Goal: Task Accomplishment & Management: Complete application form

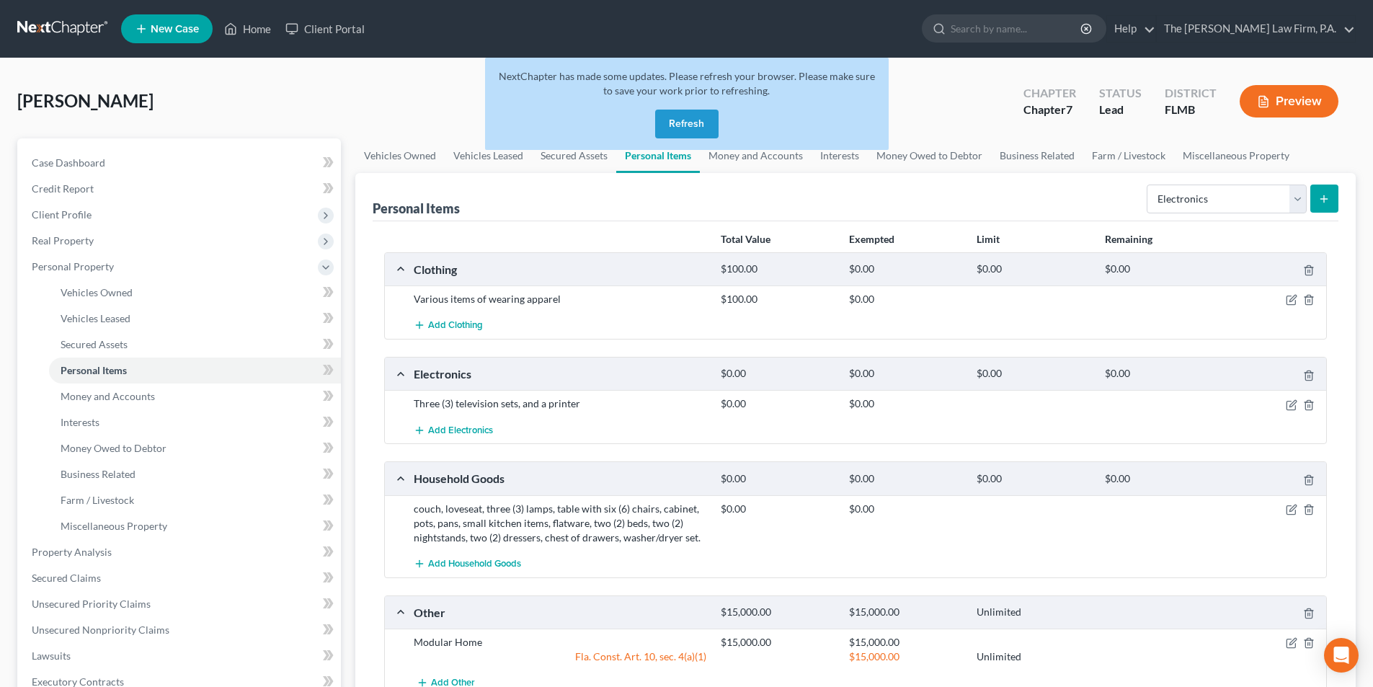
select select "electronics"
click at [676, 124] on button "Refresh" at bounding box center [686, 124] width 63 height 29
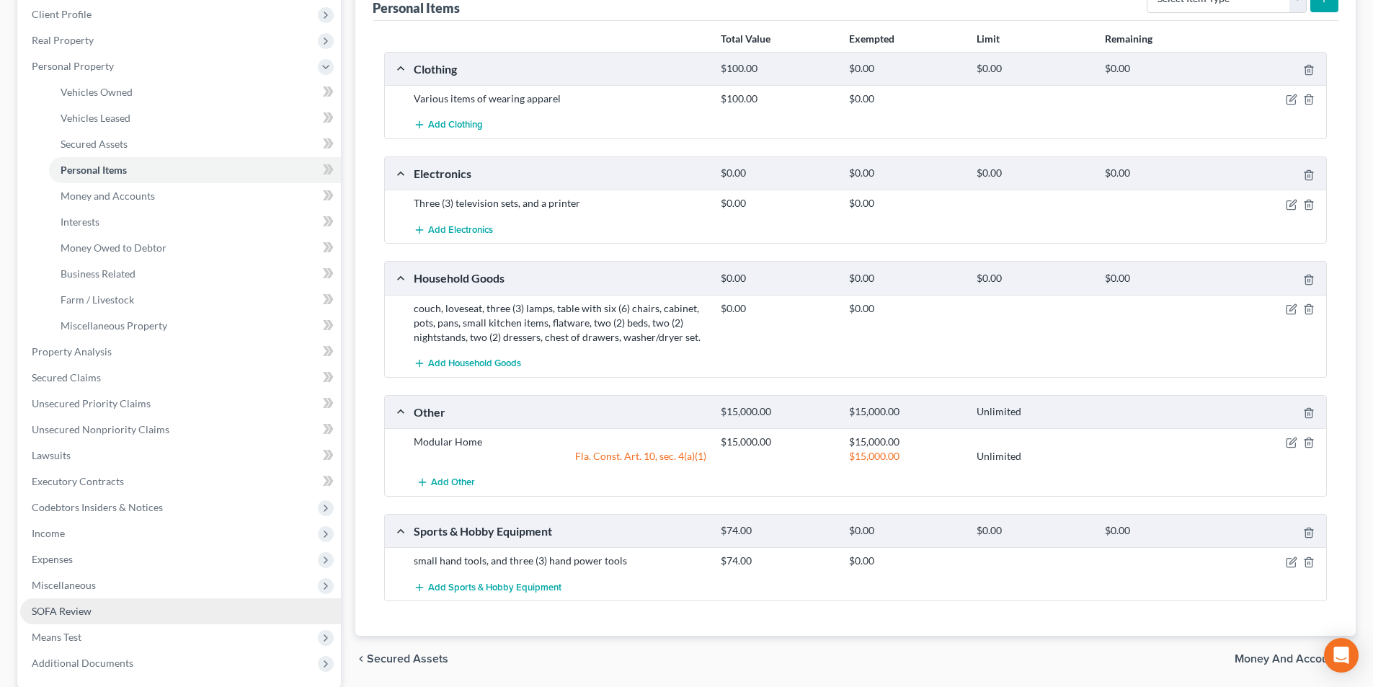
scroll to position [216, 0]
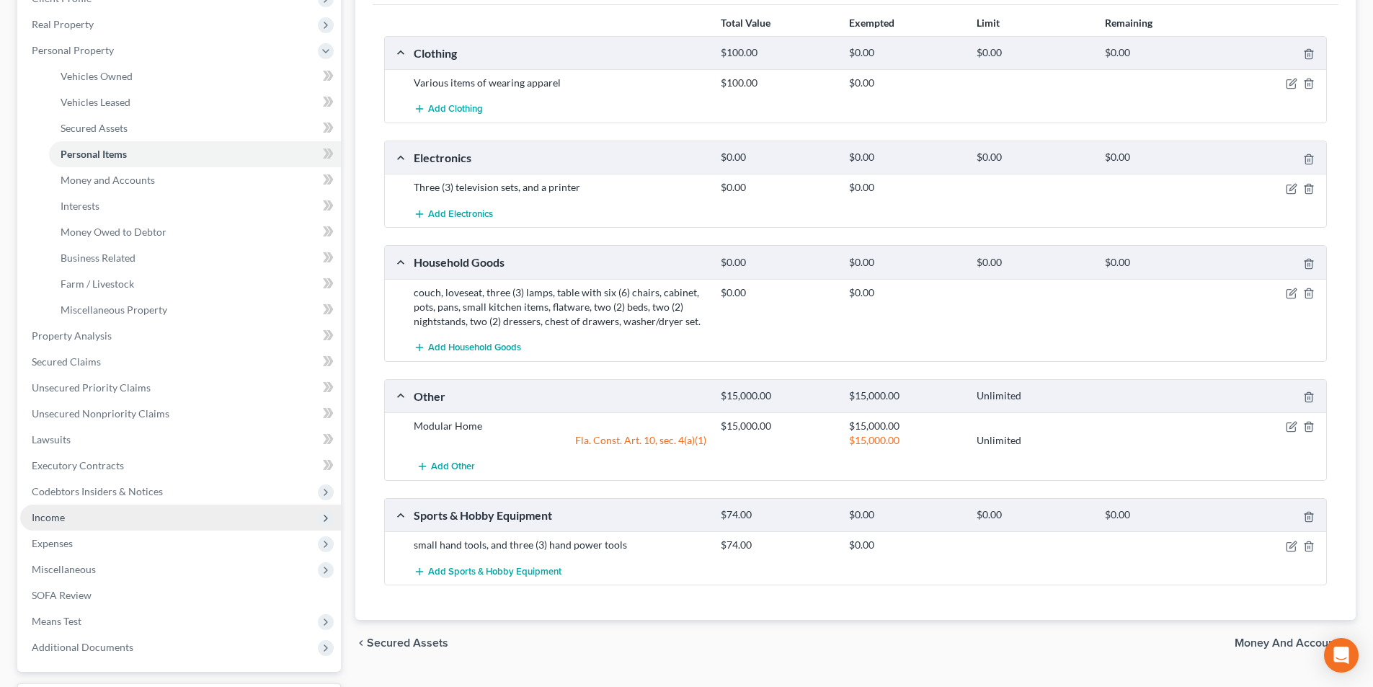
click at [52, 519] on span "Income" at bounding box center [48, 517] width 33 height 12
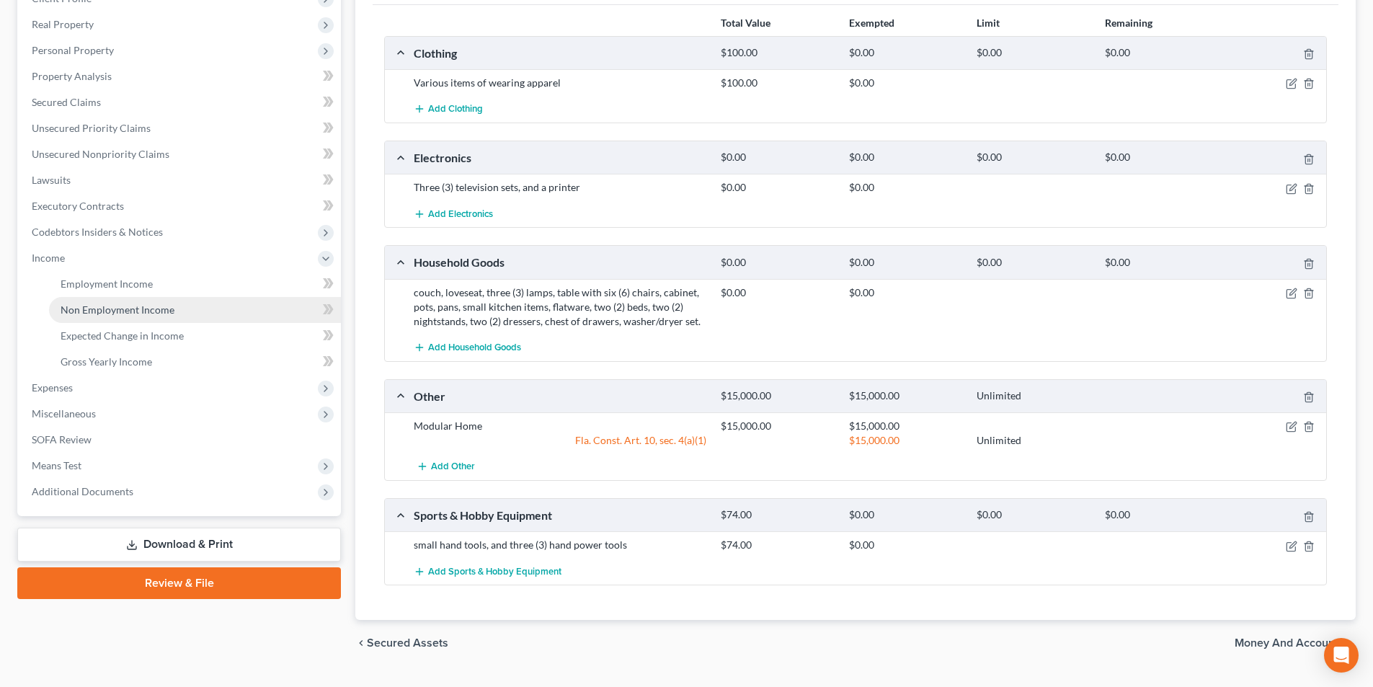
click at [103, 304] on span "Non Employment Income" at bounding box center [118, 309] width 114 height 12
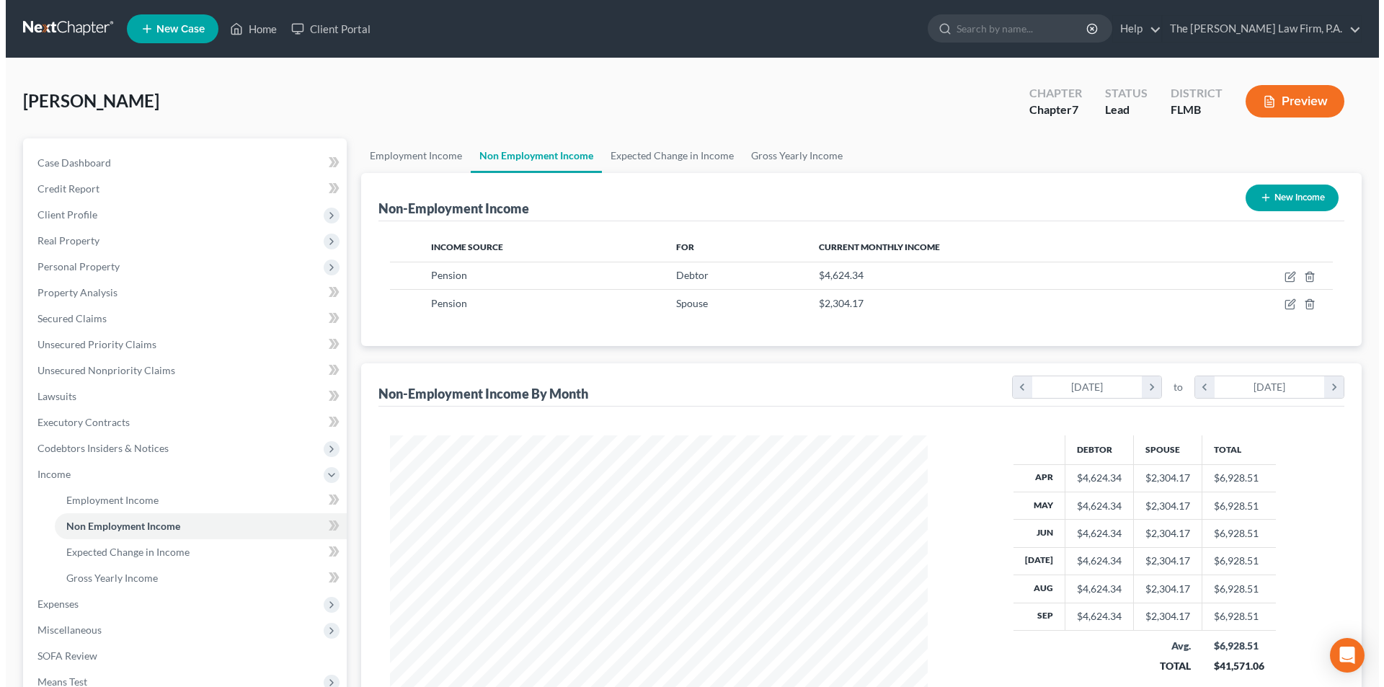
scroll to position [269, 567]
click at [1275, 200] on button "New Income" at bounding box center [1286, 198] width 93 height 27
select select "0"
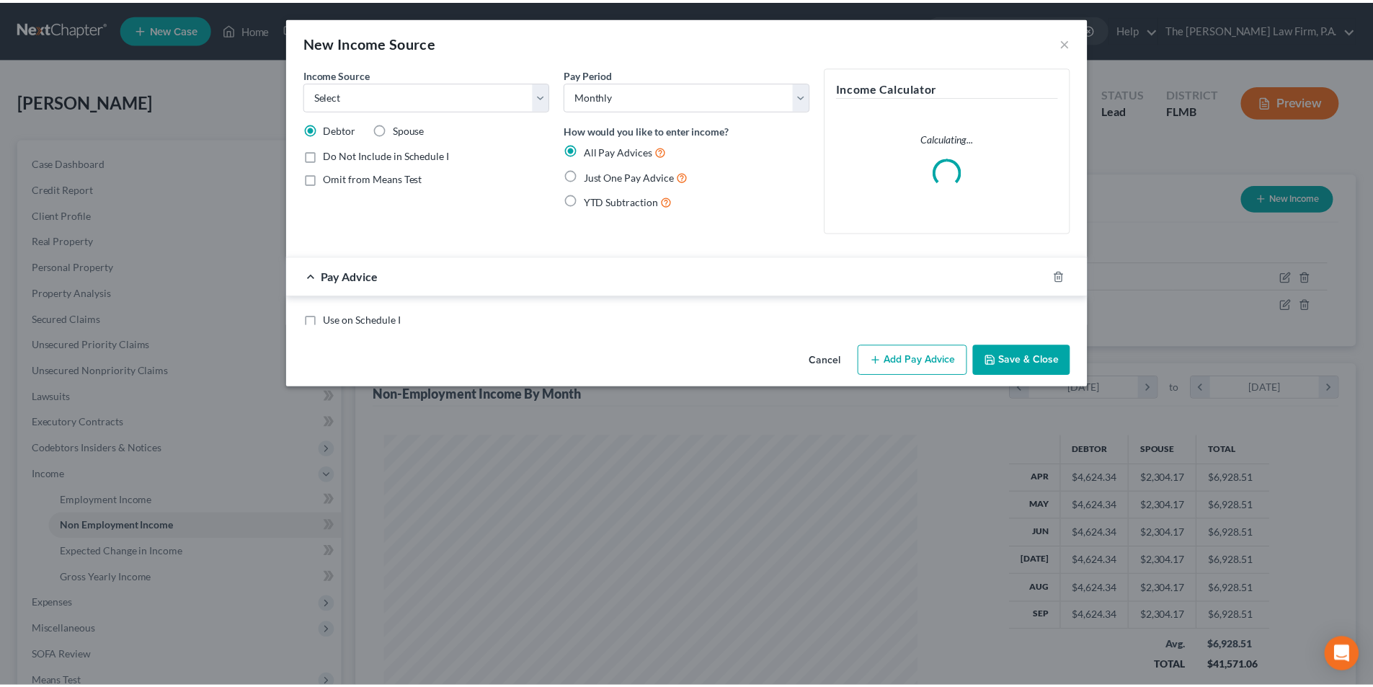
scroll to position [271, 572]
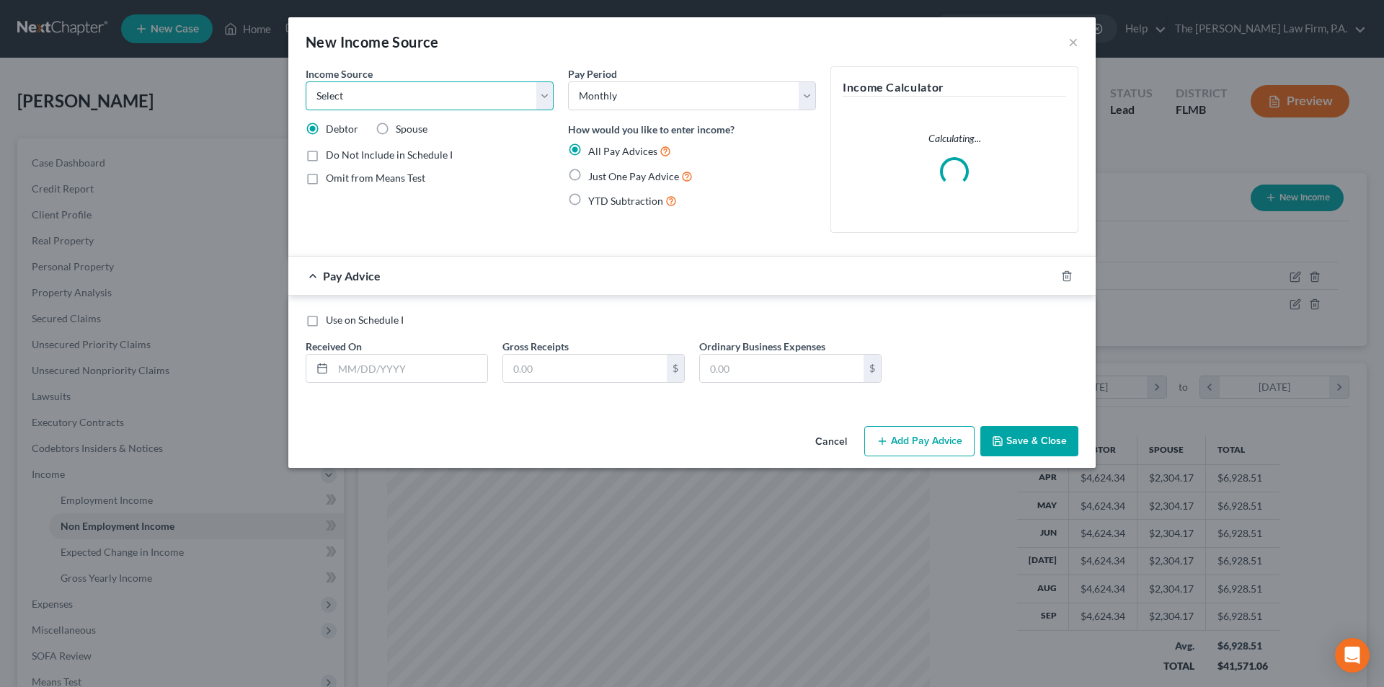
click at [385, 102] on select "Select Unemployment Disability (from employer) Pension Retirement Social Securi…" at bounding box center [430, 95] width 248 height 29
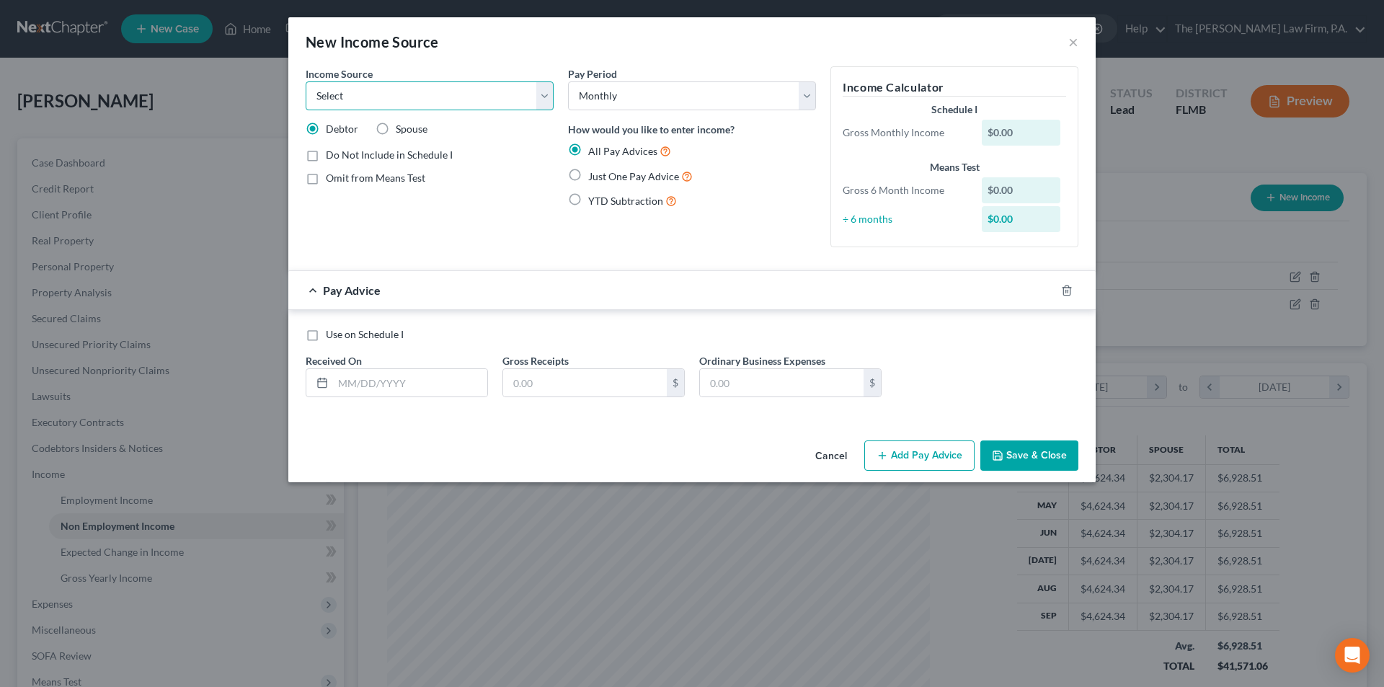
select select "4"
click at [306, 81] on select "Select Unemployment Disability (from employer) Pension Retirement Social Securi…" at bounding box center [430, 95] width 248 height 29
click at [396, 128] on label "Spouse" at bounding box center [412, 129] width 32 height 14
click at [401, 128] on input "Spouse" at bounding box center [405, 126] width 9 height 9
radio input "true"
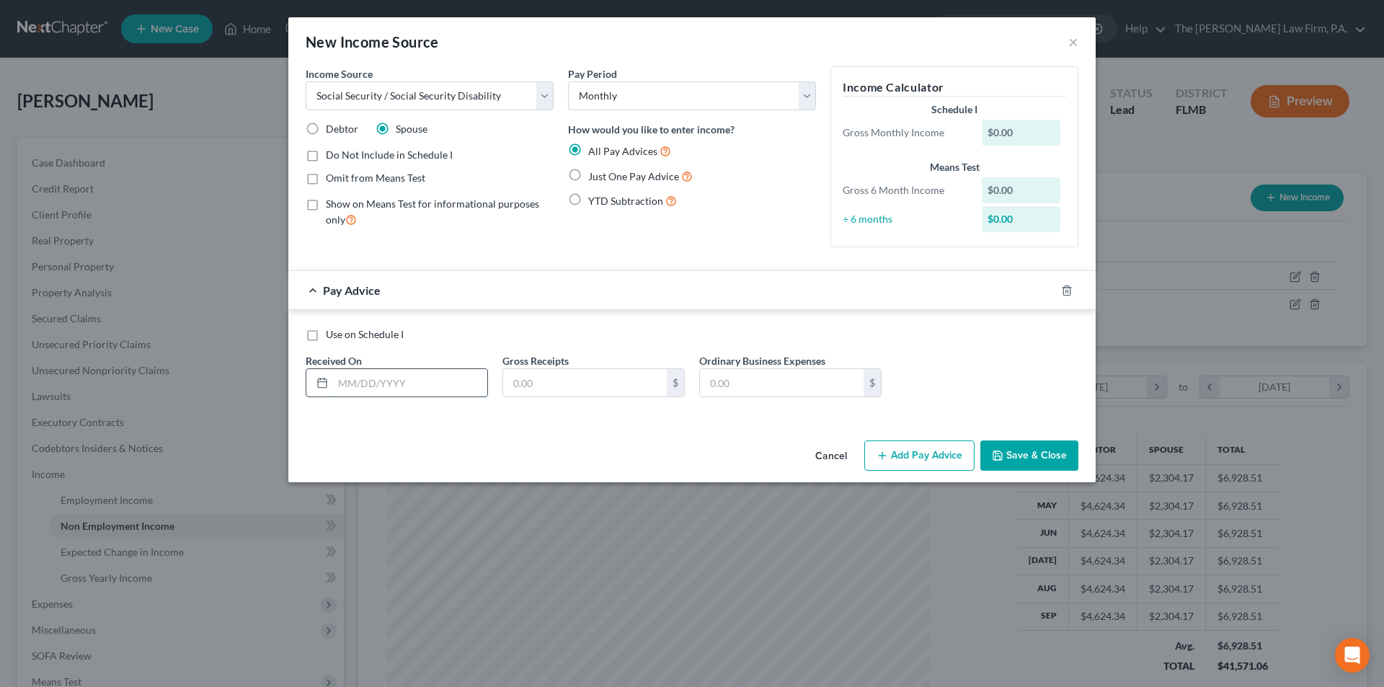
click at [361, 389] on input "text" at bounding box center [410, 382] width 154 height 27
click at [588, 173] on label "Just One Pay Advice" at bounding box center [640, 176] width 105 height 17
click at [594, 173] on input "Just One Pay Advice" at bounding box center [598, 172] width 9 height 9
radio input "true"
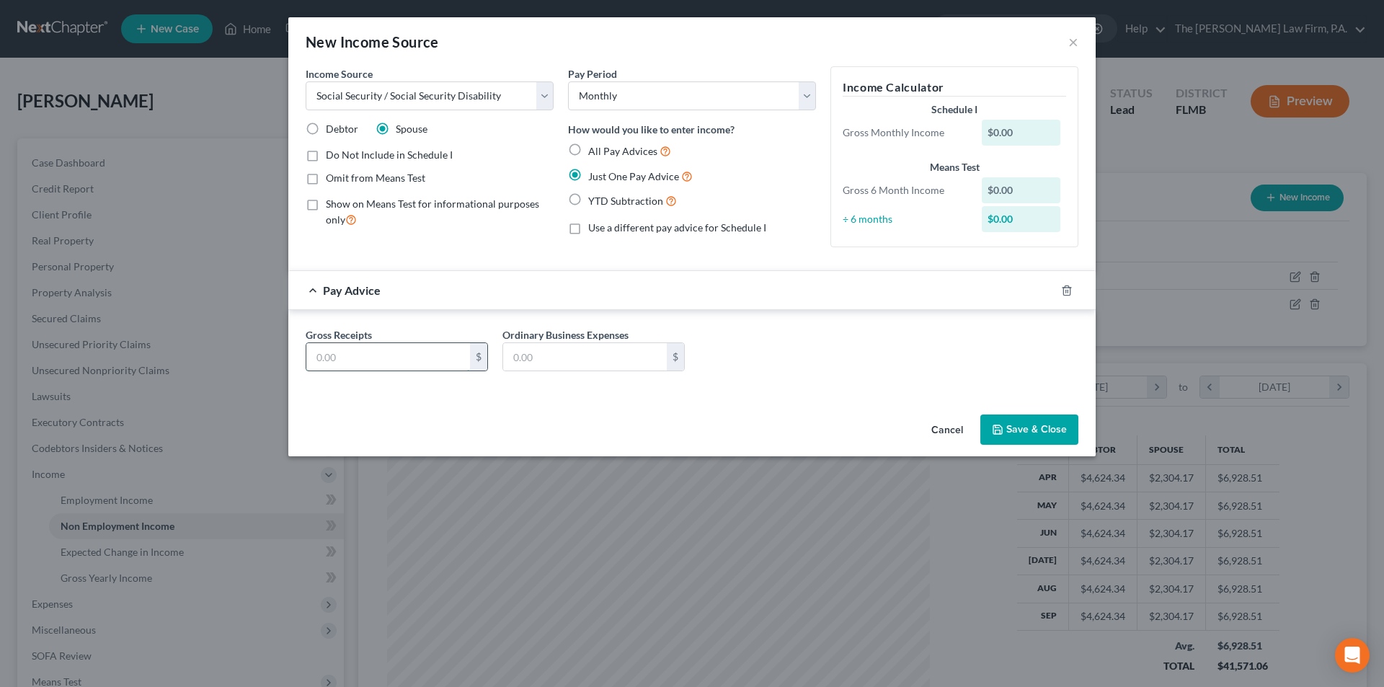
click at [394, 359] on input "text" at bounding box center [388, 356] width 164 height 27
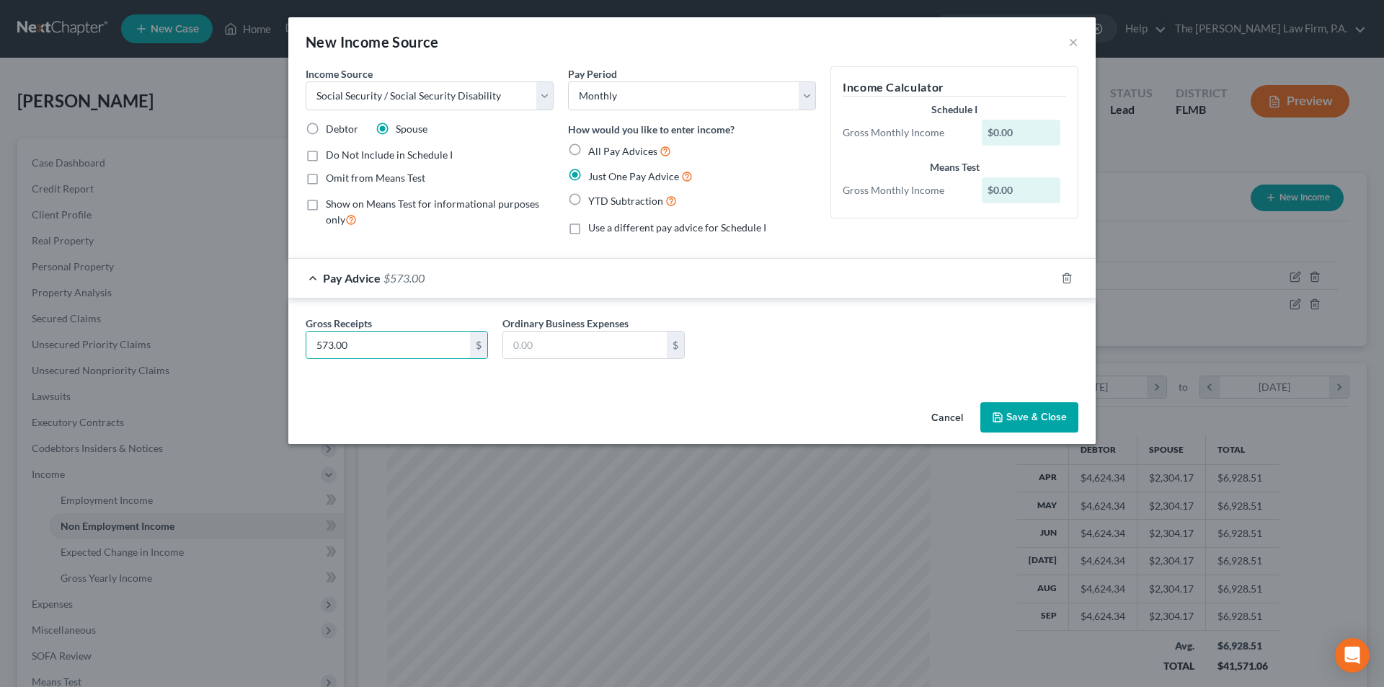
type input "573.00"
drag, startPoint x: 562, startPoint y: 412, endPoint x: 897, endPoint y: 453, distance: 337.0
click at [567, 412] on div "Cancel Save & Close" at bounding box center [691, 420] width 807 height 48
click at [1047, 430] on button "Save & Close" at bounding box center [1029, 417] width 98 height 30
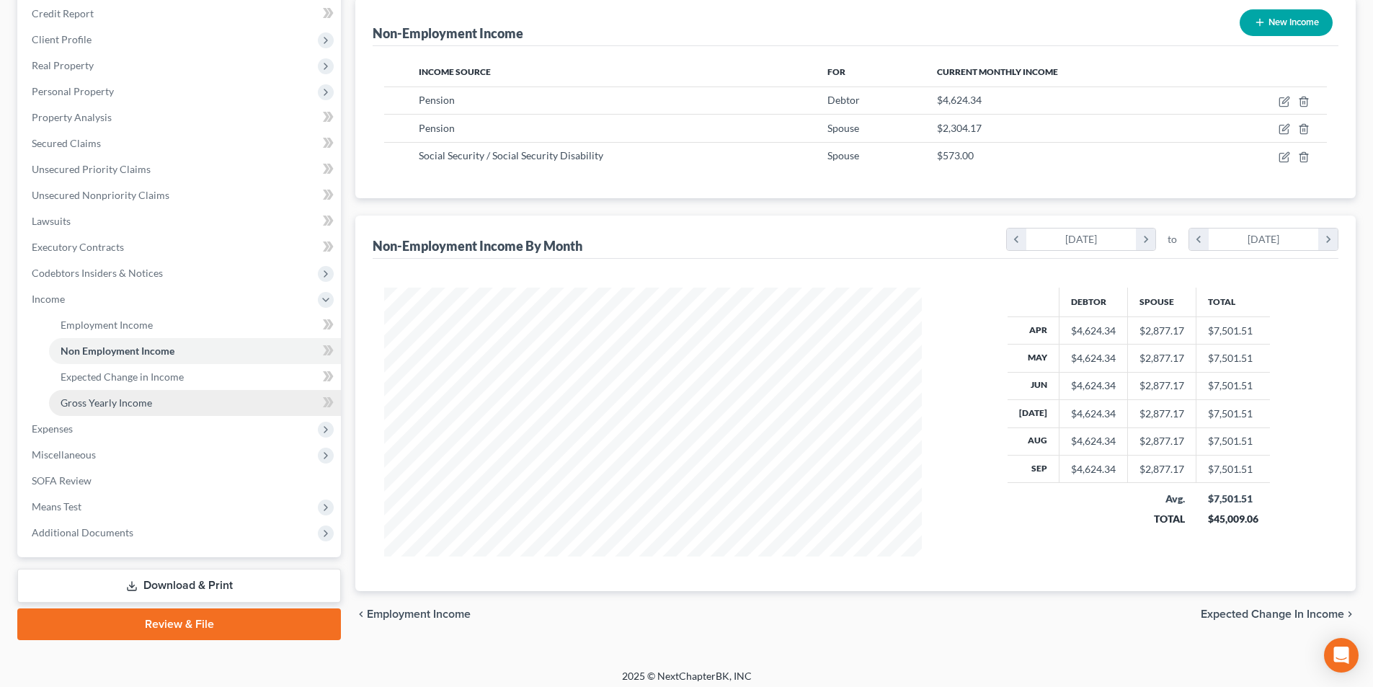
scroll to position [183, 0]
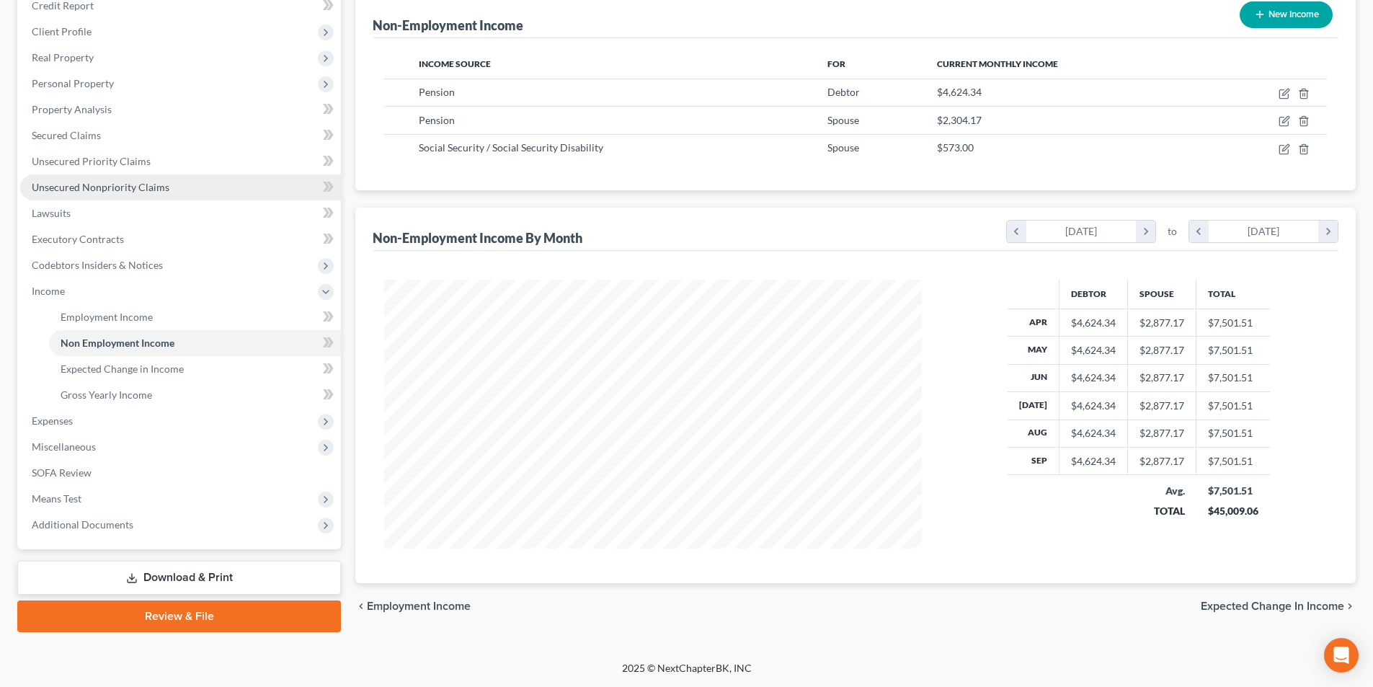
click at [59, 192] on span "Unsecured Nonpriority Claims" at bounding box center [101, 187] width 138 height 12
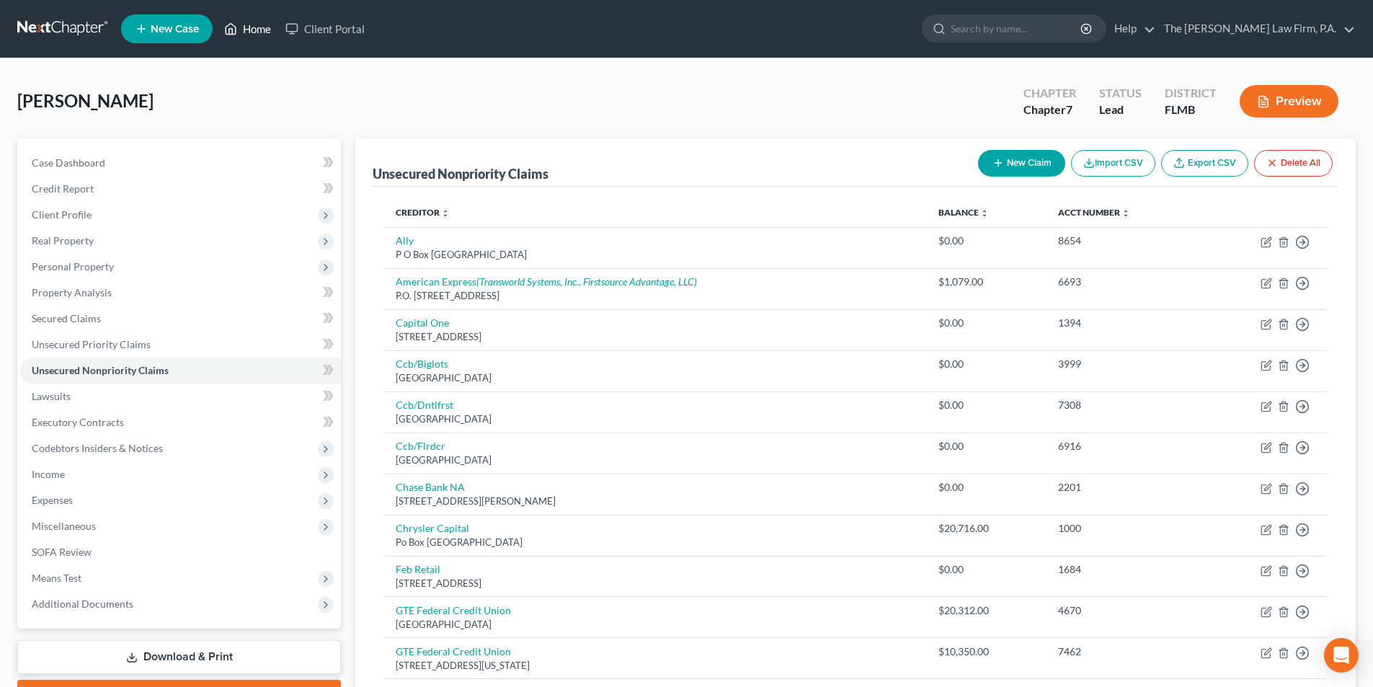
click at [259, 28] on link "Home" at bounding box center [247, 29] width 61 height 26
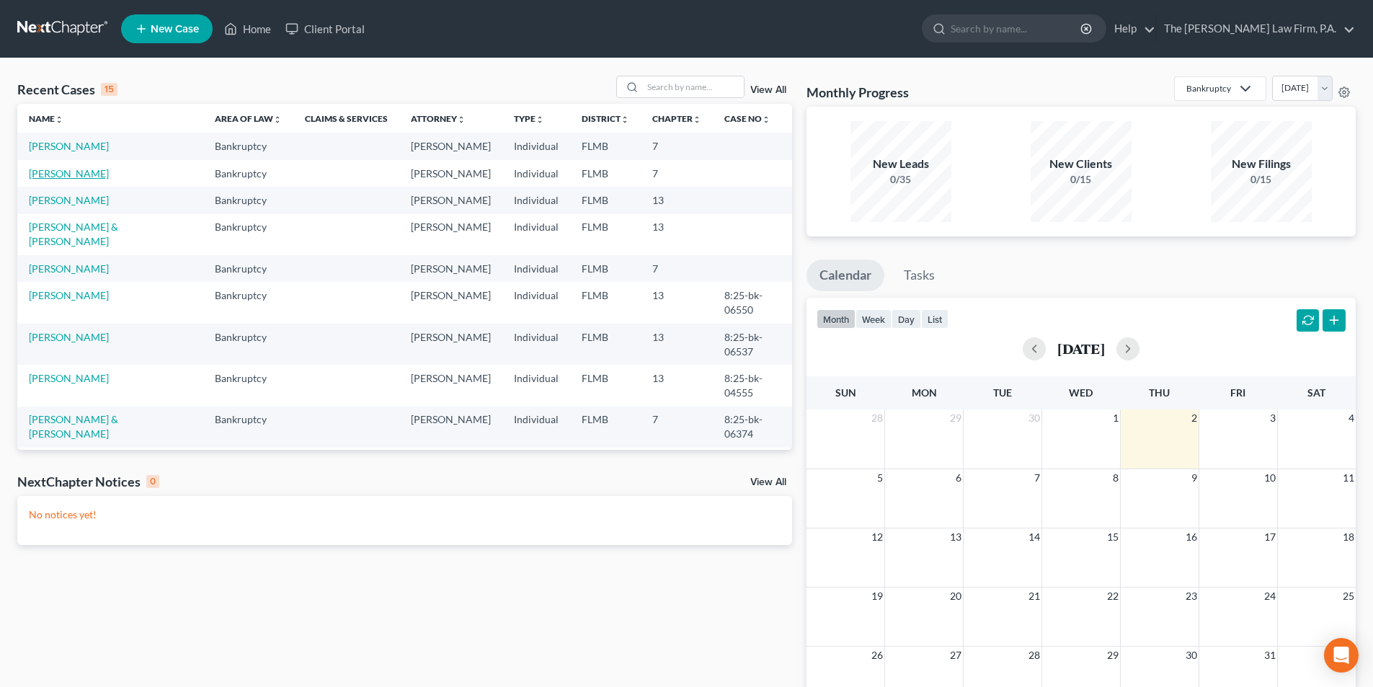
click at [66, 179] on link "Henry, Ryon" at bounding box center [69, 173] width 80 height 12
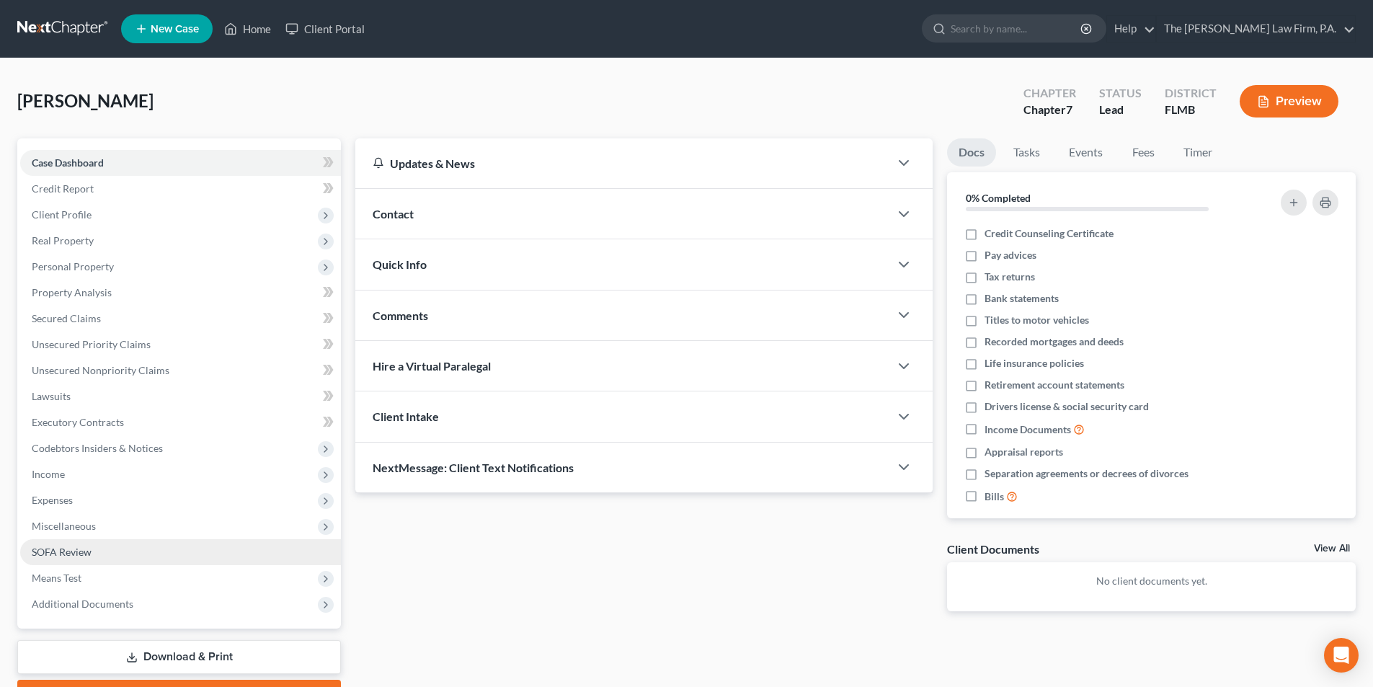
click at [68, 549] on span "SOFA Review" at bounding box center [62, 552] width 60 height 12
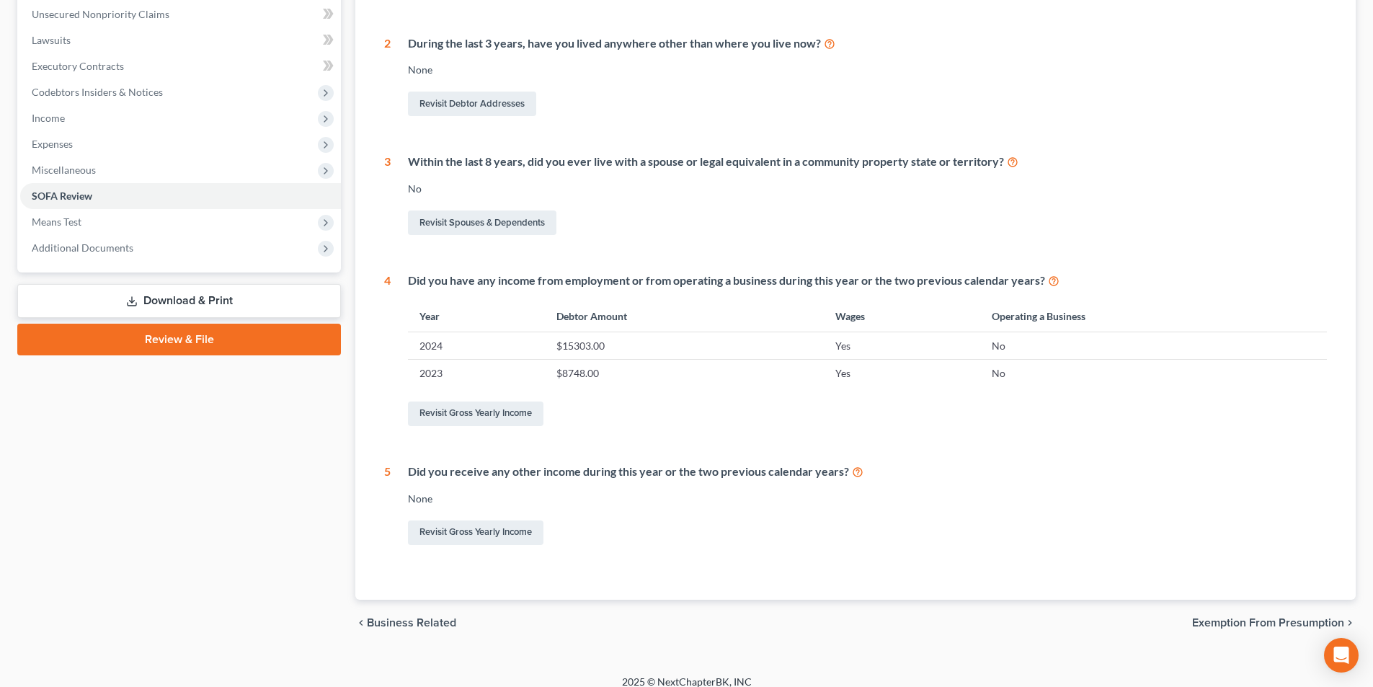
scroll to position [370, 0]
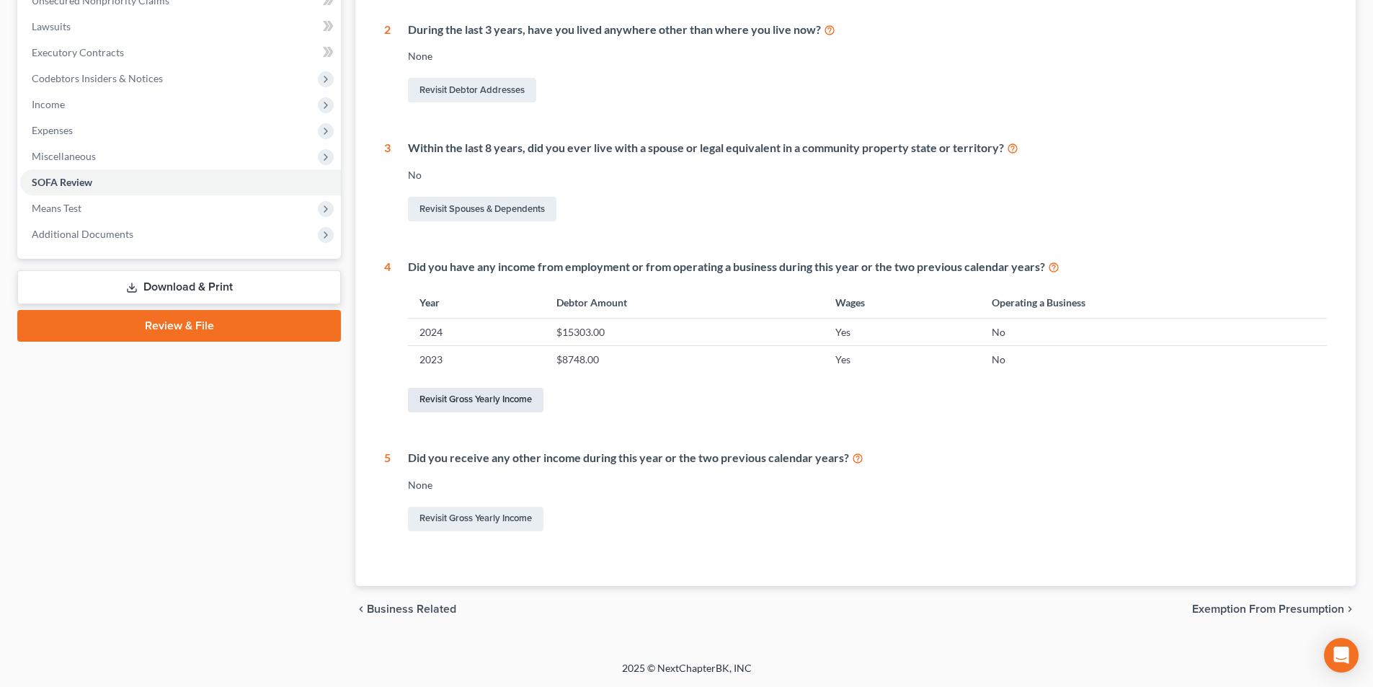
click at [472, 404] on link "Revisit Gross Yearly Income" at bounding box center [476, 400] width 136 height 25
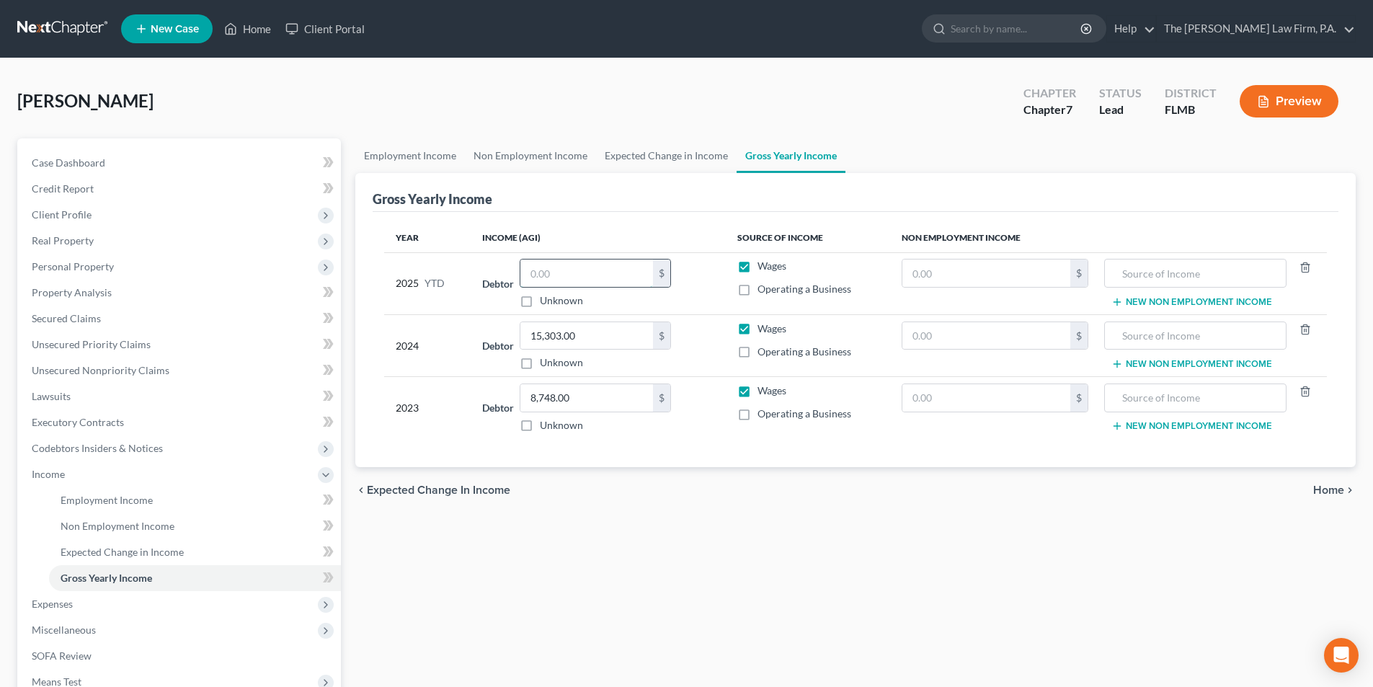
click at [556, 275] on input "text" at bounding box center [586, 272] width 133 height 27
type input "30,155.00"
click at [827, 523] on div "Employment Income Non Employment Income Expected Change in Income Gross Yearly …" at bounding box center [855, 476] width 1015 height 677
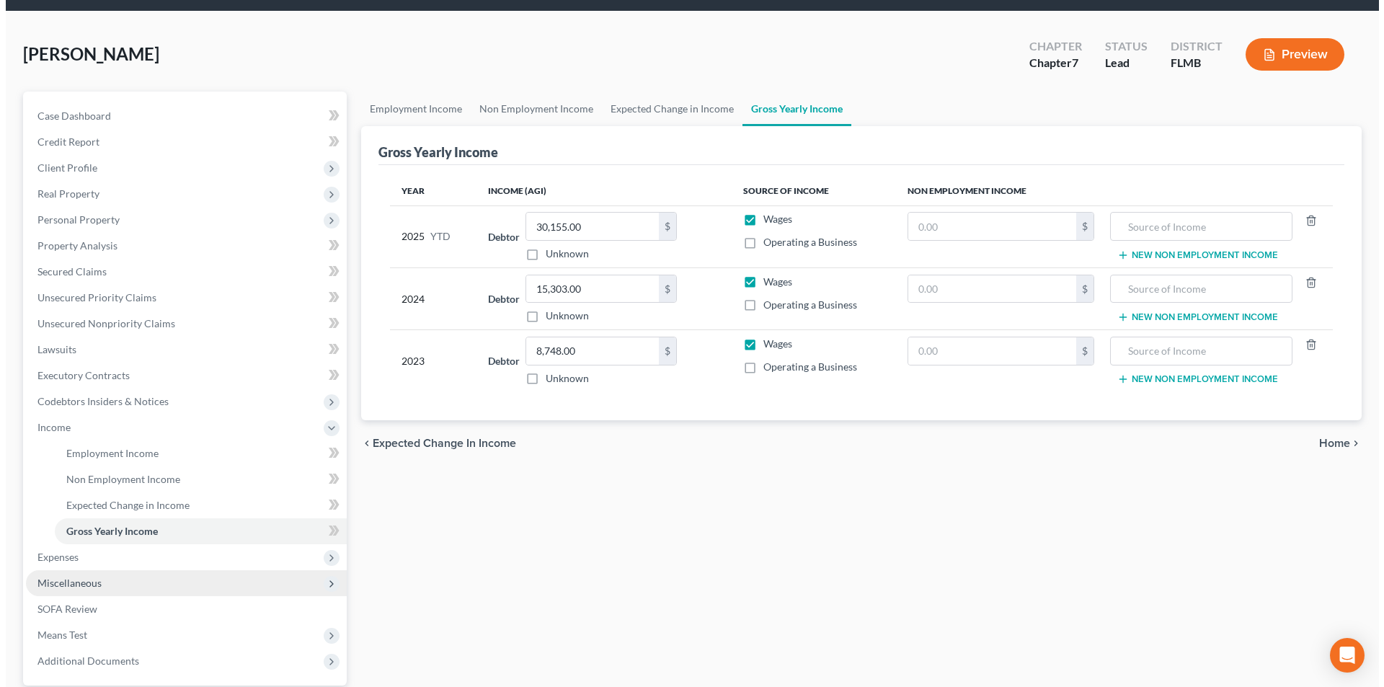
scroll to position [72, 0]
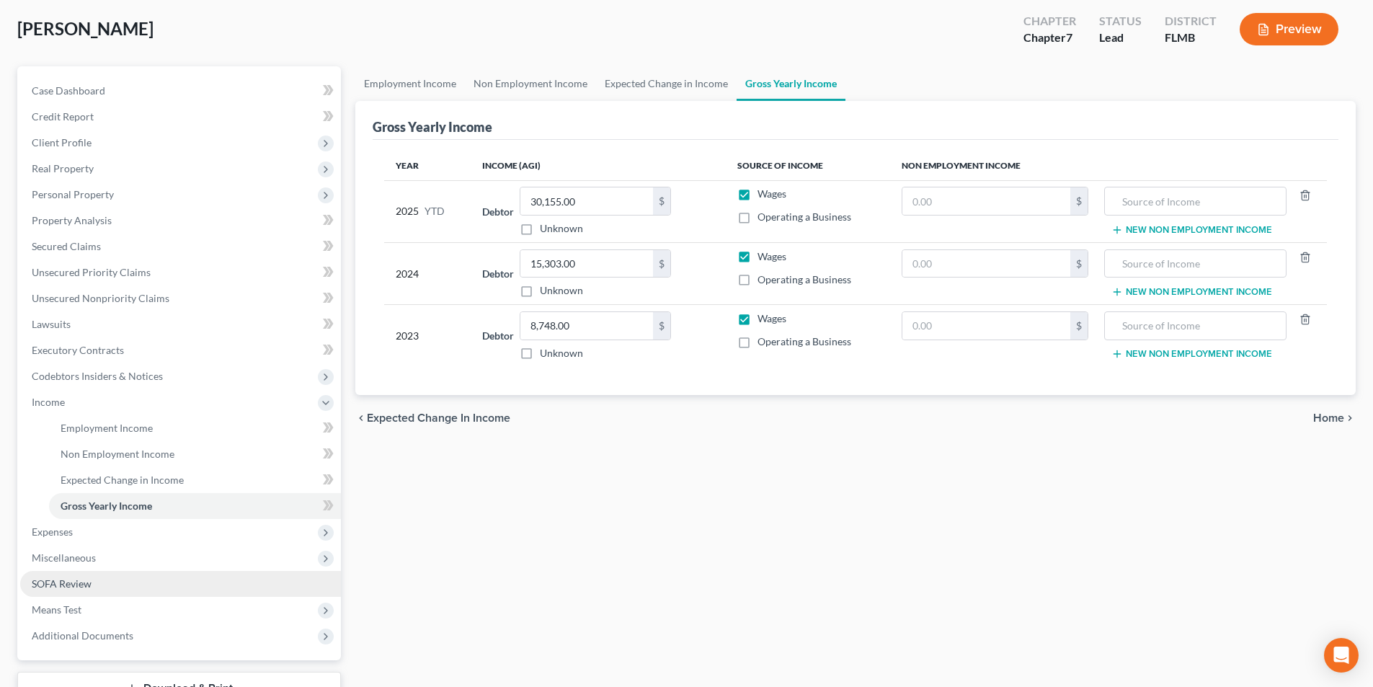
click at [71, 581] on span "SOFA Review" at bounding box center [62, 583] width 60 height 12
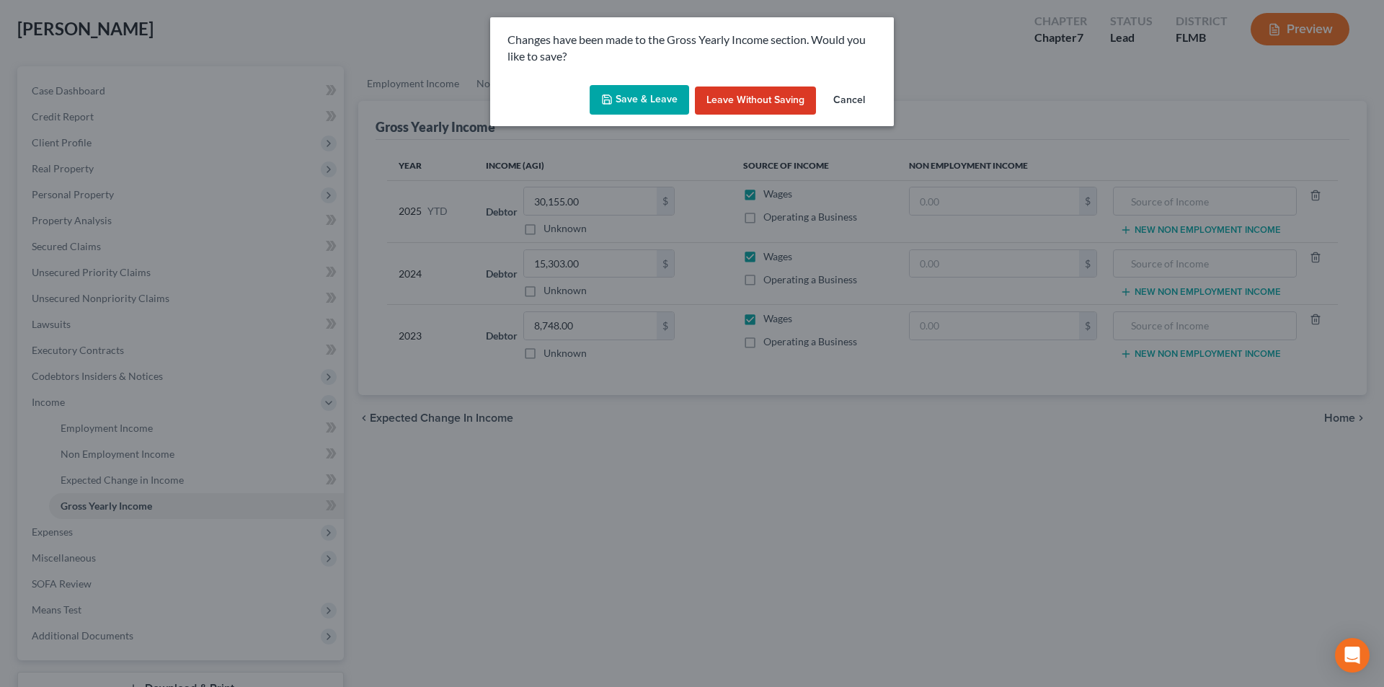
click at [637, 96] on button "Save & Leave" at bounding box center [639, 100] width 99 height 30
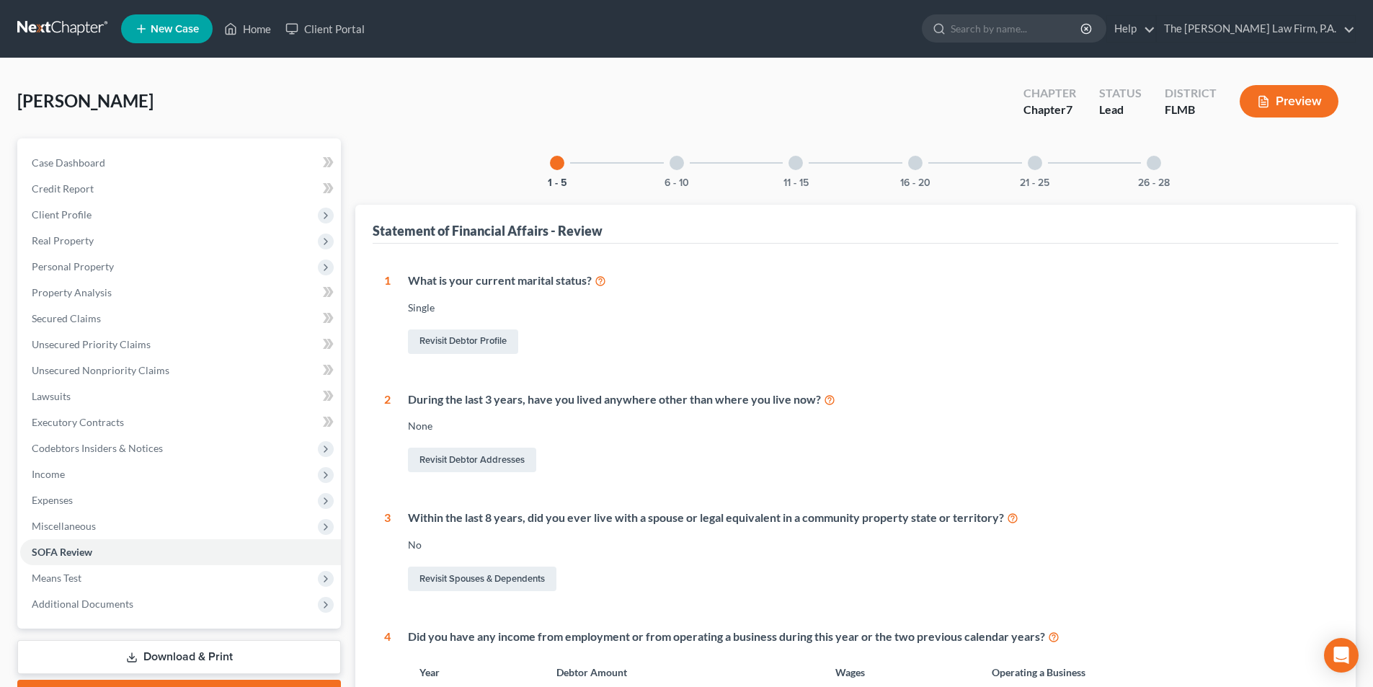
click at [672, 161] on div at bounding box center [677, 163] width 14 height 14
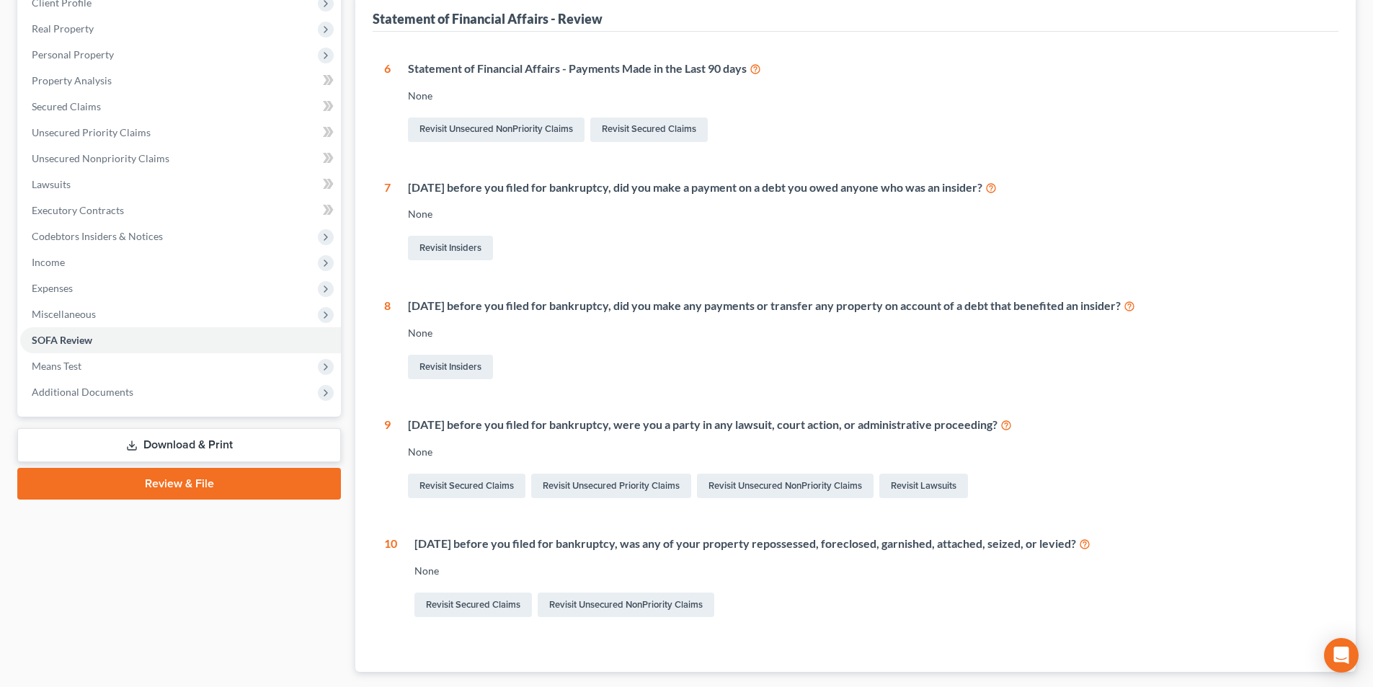
scroll to position [216, 0]
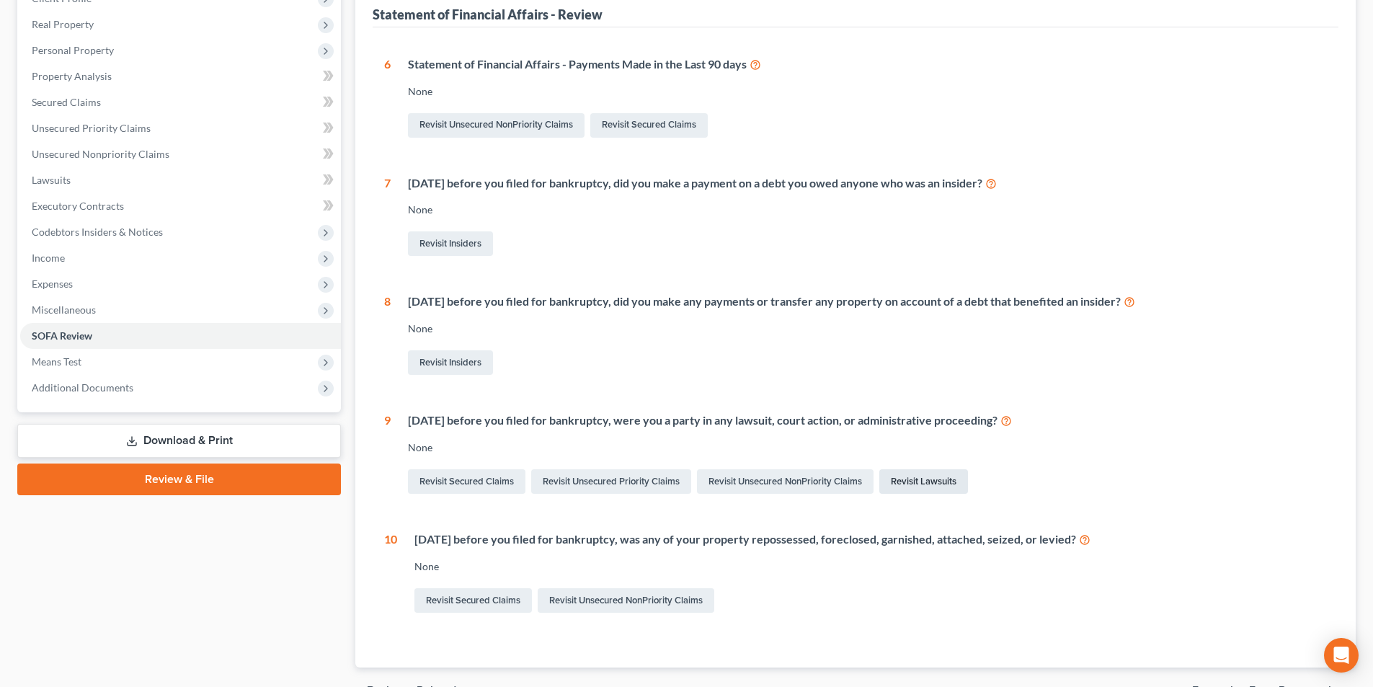
click at [918, 485] on link "Revisit Lawsuits" at bounding box center [923, 481] width 89 height 25
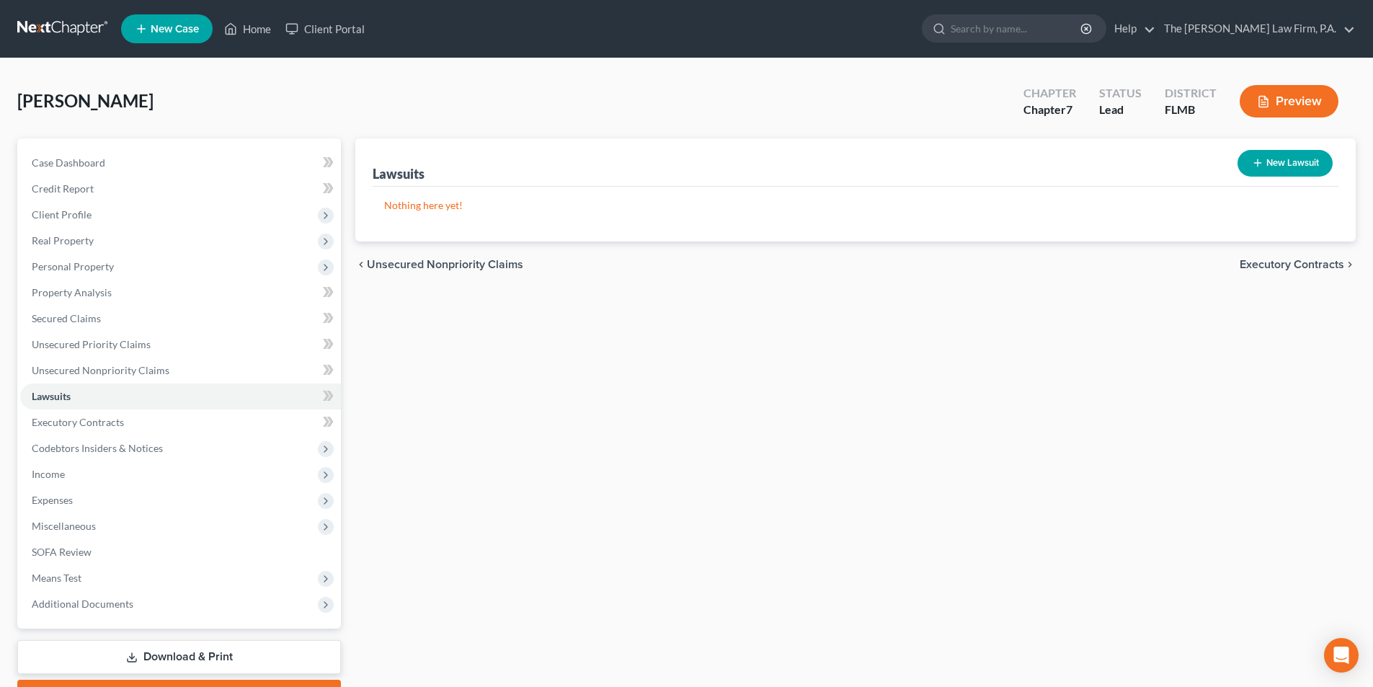
click at [1285, 169] on button "New Lawsuit" at bounding box center [1285, 163] width 95 height 27
select select "0"
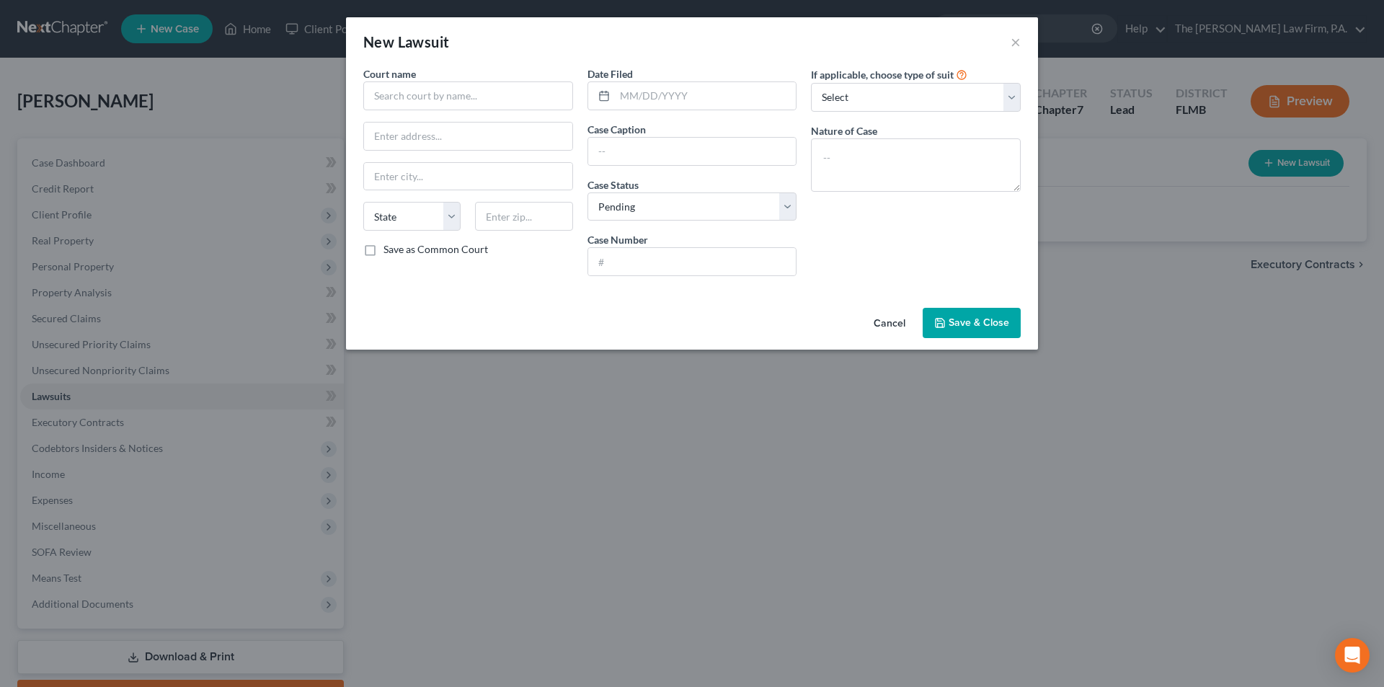
click at [885, 324] on button "Cancel" at bounding box center [889, 323] width 55 height 29
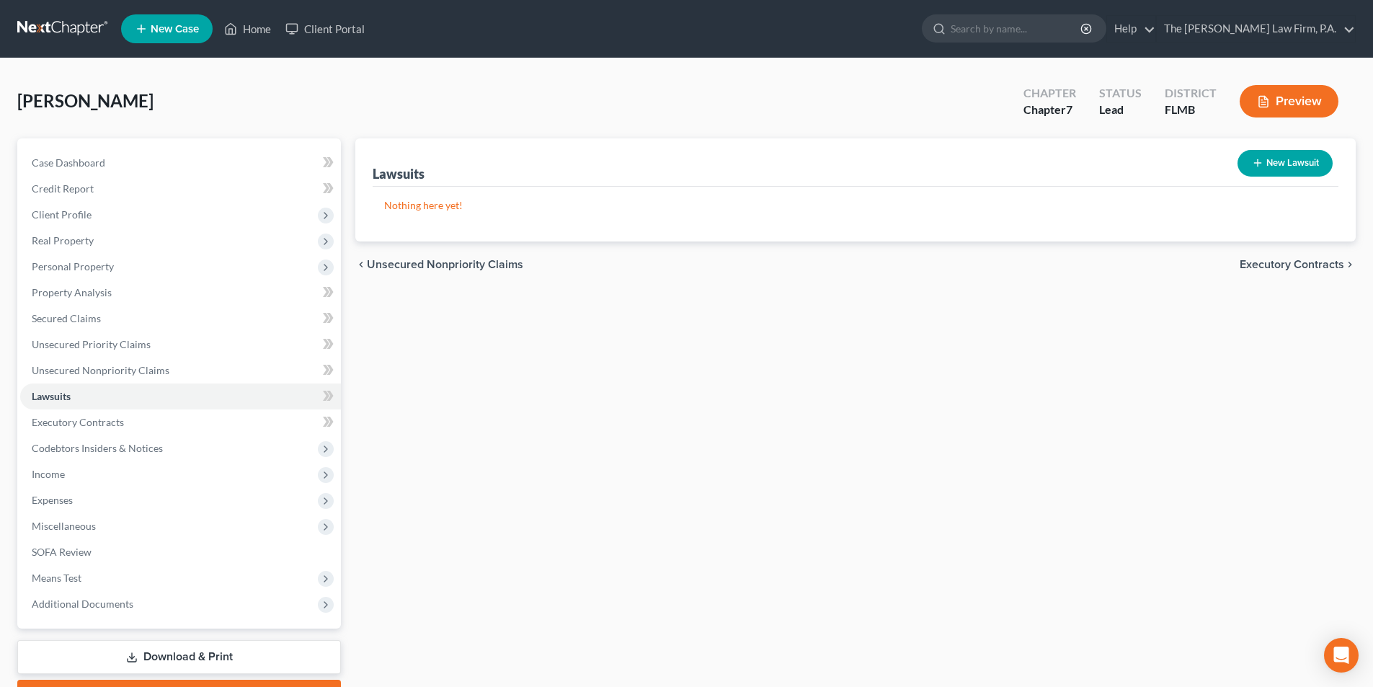
click at [763, 383] on div "Lawsuits New Lawsuit Nothing here yet! Court Name Date Filed Status Creditor Na…" at bounding box center [855, 424] width 1015 height 573
click at [72, 554] on span "SOFA Review" at bounding box center [62, 552] width 60 height 12
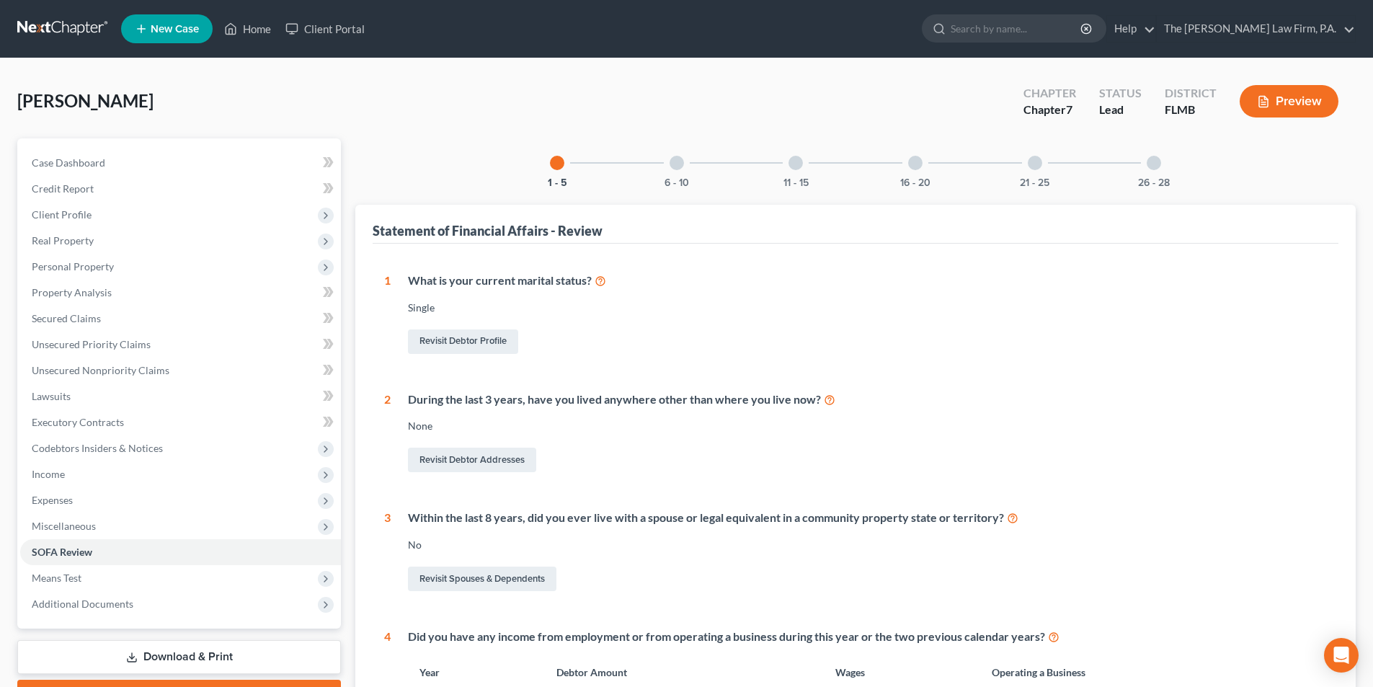
click at [791, 160] on div at bounding box center [796, 163] width 14 height 14
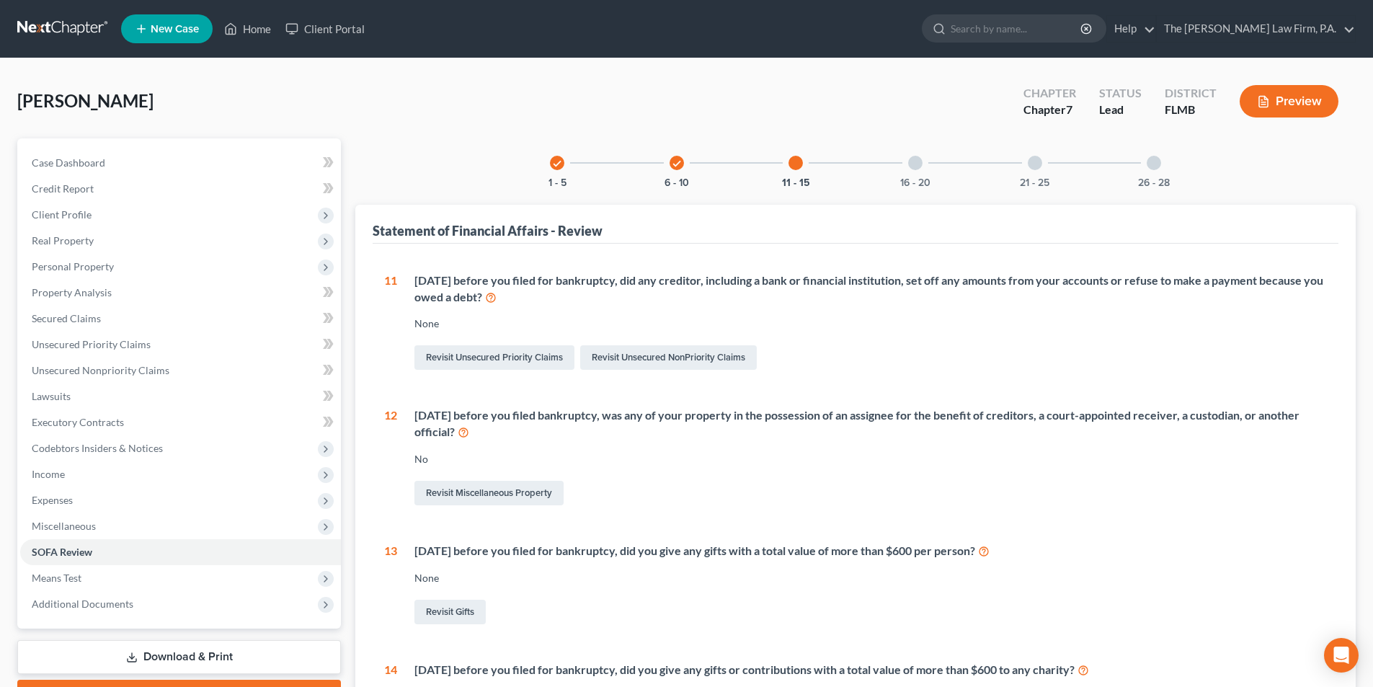
click at [918, 159] on div at bounding box center [915, 163] width 14 height 14
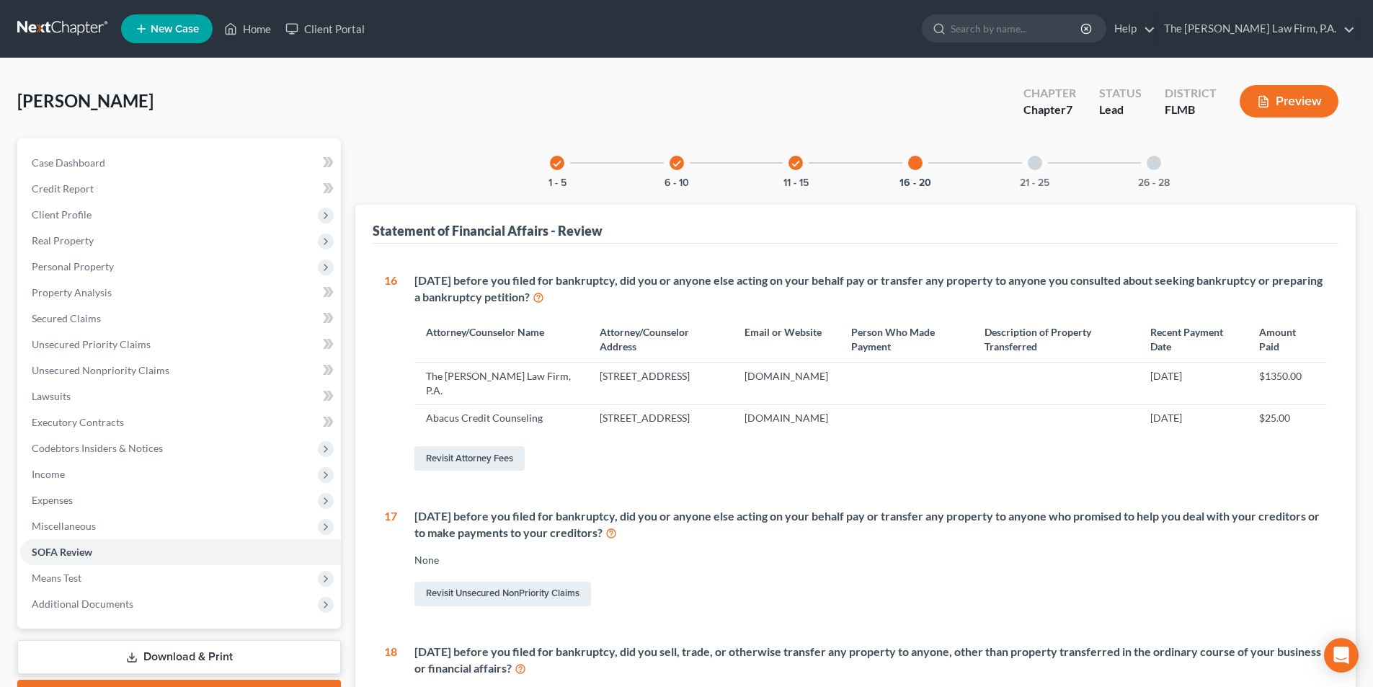
click at [1034, 169] on div at bounding box center [1035, 163] width 14 height 14
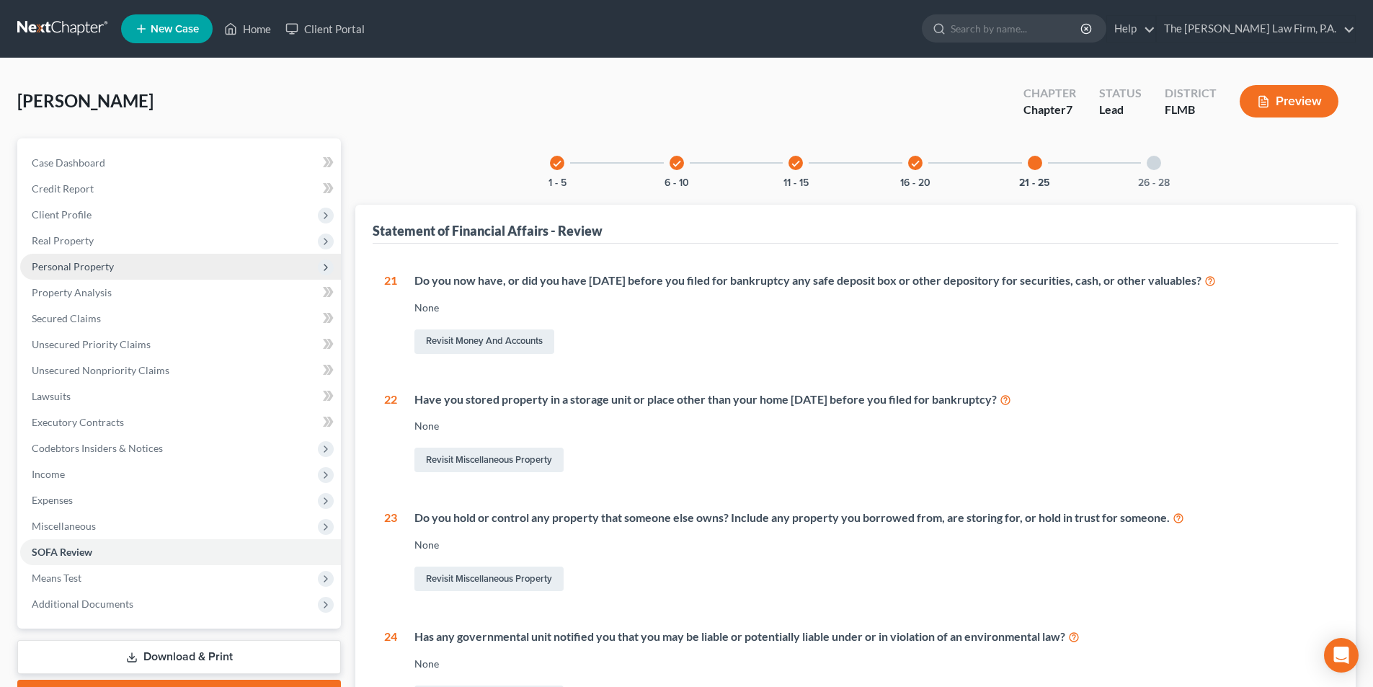
click at [90, 264] on span "Personal Property" at bounding box center [73, 266] width 82 height 12
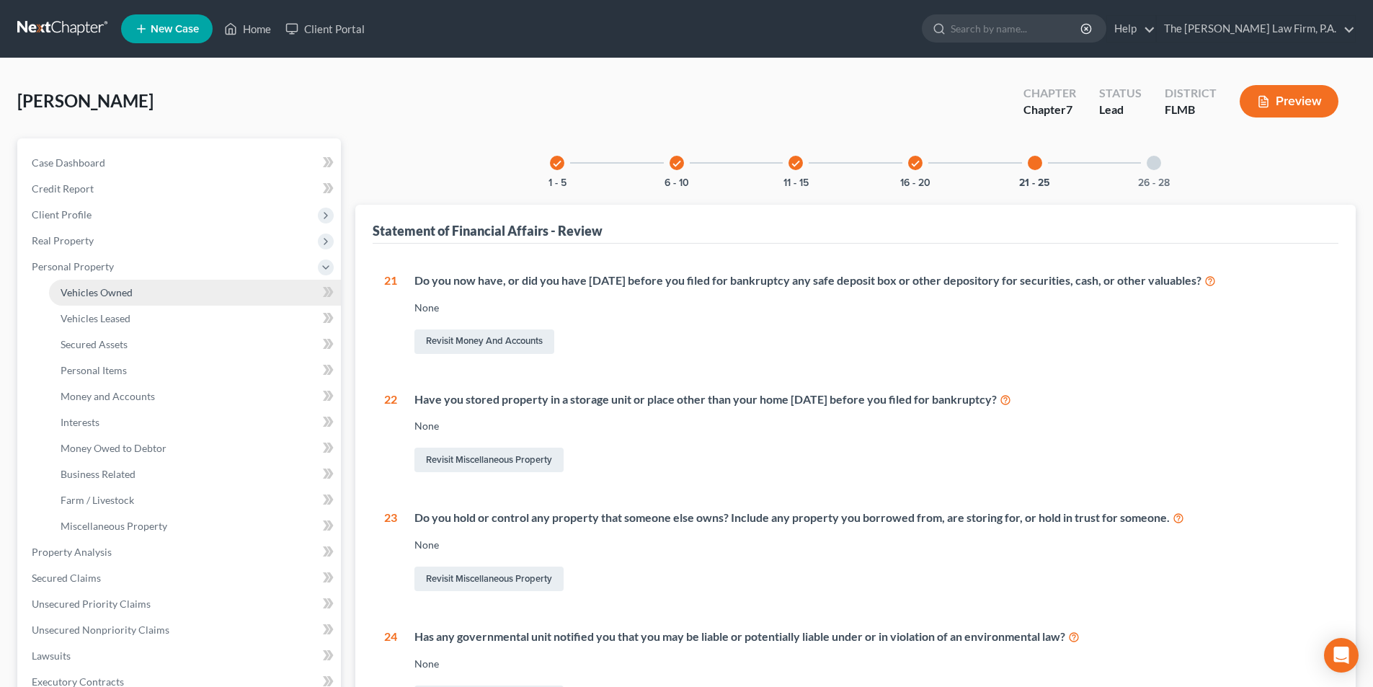
click at [96, 297] on span "Vehicles Owned" at bounding box center [97, 292] width 72 height 12
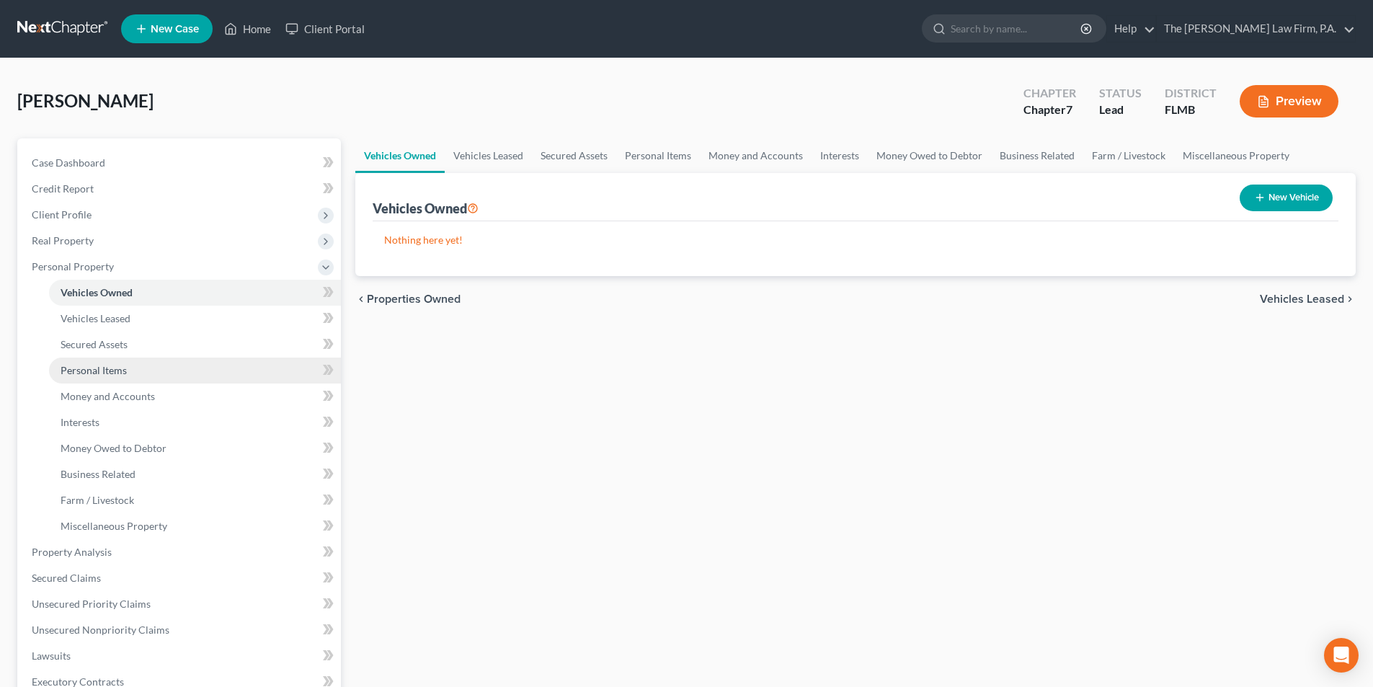
click at [113, 376] on link "Personal Items" at bounding box center [195, 371] width 292 height 26
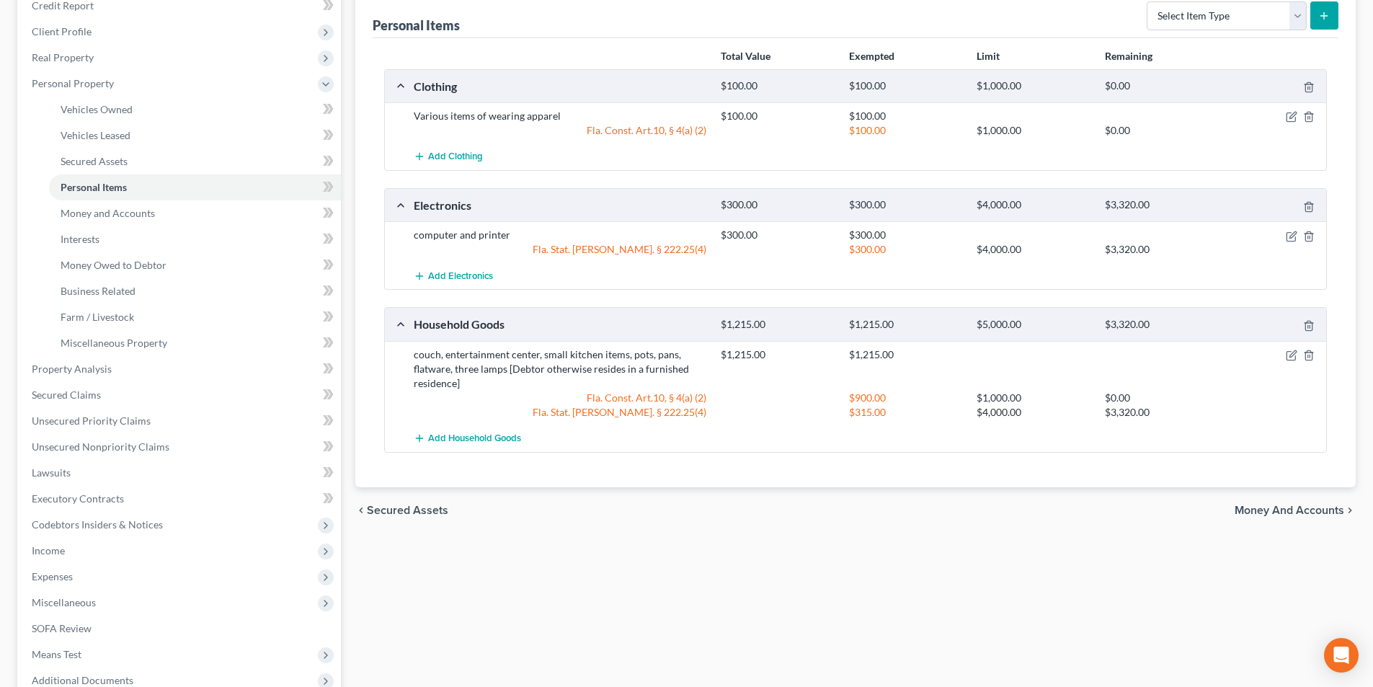
scroll to position [216, 0]
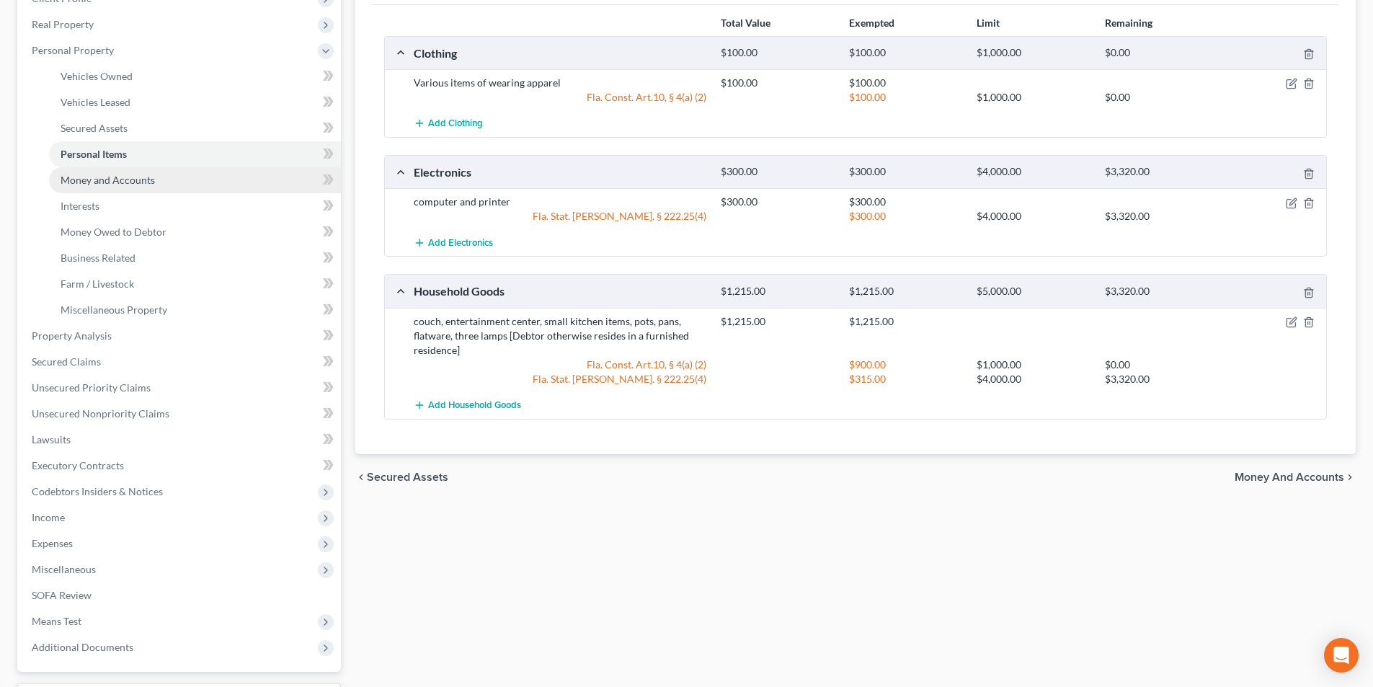
click at [134, 180] on span "Money and Accounts" at bounding box center [108, 180] width 94 height 12
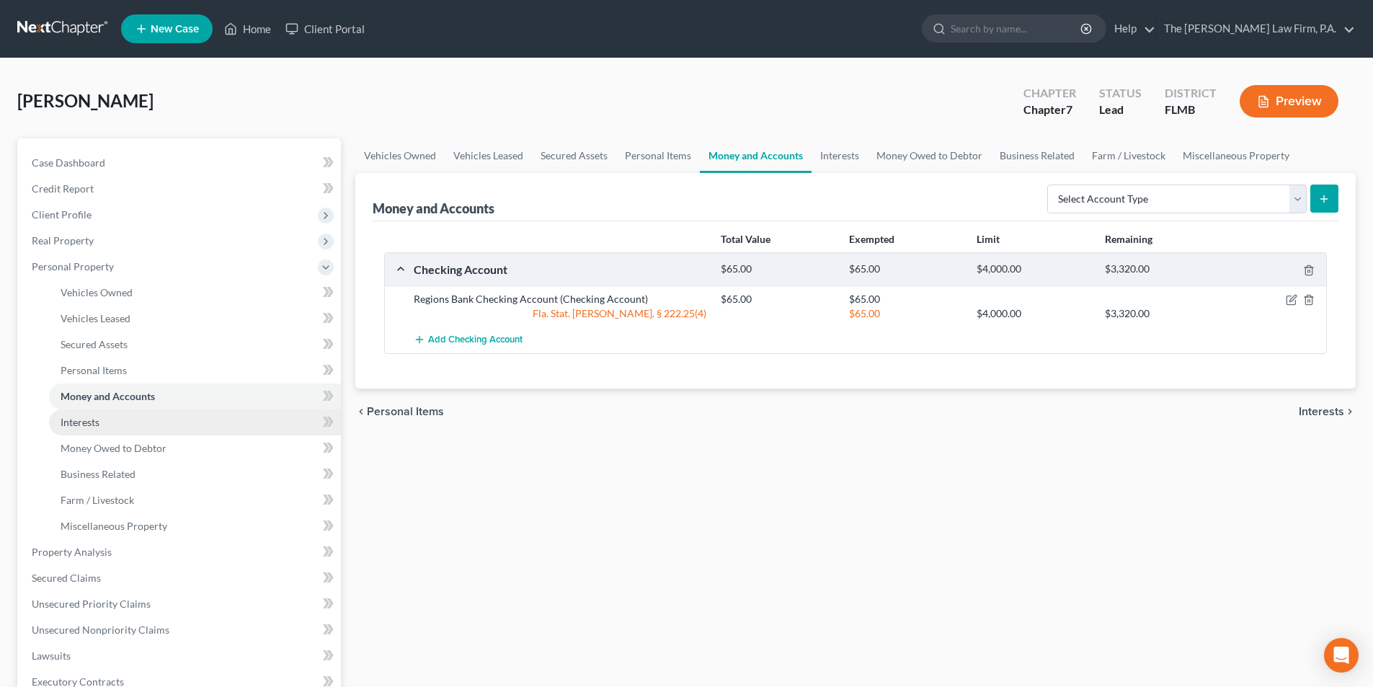
click at [79, 424] on span "Interests" at bounding box center [80, 422] width 39 height 12
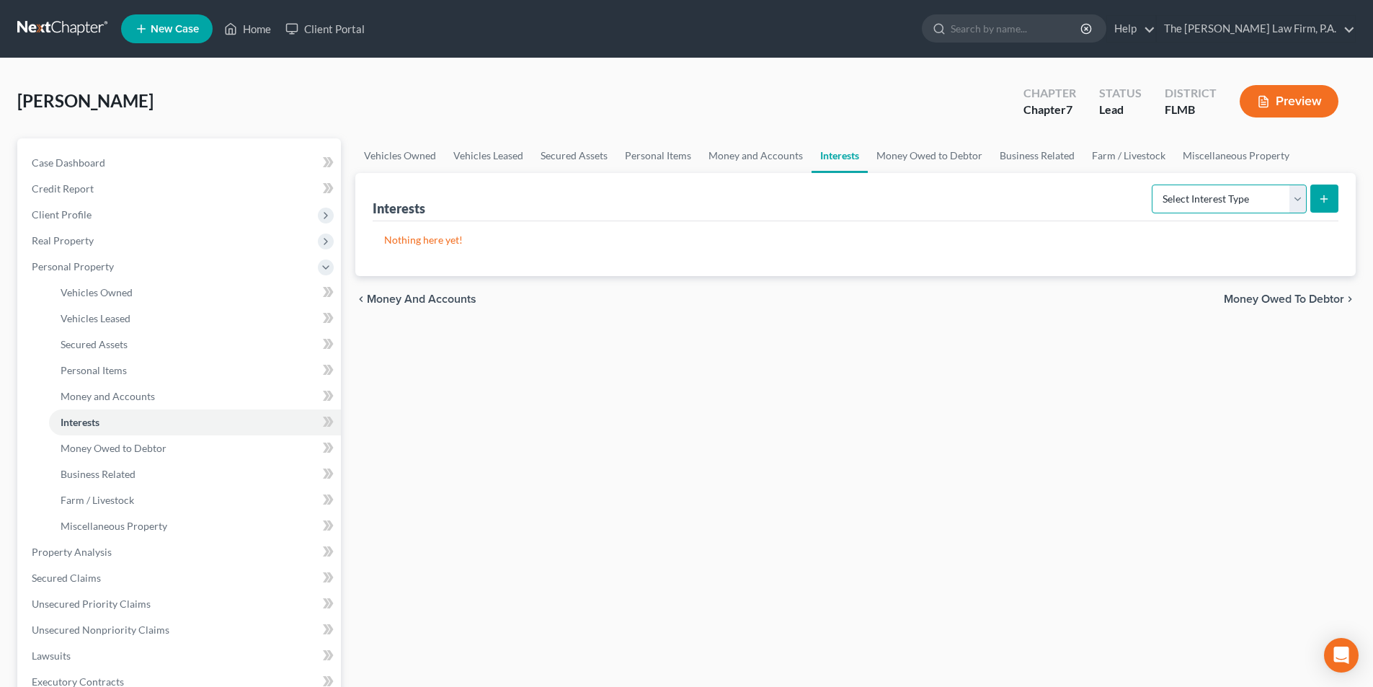
click at [1174, 201] on select "Select Interest Type 401K Annuity Bond Education IRA Government Bond Government…" at bounding box center [1229, 199] width 155 height 29
click at [926, 161] on link "Money Owed to Debtor" at bounding box center [929, 155] width 123 height 35
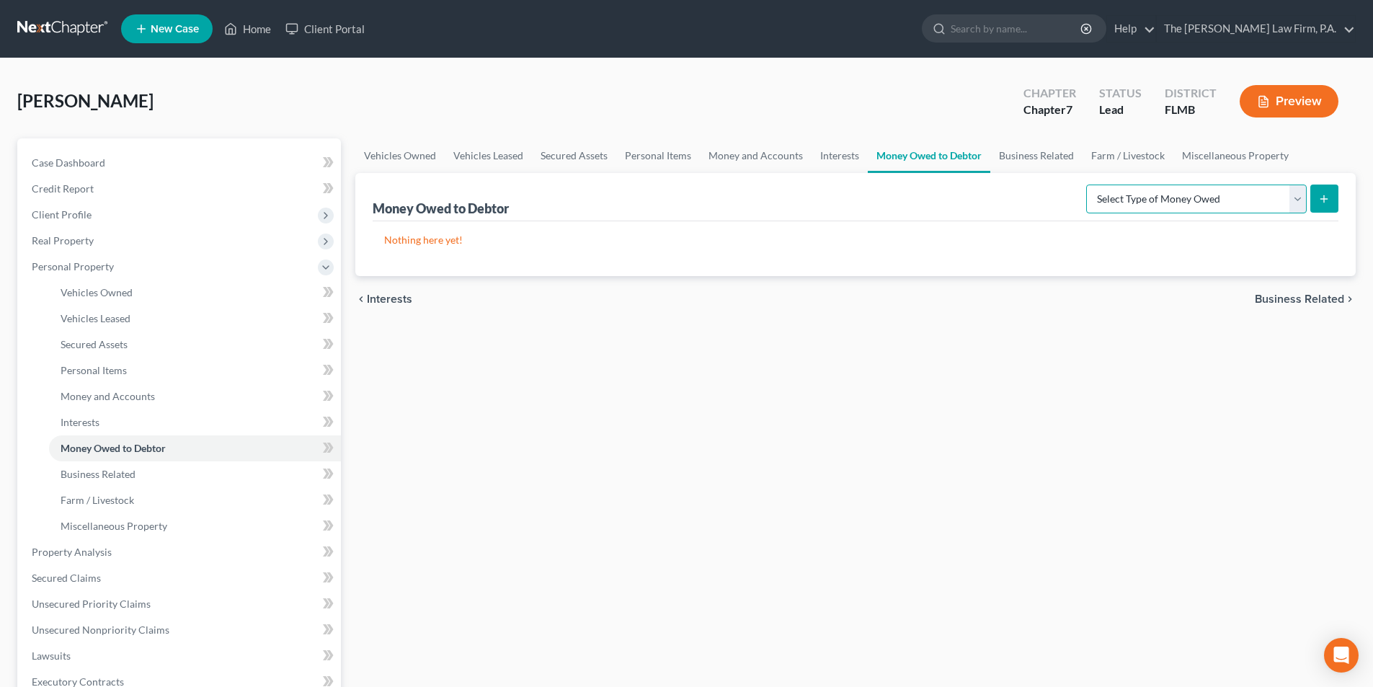
click at [1181, 200] on select "Select Type of Money Owed Accounts Receivable Alimony Child Support Claims Agai…" at bounding box center [1196, 199] width 221 height 29
select select "expected_tax_refund"
click at [1088, 185] on select "Select Type of Money Owed Accounts Receivable Alimony Child Support Claims Agai…" at bounding box center [1196, 199] width 221 height 29
click at [1320, 196] on icon "submit" at bounding box center [1324, 199] width 12 height 12
select select "0"
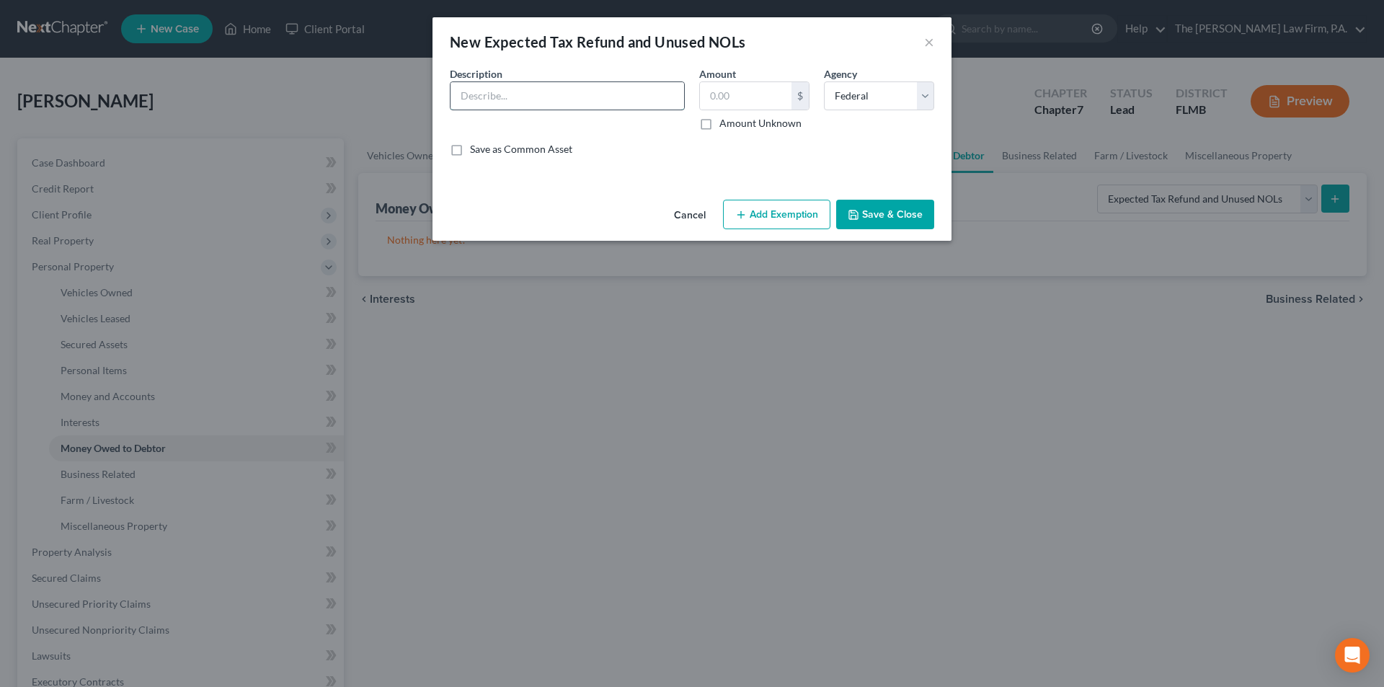
click at [556, 100] on input "text" at bounding box center [567, 95] width 234 height 27
type input "Expected 2025 Federal Income Tax Refund"
click at [719, 123] on label "Amount Unknown" at bounding box center [760, 123] width 82 height 14
click at [725, 123] on input "Amount Unknown" at bounding box center [729, 120] width 9 height 9
checkbox input "true"
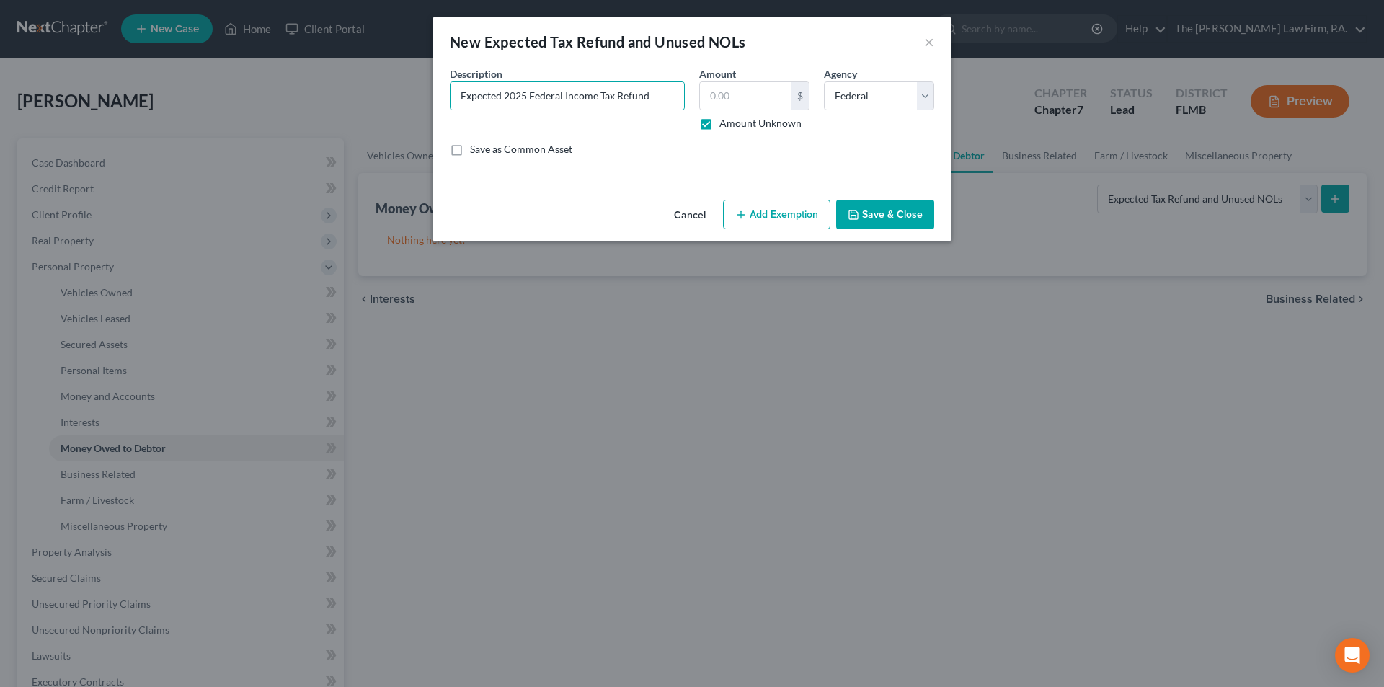
type input "0.00"
click at [774, 211] on button "Add Exemption" at bounding box center [776, 215] width 107 height 30
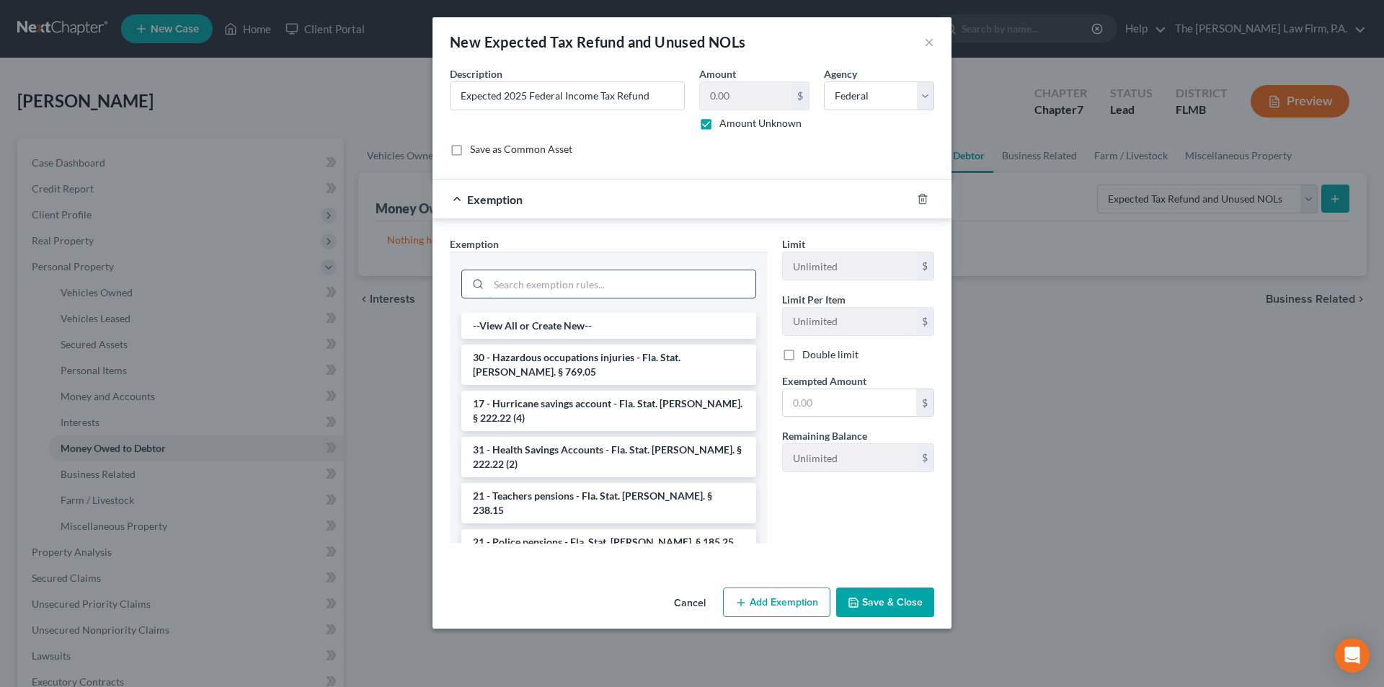
click at [599, 290] on input "search" at bounding box center [622, 283] width 267 height 27
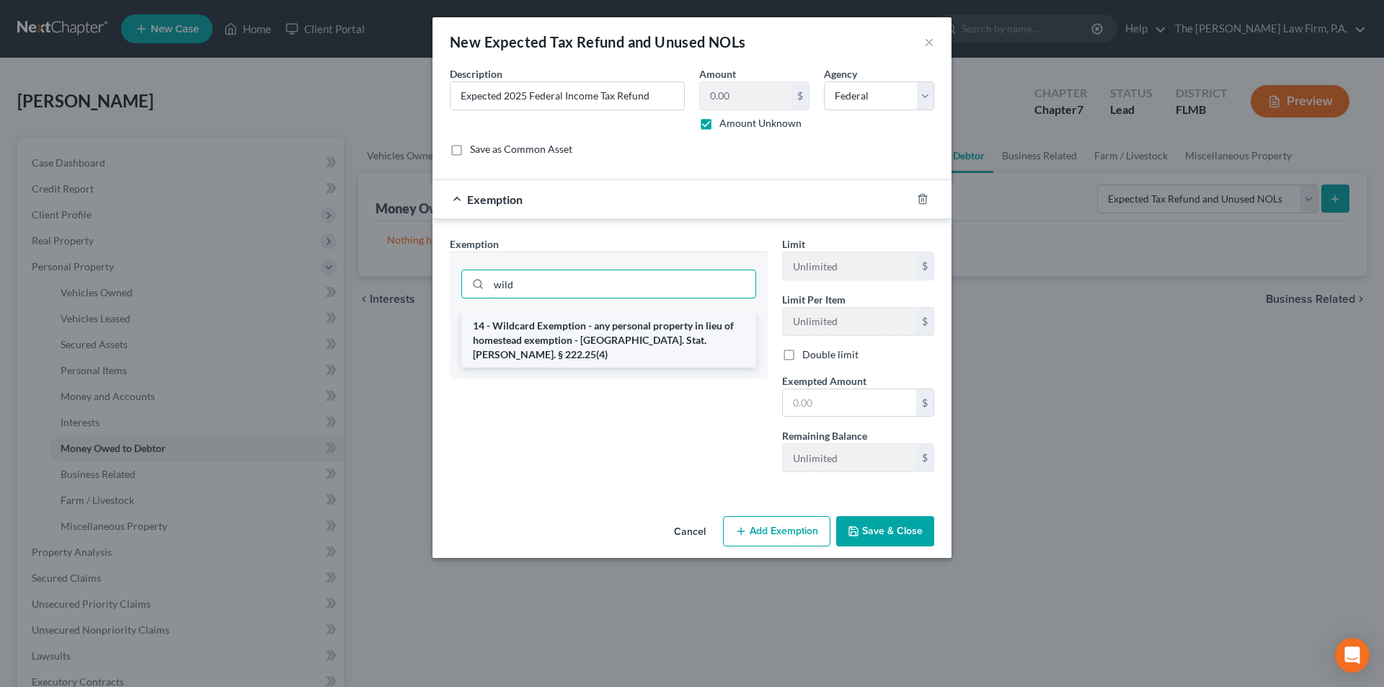
type input "wild"
click at [600, 337] on li "14 - Wildcard Exemption - any personal property in lieu of homestead exemption …" at bounding box center [608, 340] width 295 height 55
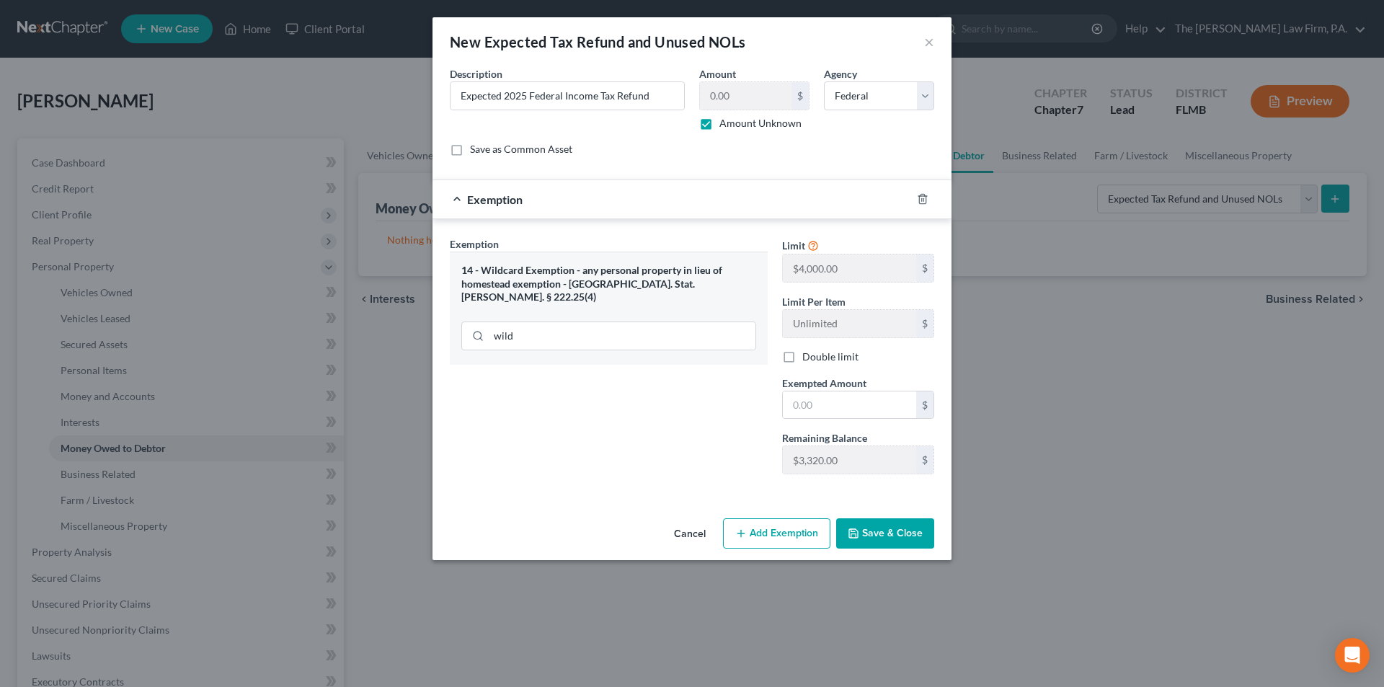
click at [889, 533] on button "Save & Close" at bounding box center [885, 533] width 98 height 30
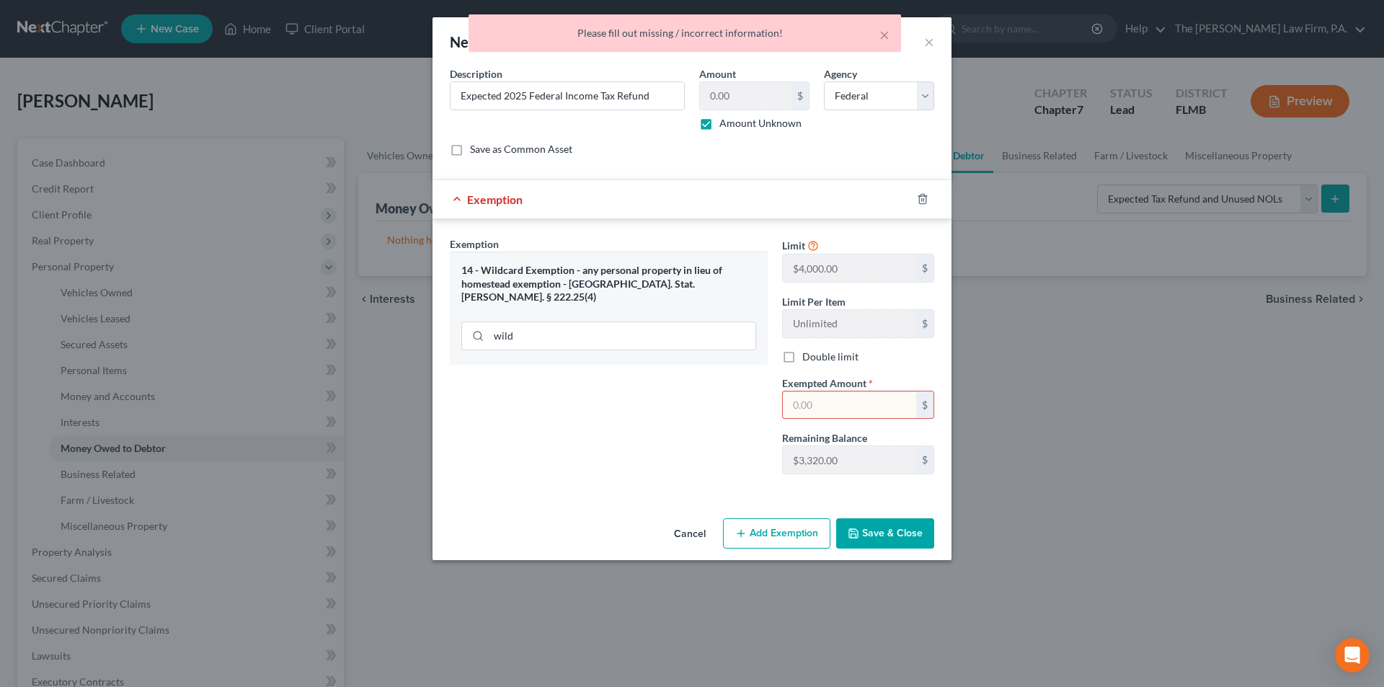
click at [814, 404] on input "text" at bounding box center [849, 404] width 133 height 27
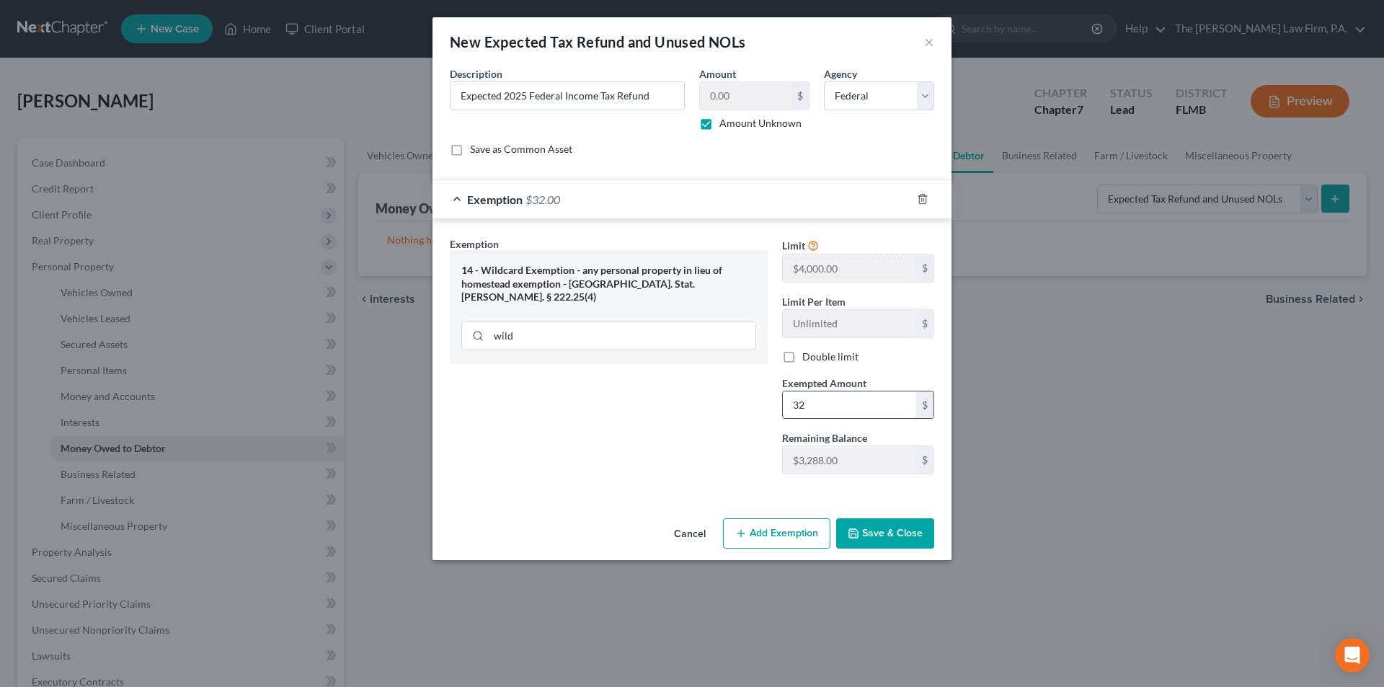
type input "3"
type input "2,200.00"
click at [878, 533] on button "Save & Close" at bounding box center [885, 533] width 98 height 30
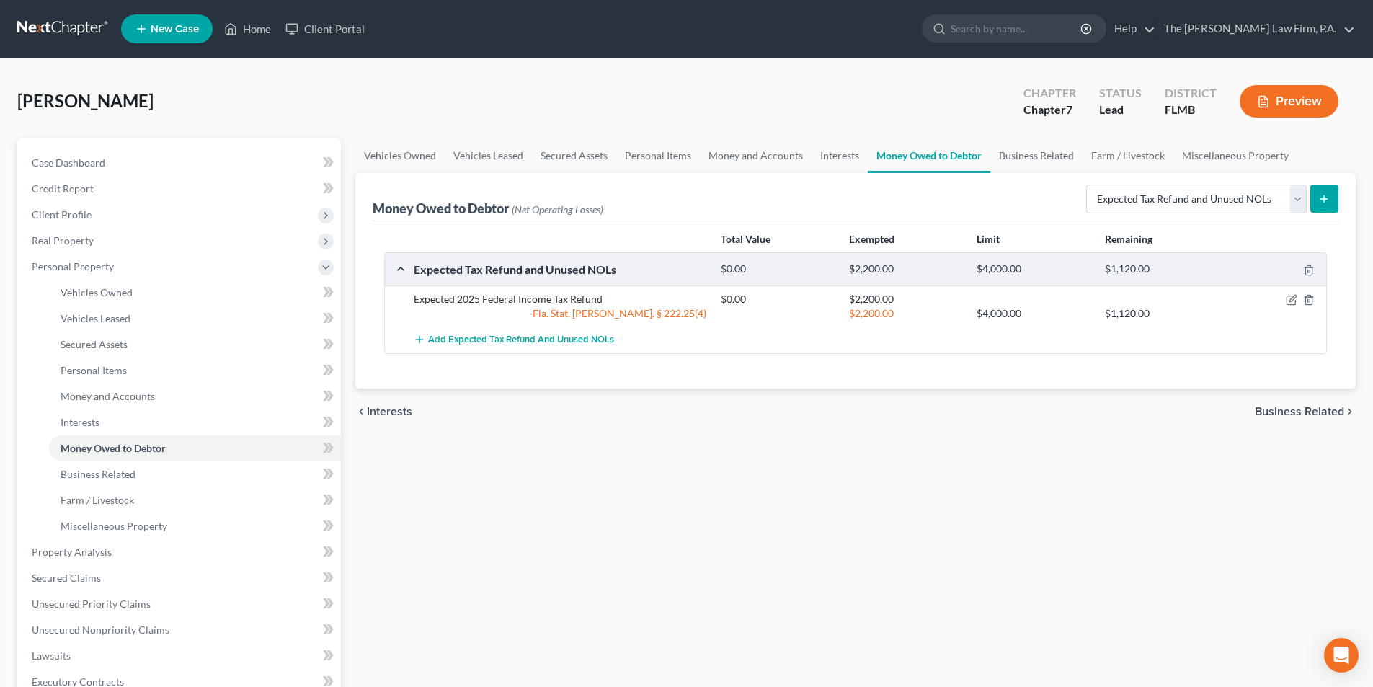
click at [951, 522] on div "Vehicles Owned Vehicles Leased Secured Assets Personal Items Money and Accounts…" at bounding box center [855, 554] width 1015 height 832
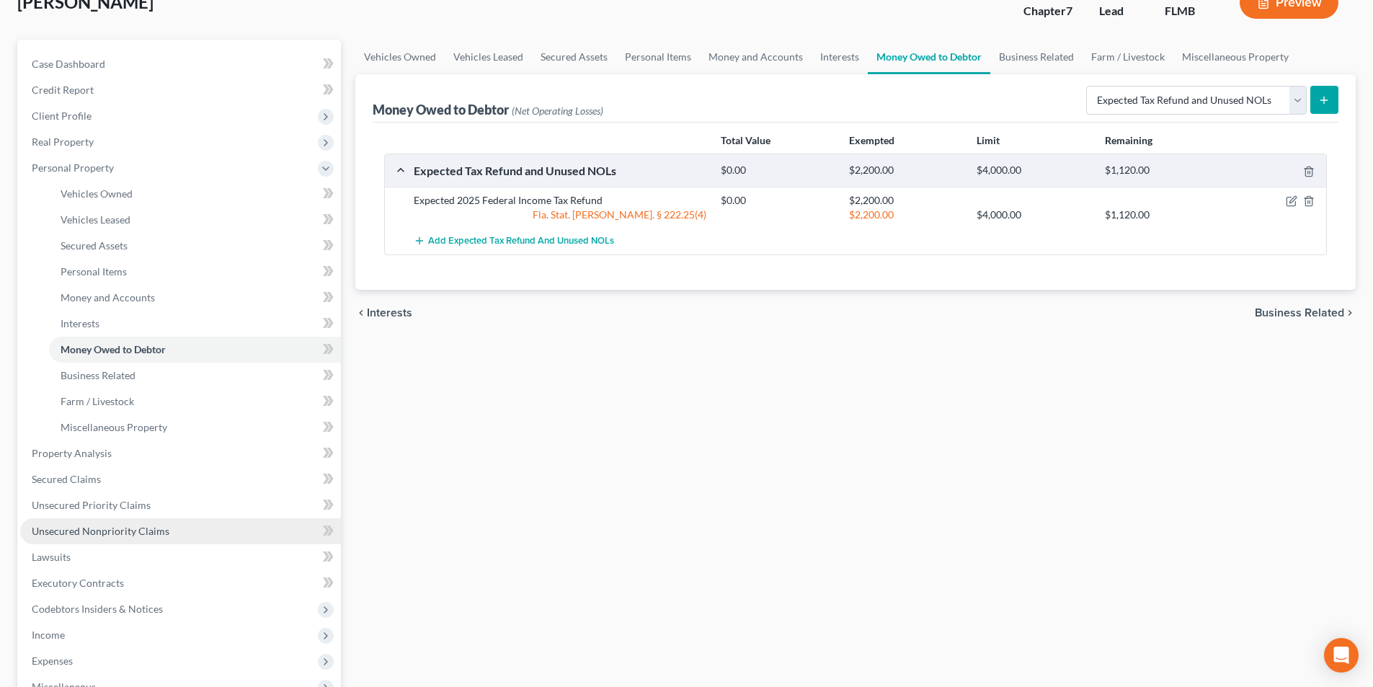
scroll to position [144, 0]
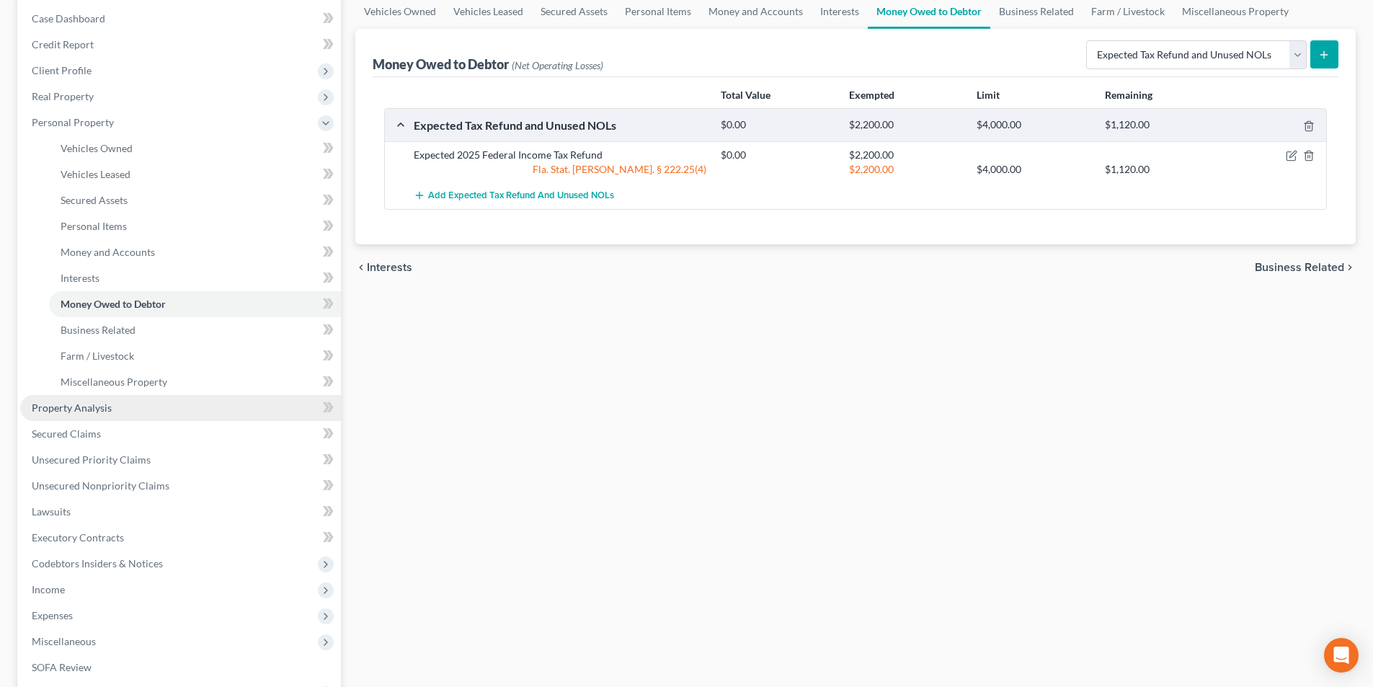
click at [102, 413] on span "Property Analysis" at bounding box center [72, 407] width 80 height 12
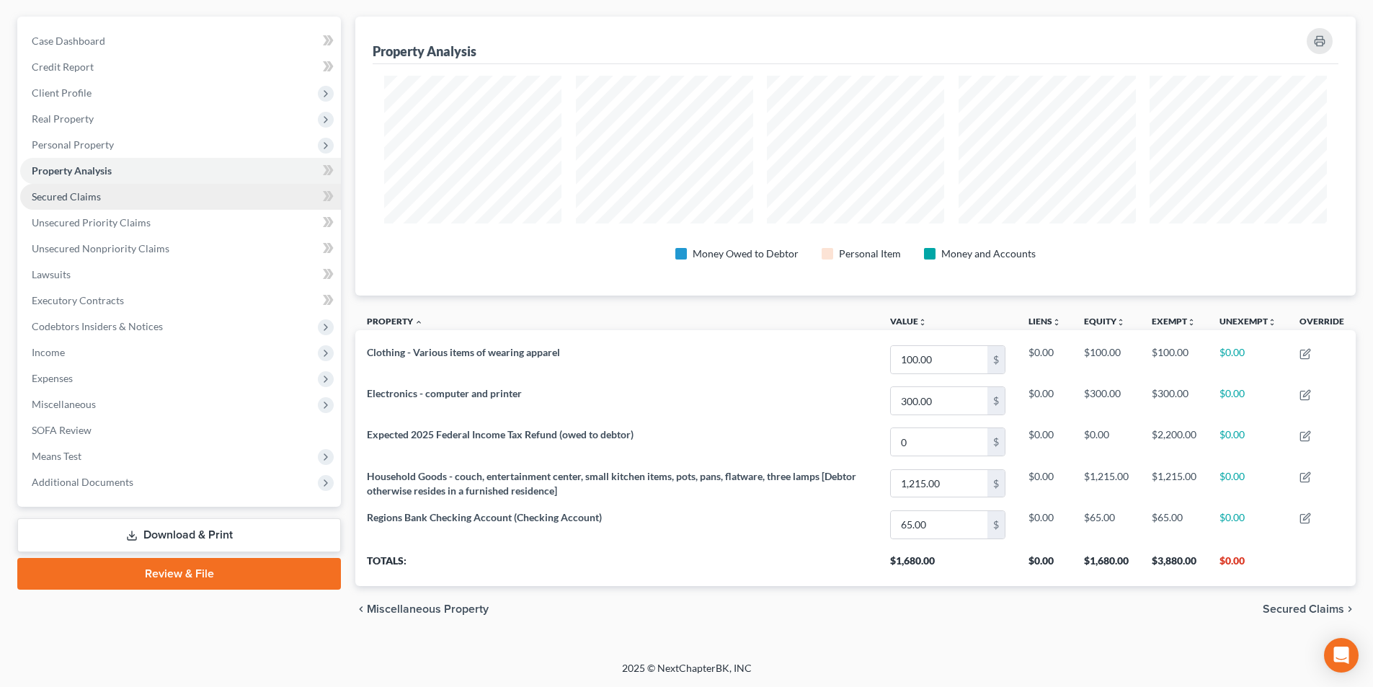
click at [86, 203] on link "Secured Claims" at bounding box center [180, 197] width 321 height 26
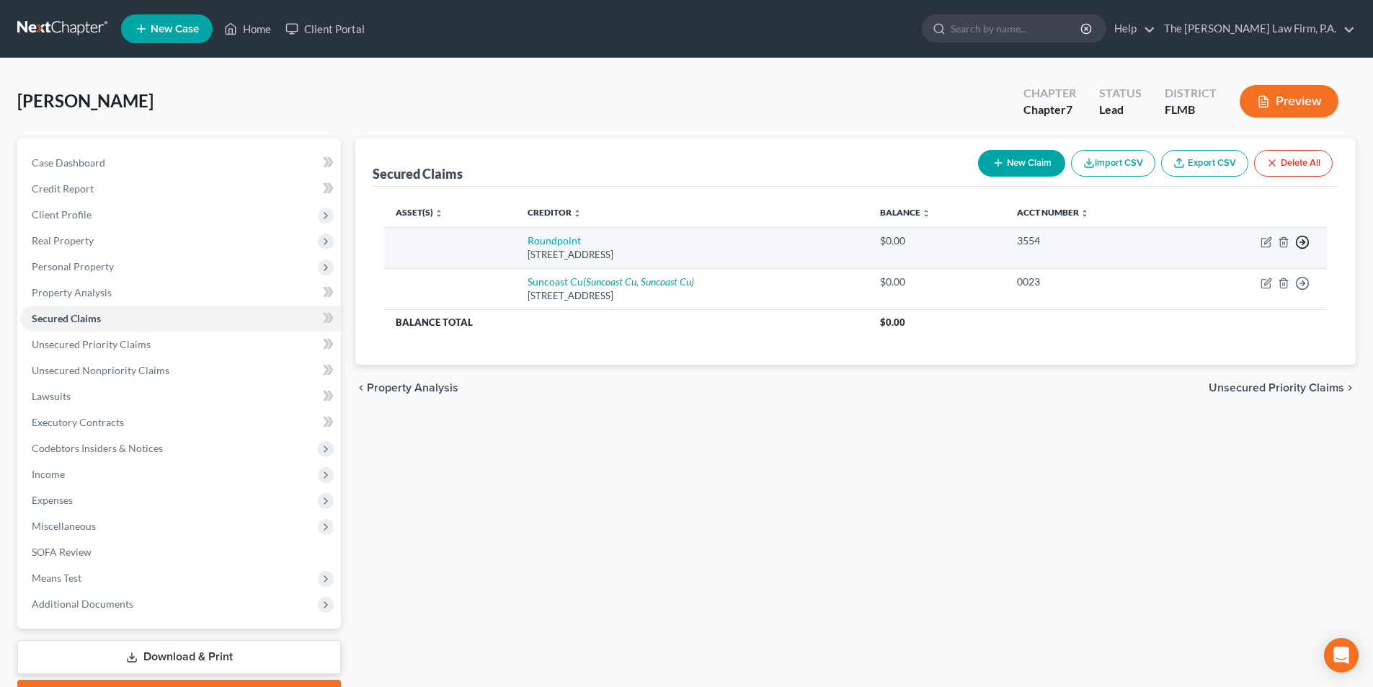
click at [1305, 241] on icon "button" at bounding box center [1302, 242] width 14 height 14
click at [1247, 273] on link "Move to F" at bounding box center [1236, 277] width 120 height 25
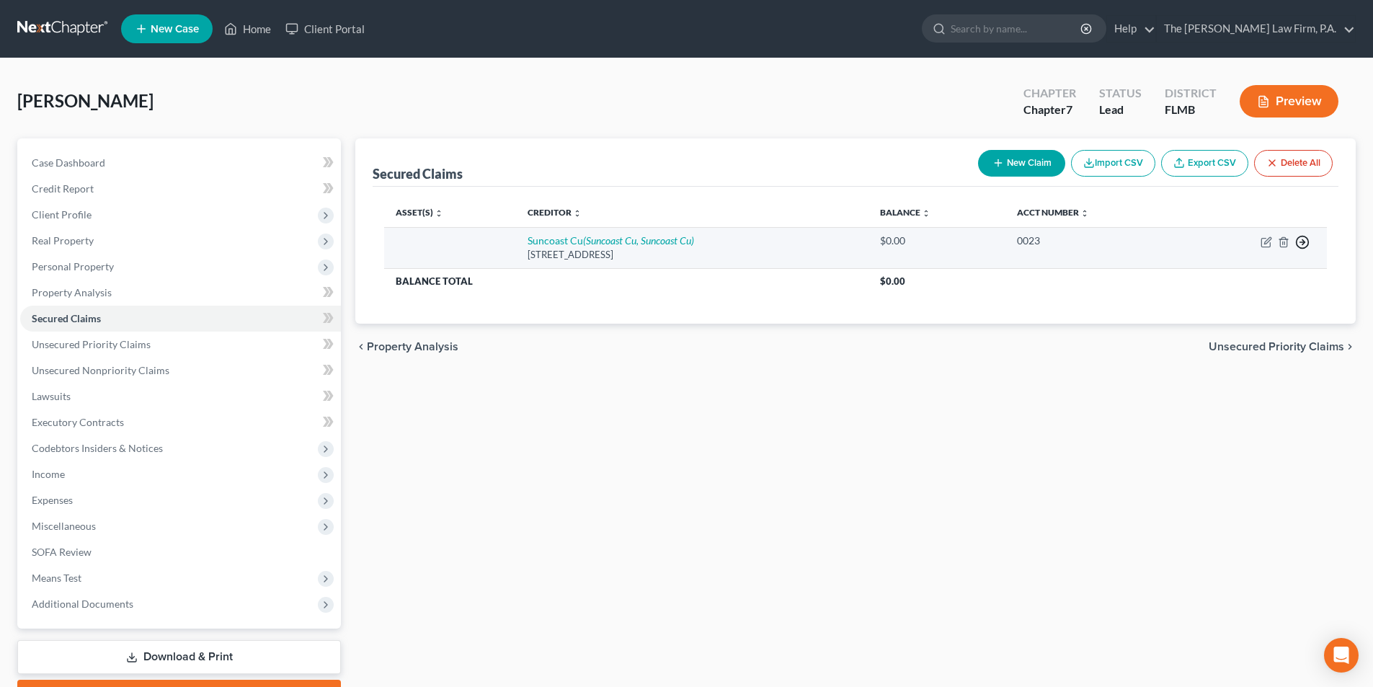
click at [1300, 246] on icon "button" at bounding box center [1302, 242] width 14 height 14
click at [1254, 272] on link "Move to F" at bounding box center [1236, 277] width 120 height 25
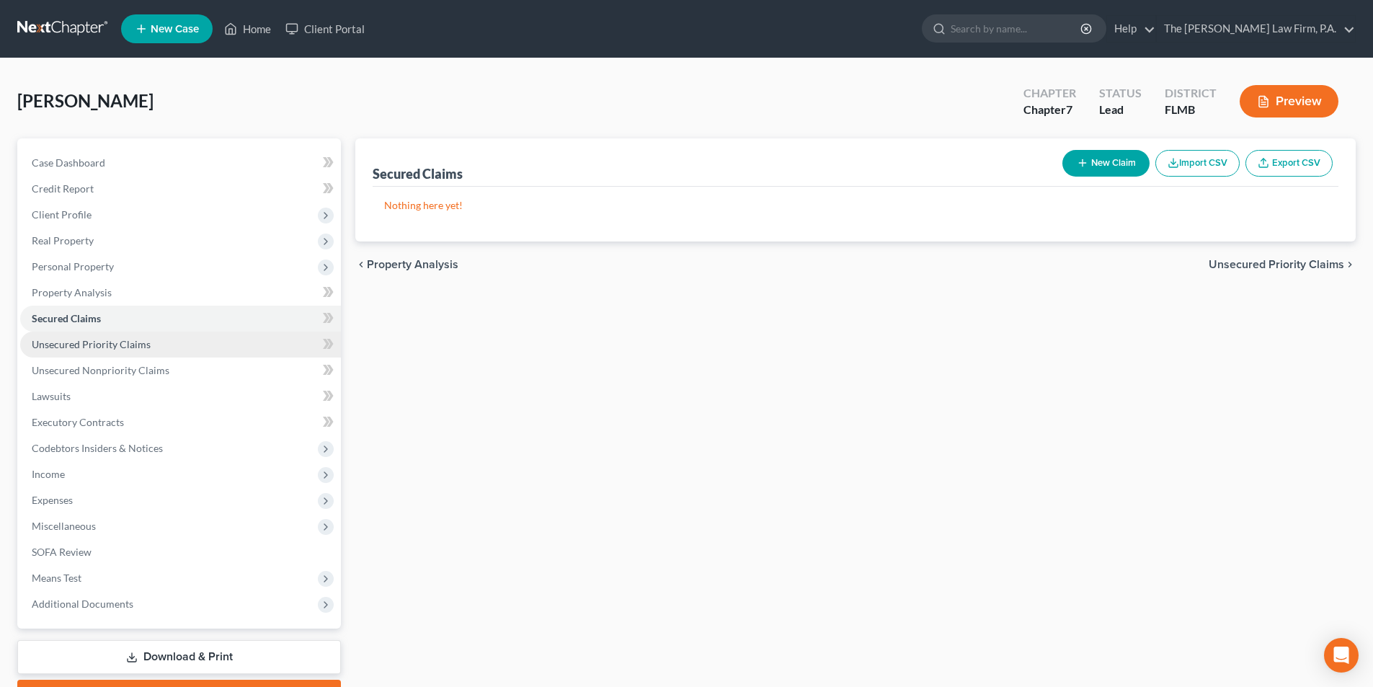
click at [117, 350] on span "Unsecured Priority Claims" at bounding box center [91, 344] width 119 height 12
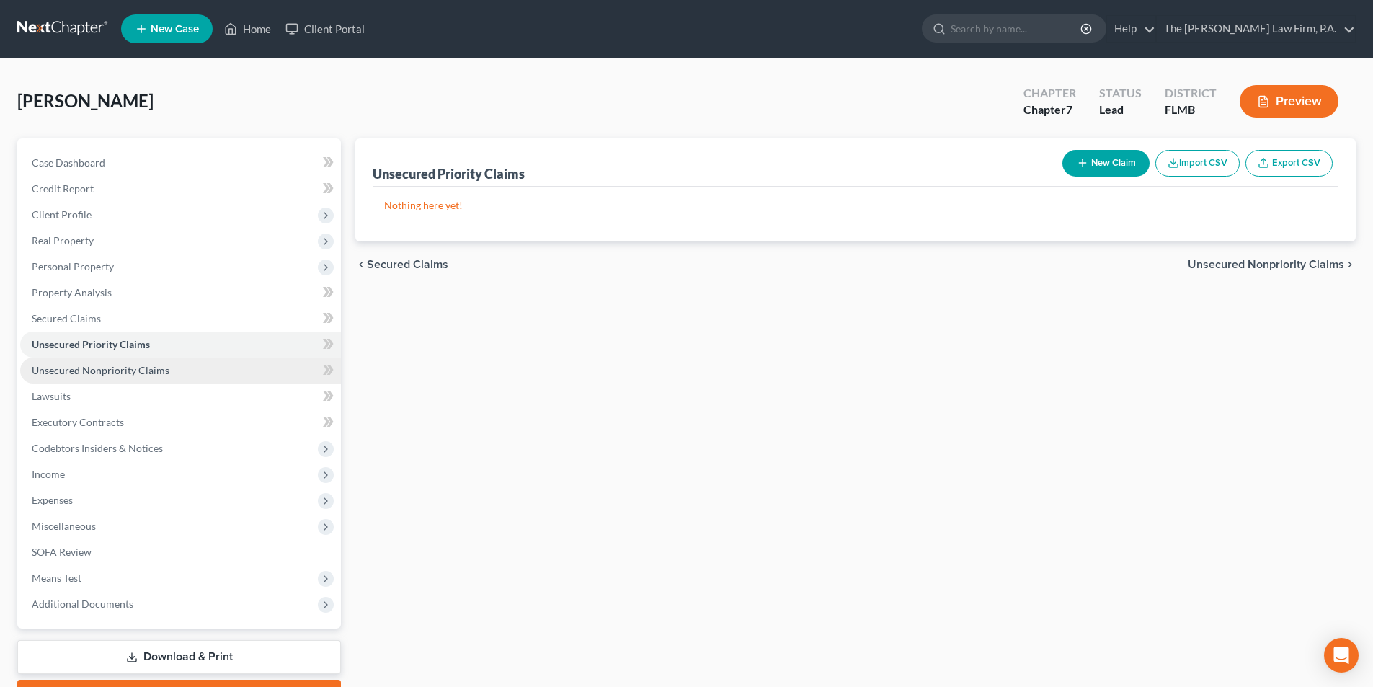
click at [119, 365] on span "Unsecured Nonpriority Claims" at bounding box center [101, 370] width 138 height 12
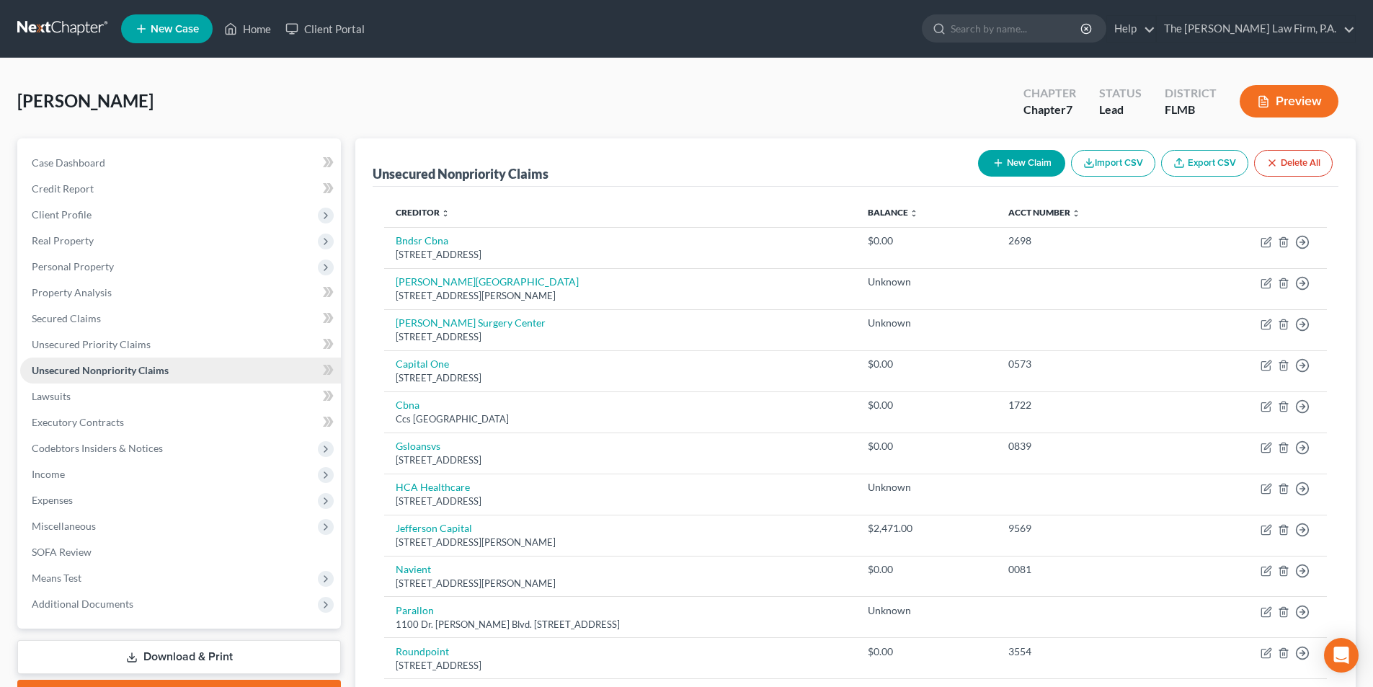
scroll to position [72, 0]
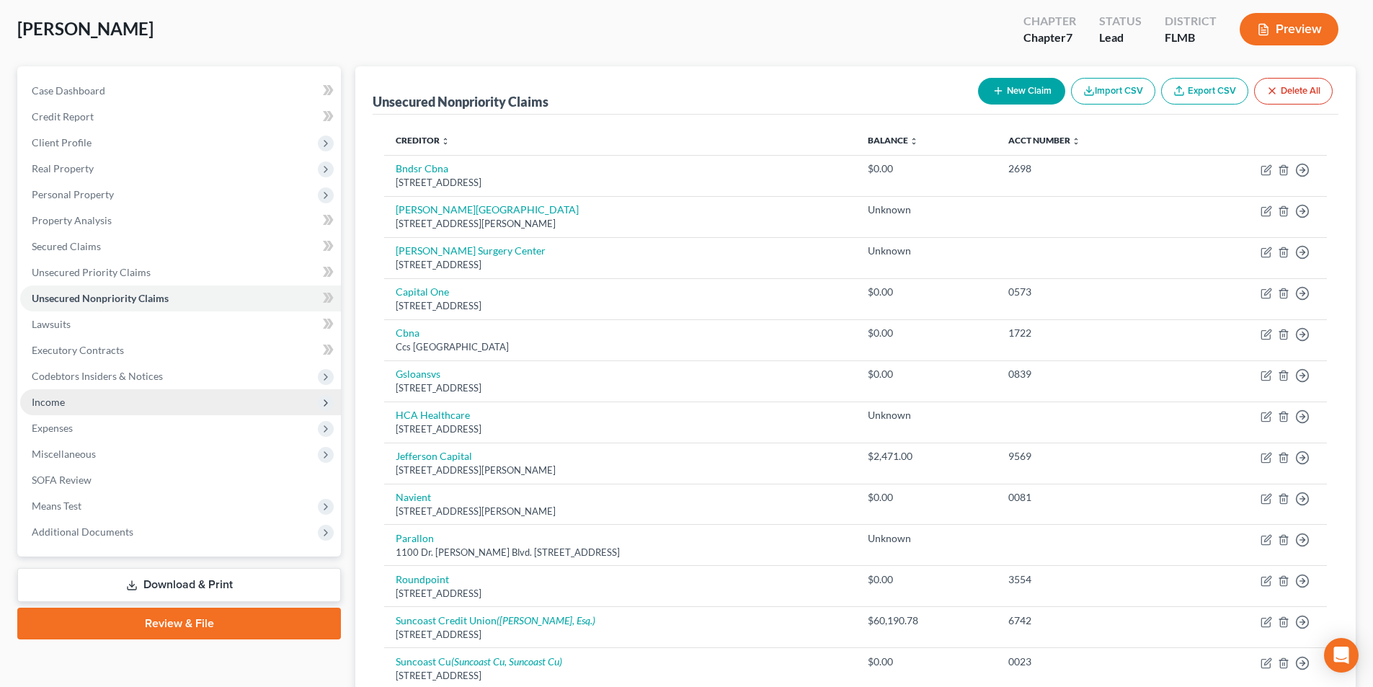
click at [66, 407] on span "Income" at bounding box center [180, 402] width 321 height 26
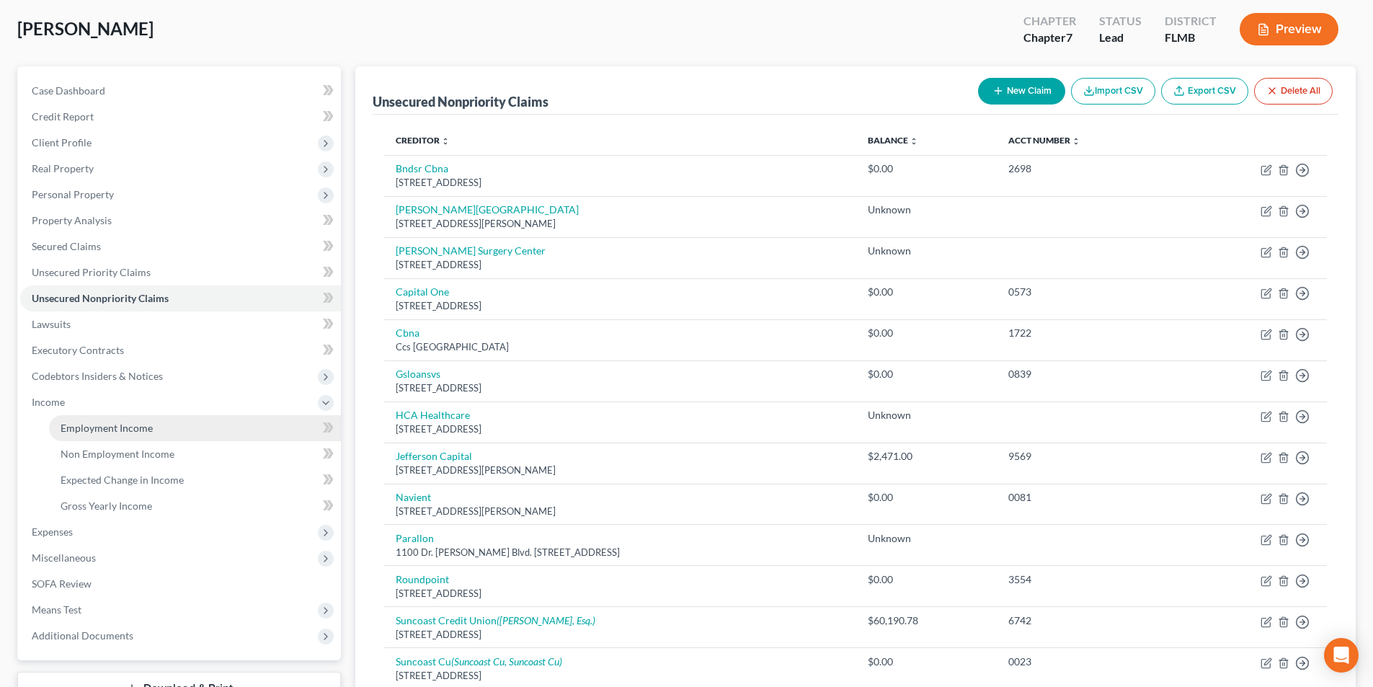
click at [80, 422] on span "Employment Income" at bounding box center [107, 428] width 92 height 12
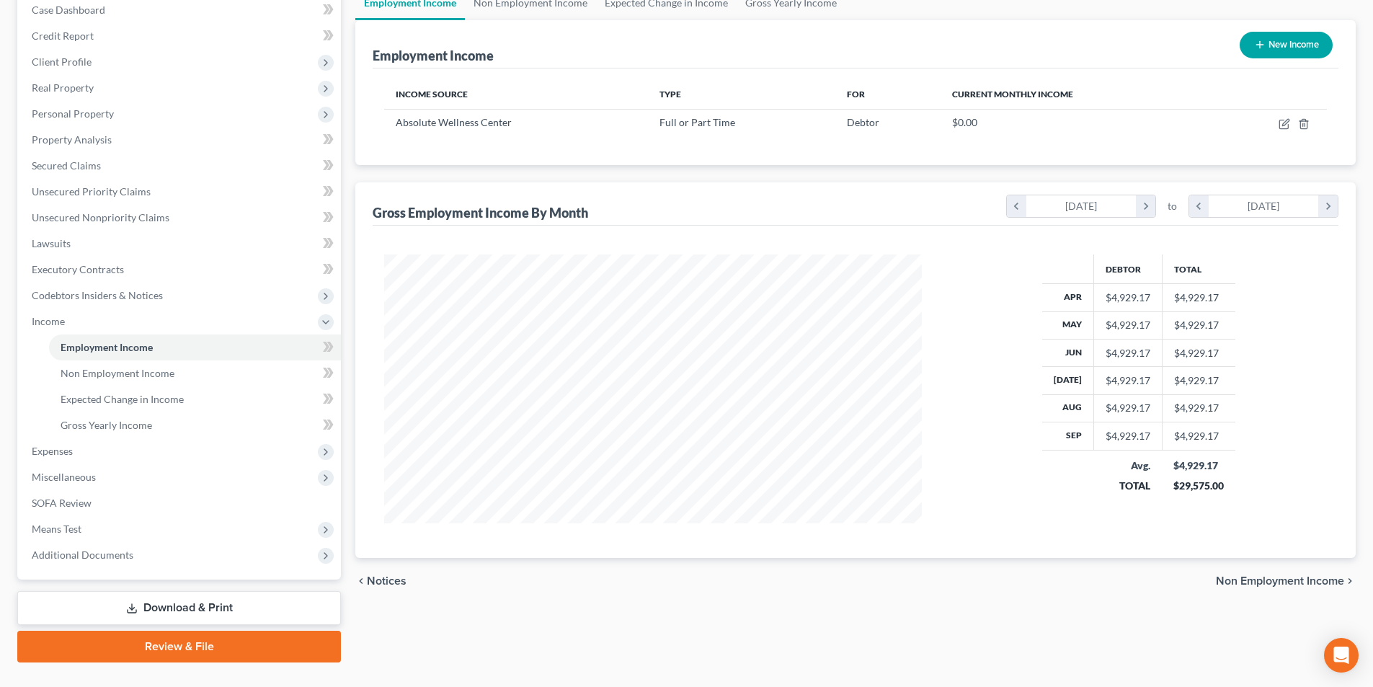
scroll to position [183, 0]
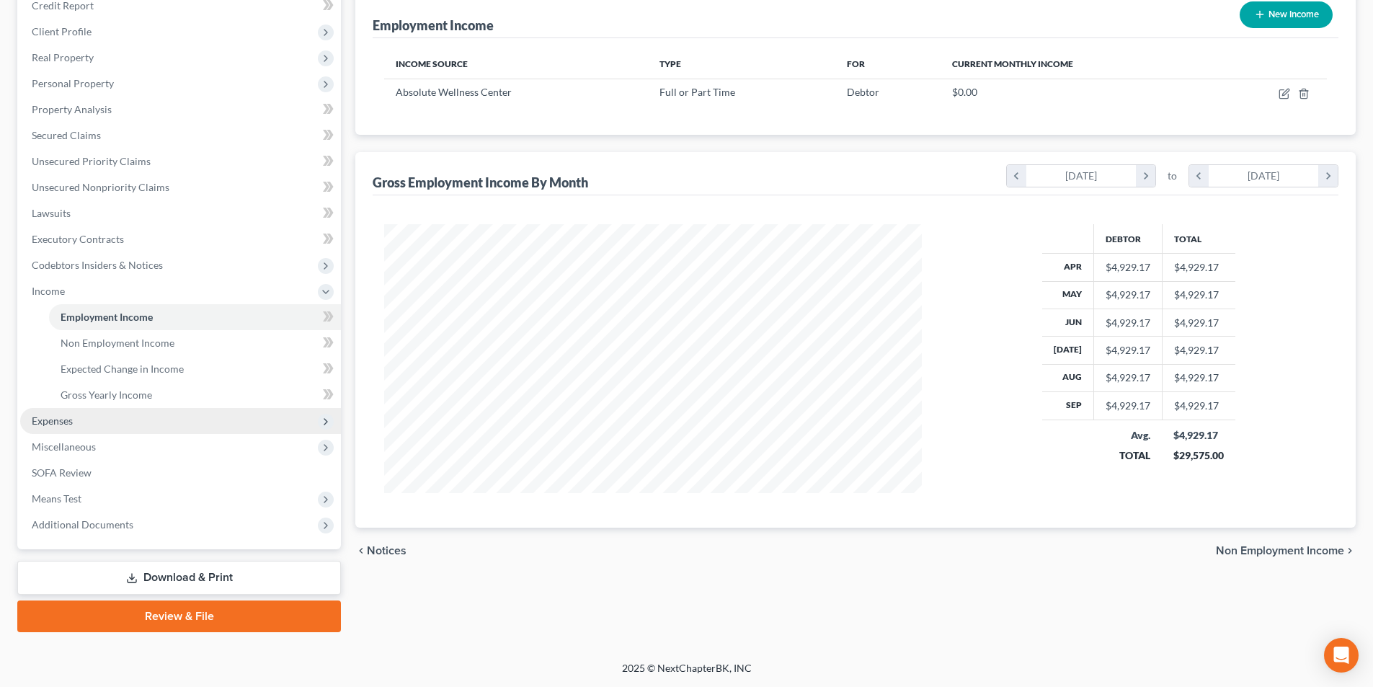
click at [60, 418] on span "Expenses" at bounding box center [52, 420] width 41 height 12
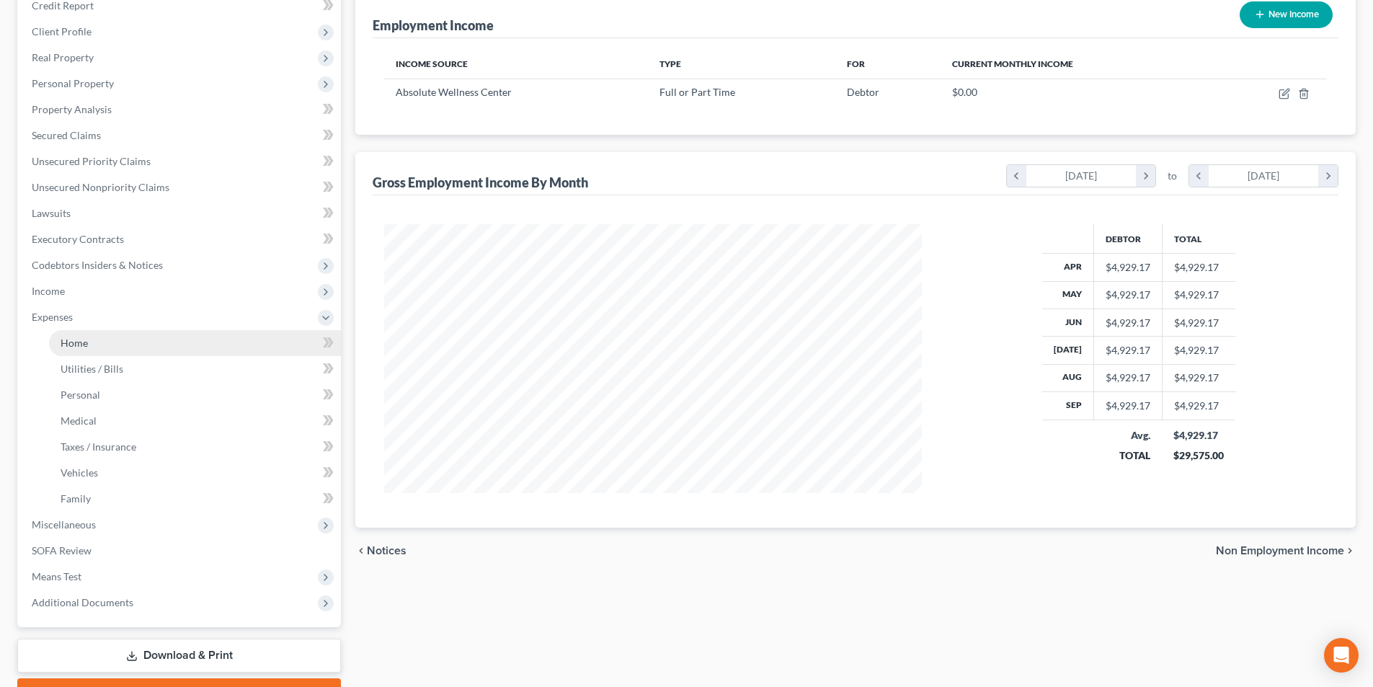
click at [71, 343] on span "Home" at bounding box center [74, 343] width 27 height 12
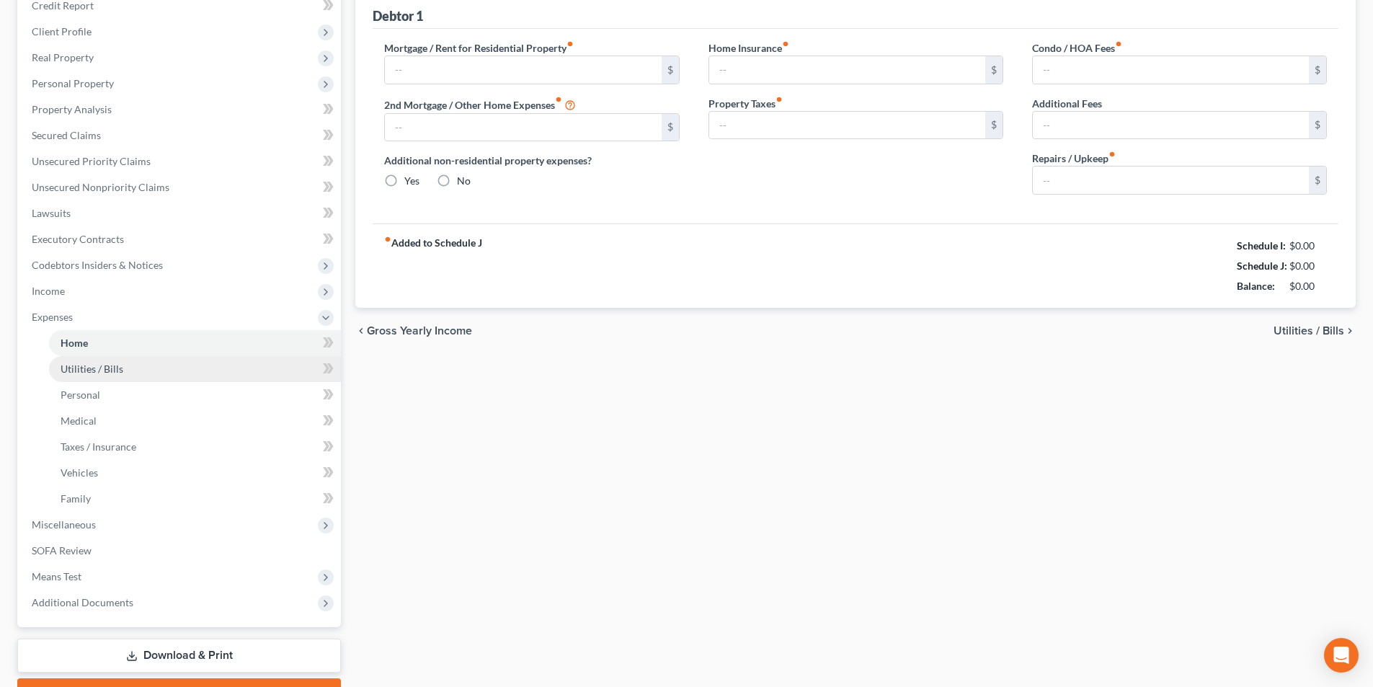
type input "1,800.00"
type input "0.00"
radio input "true"
type input "0.00"
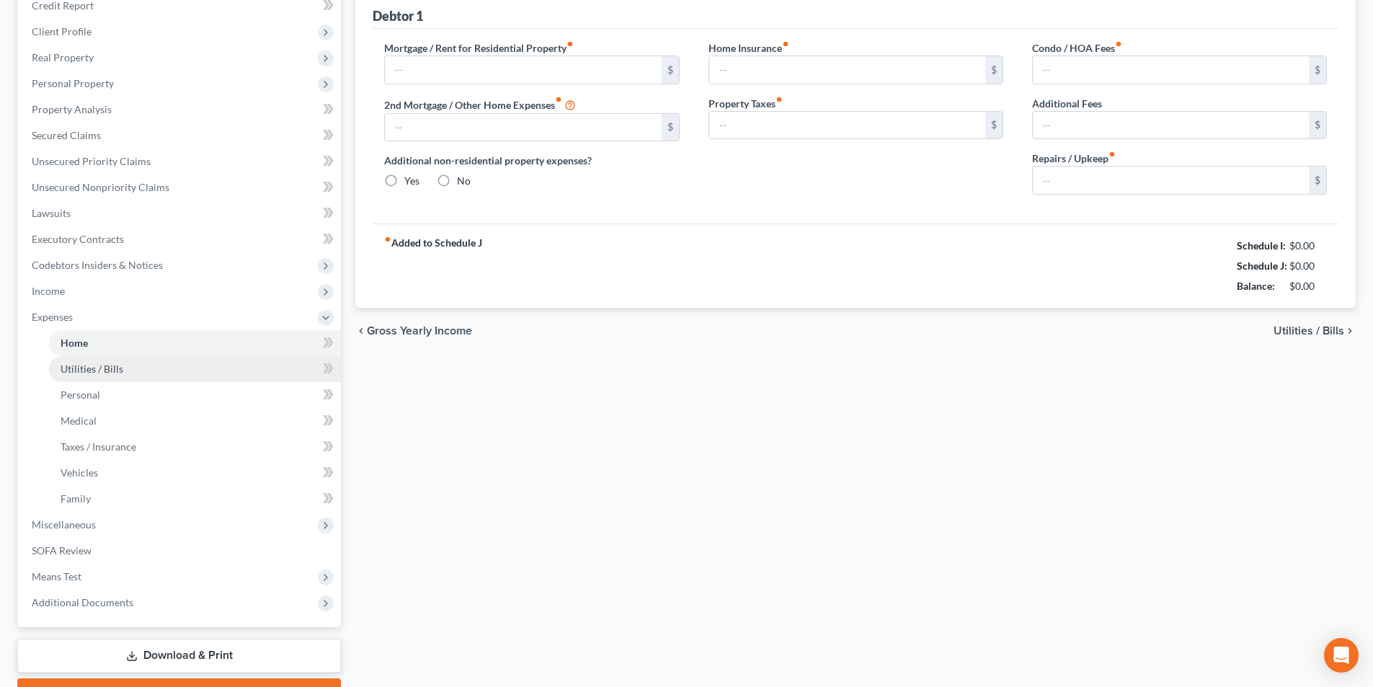
type input "0.00"
type input "50.00"
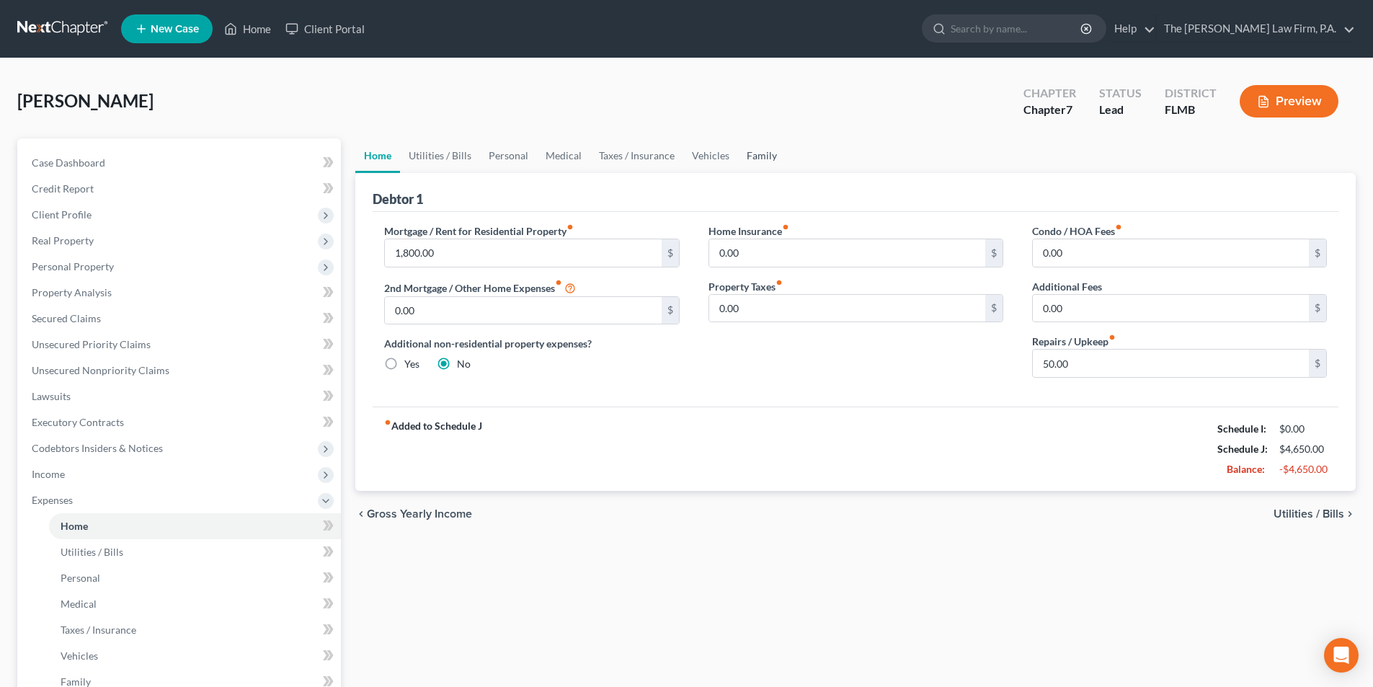
click at [747, 159] on link "Family" at bounding box center [762, 155] width 48 height 35
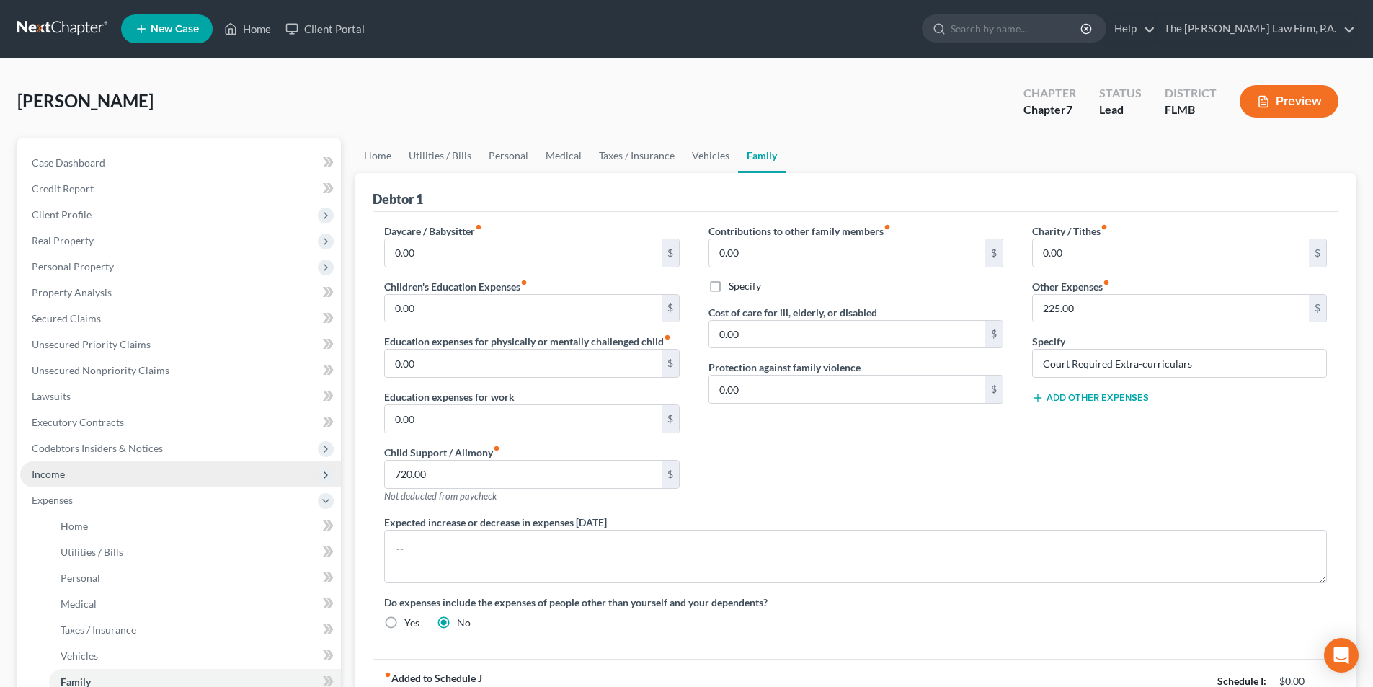
click at [50, 474] on span "Income" at bounding box center [48, 474] width 33 height 12
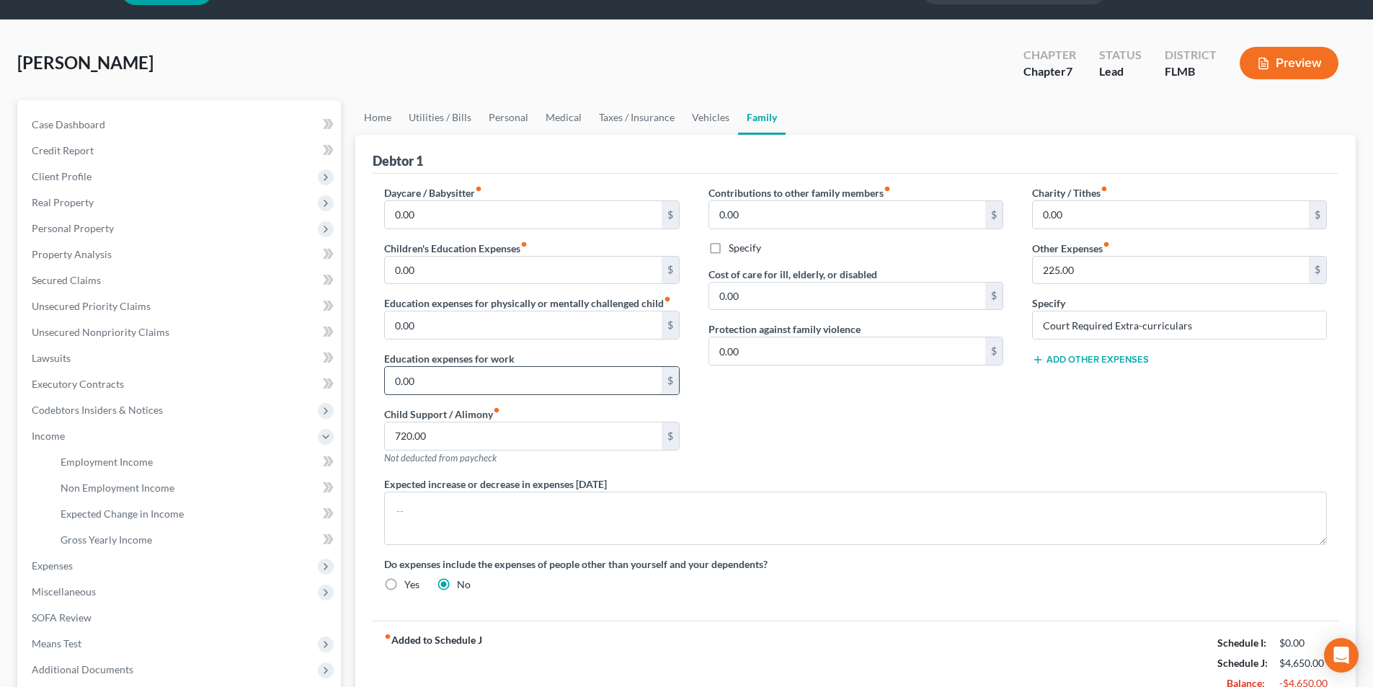
scroll to position [183, 0]
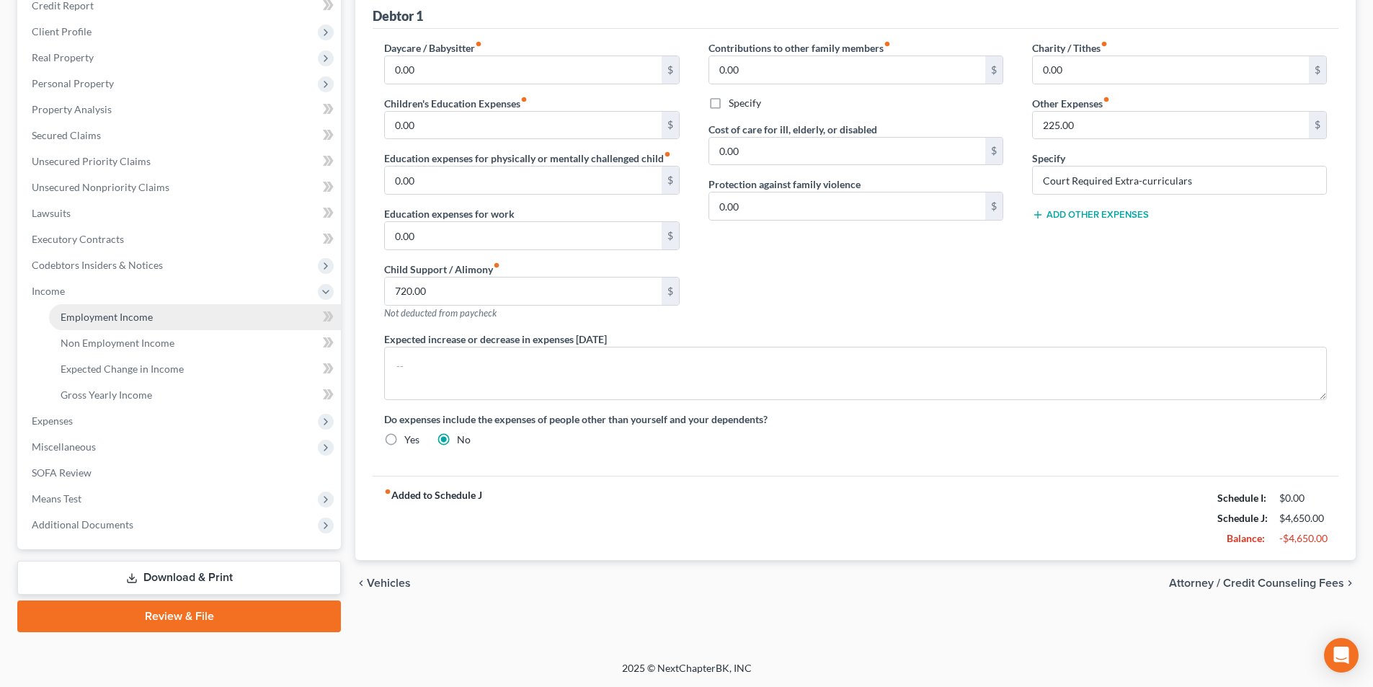
click at [107, 314] on span "Employment Income" at bounding box center [107, 317] width 92 height 12
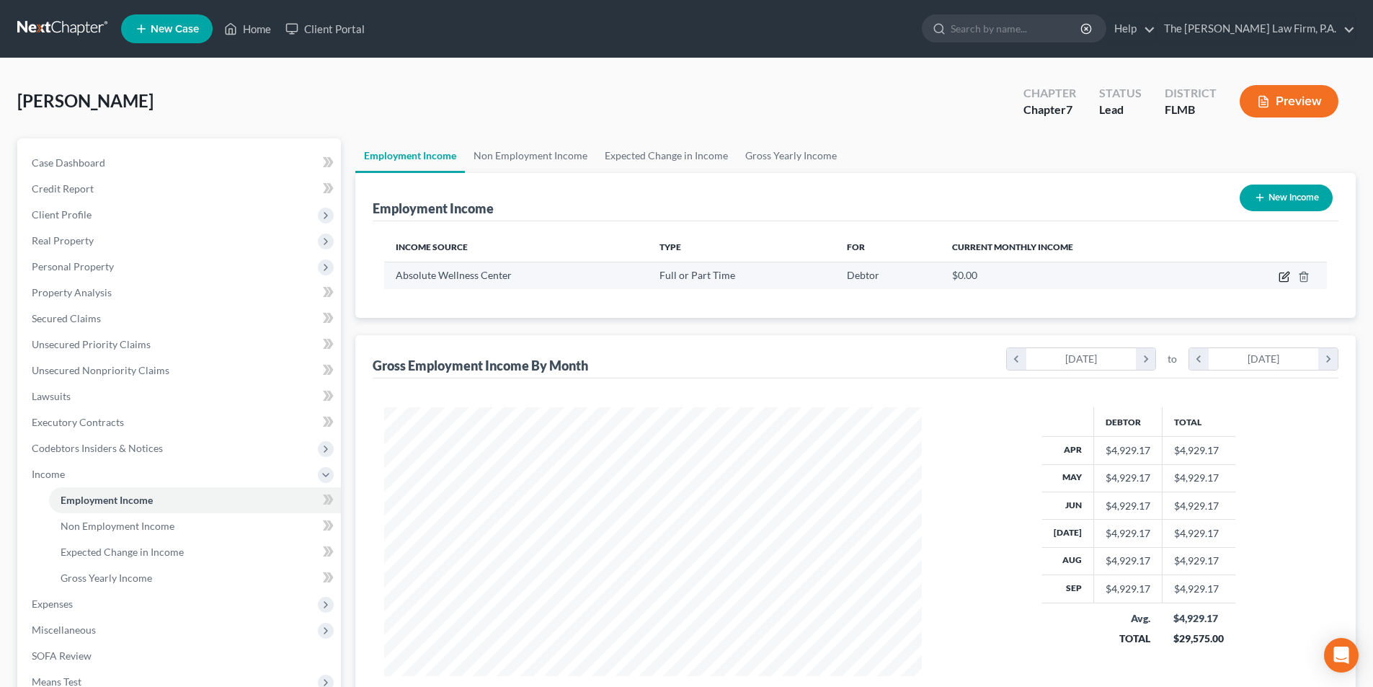
click at [1283, 275] on icon "button" at bounding box center [1285, 277] width 12 height 12
select select "0"
select select "9"
select select "2"
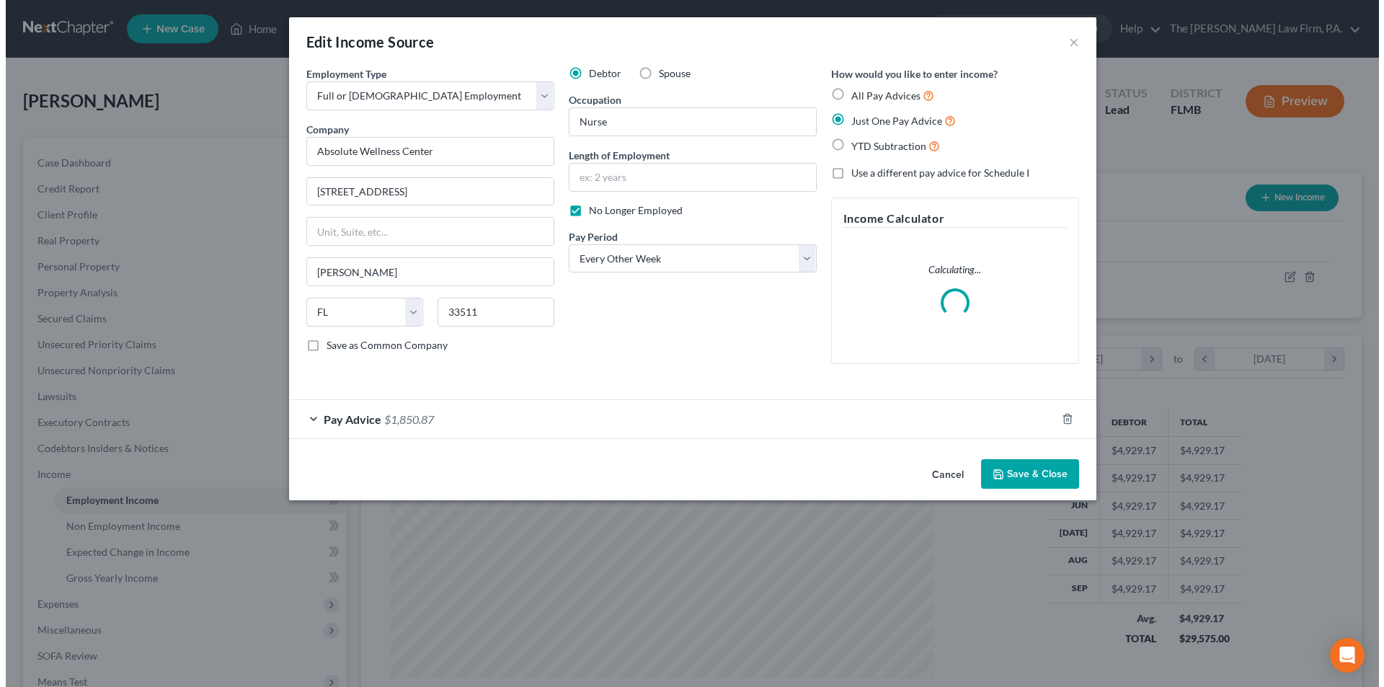
scroll to position [720504, 720204]
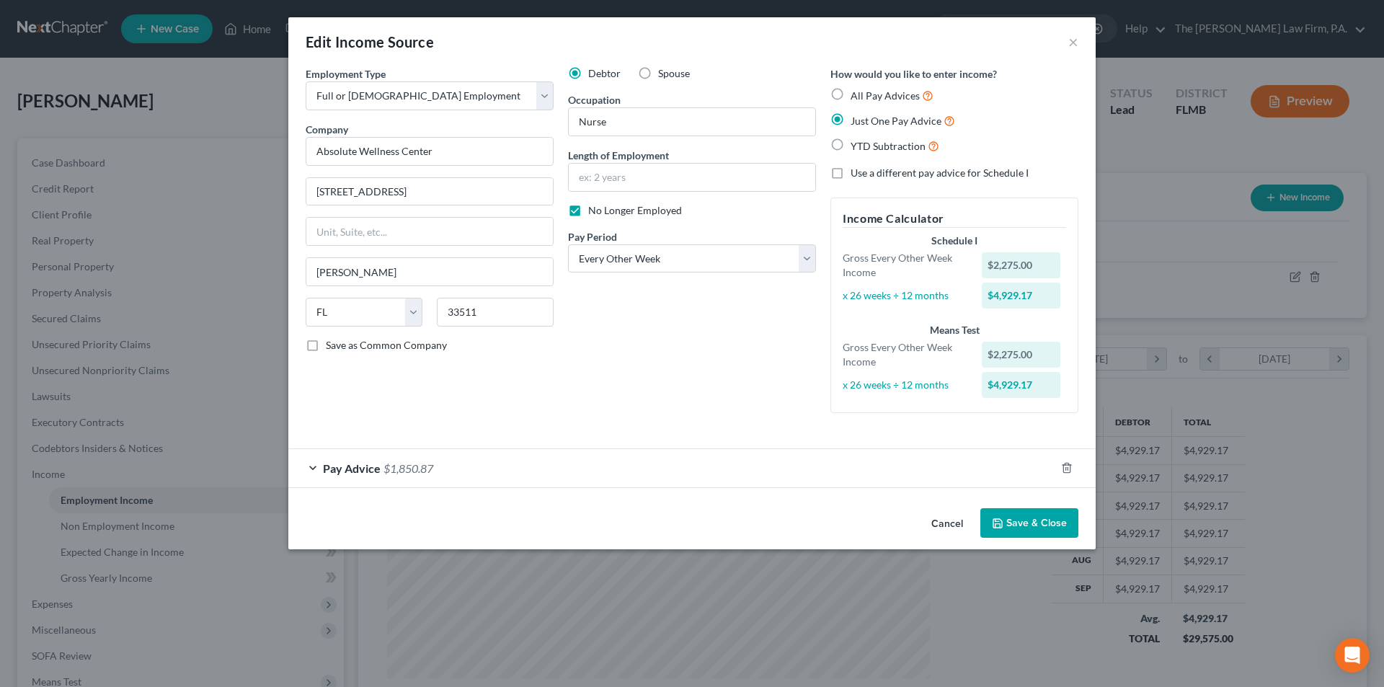
click at [588, 212] on label "No Longer Employed" at bounding box center [635, 210] width 94 height 14
click at [594, 212] on input "No Longer Employed" at bounding box center [598, 207] width 9 height 9
checkbox input "false"
click at [1059, 518] on button "Save & Close" at bounding box center [1029, 523] width 98 height 30
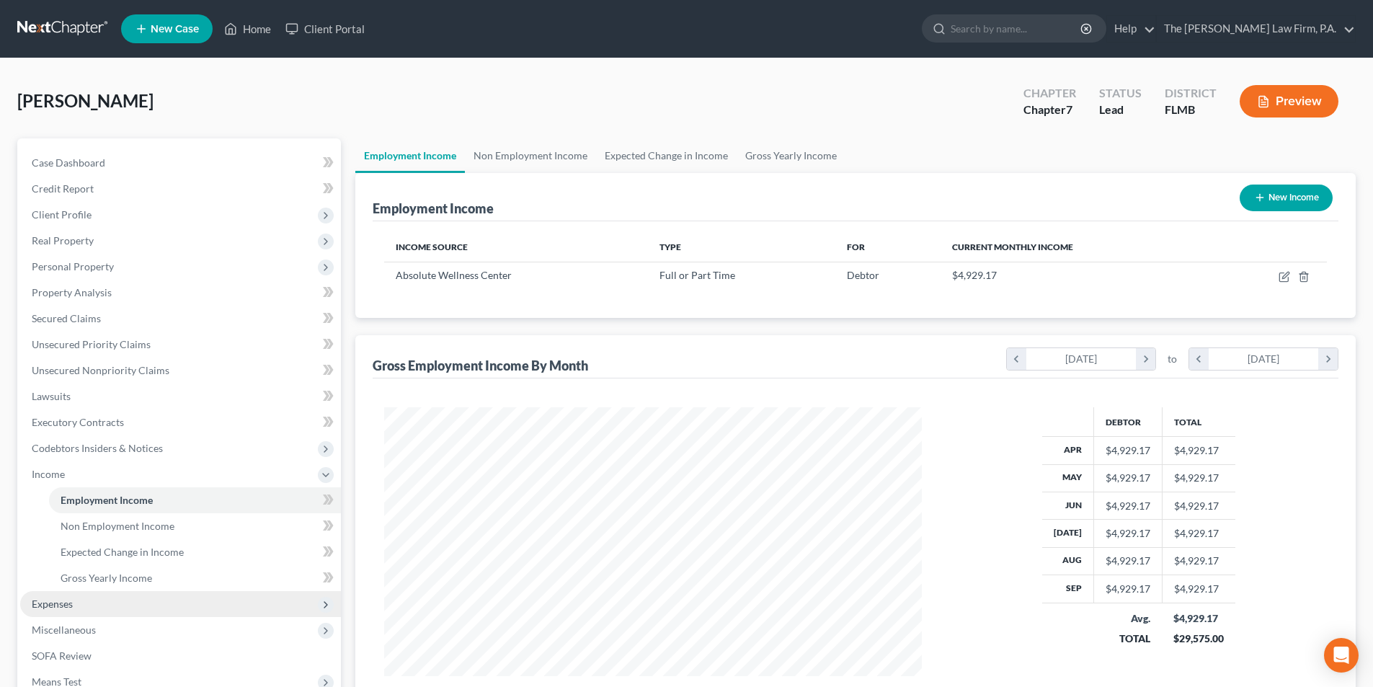
drag, startPoint x: 61, startPoint y: 612, endPoint x: 79, endPoint y: 610, distance: 18.9
click at [61, 611] on span "Expenses" at bounding box center [180, 604] width 321 height 26
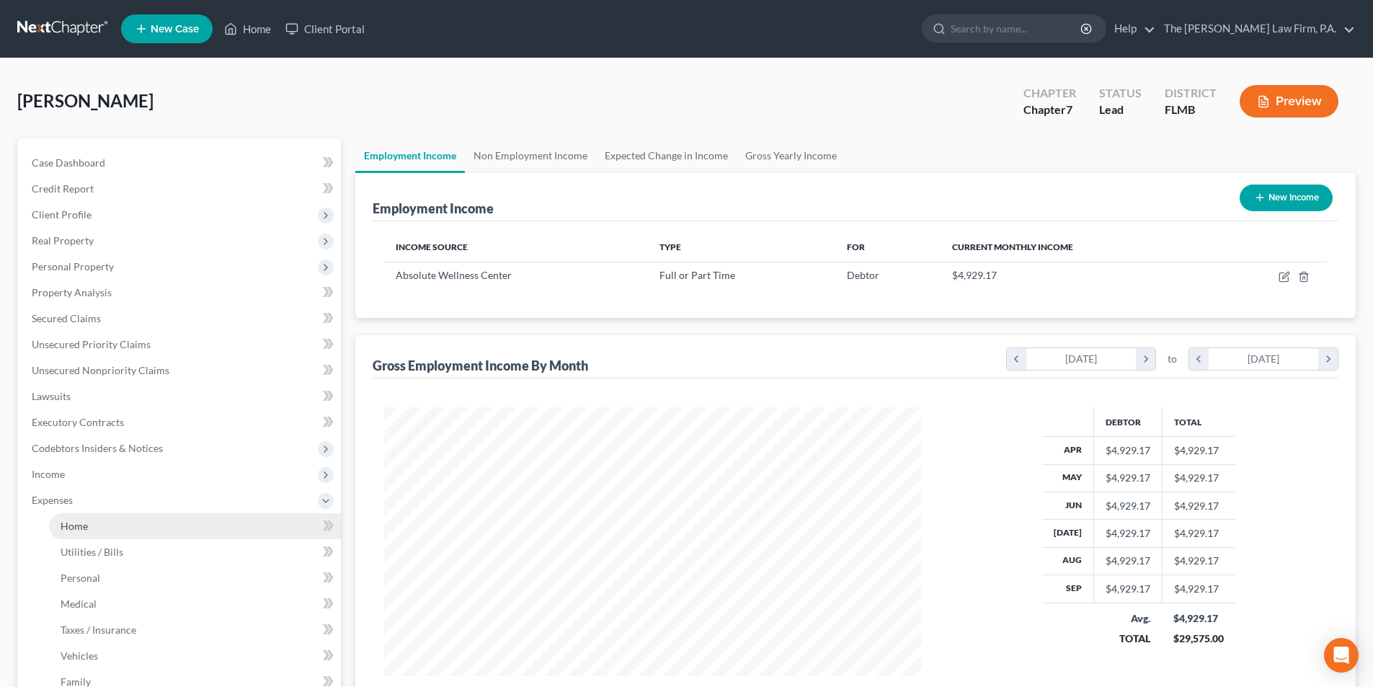
click at [81, 531] on span "Home" at bounding box center [74, 526] width 27 height 12
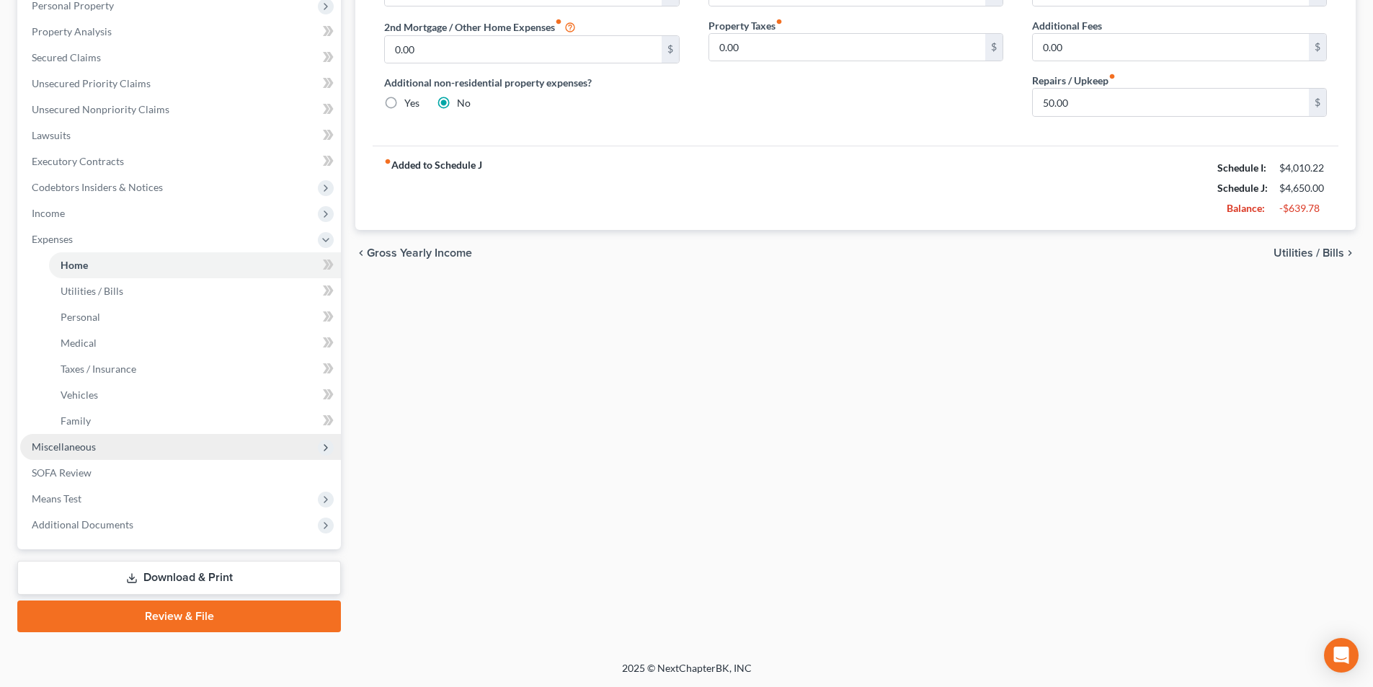
click at [88, 453] on span "Miscellaneous" at bounding box center [180, 447] width 321 height 26
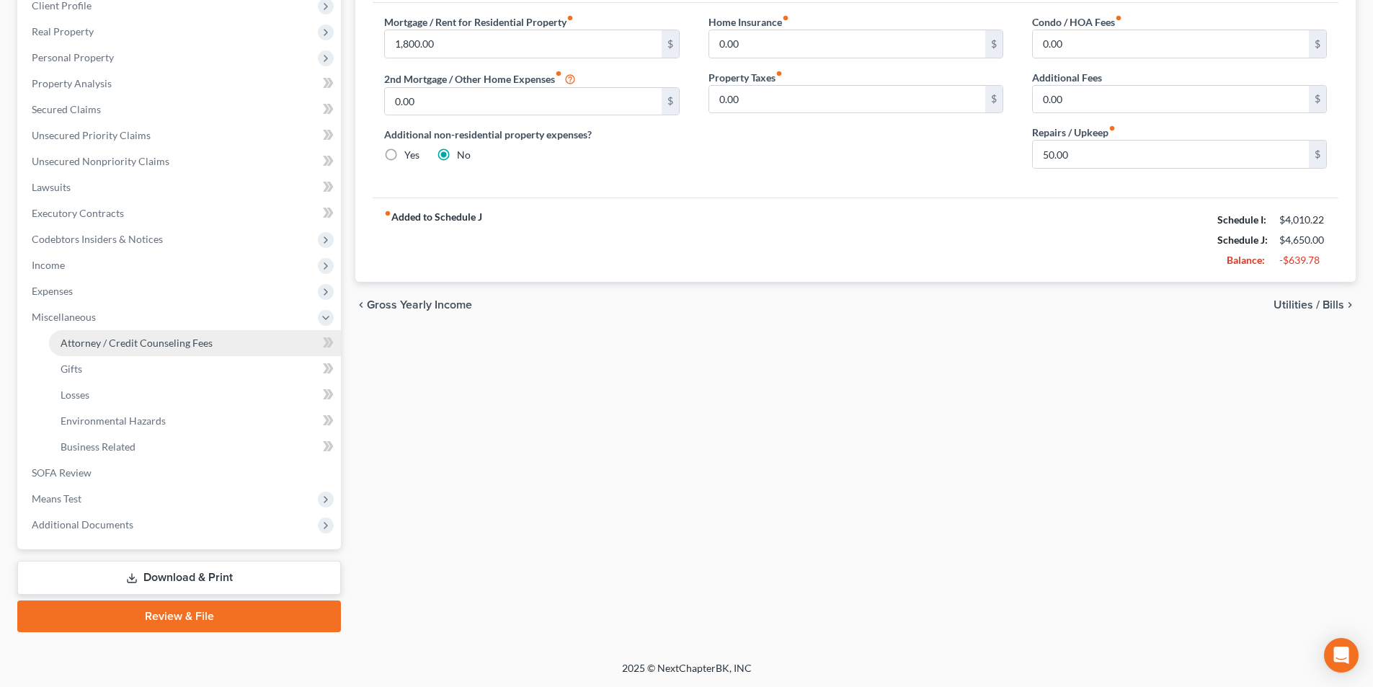
click at [174, 348] on span "Attorney / Credit Counseling Fees" at bounding box center [137, 343] width 152 height 12
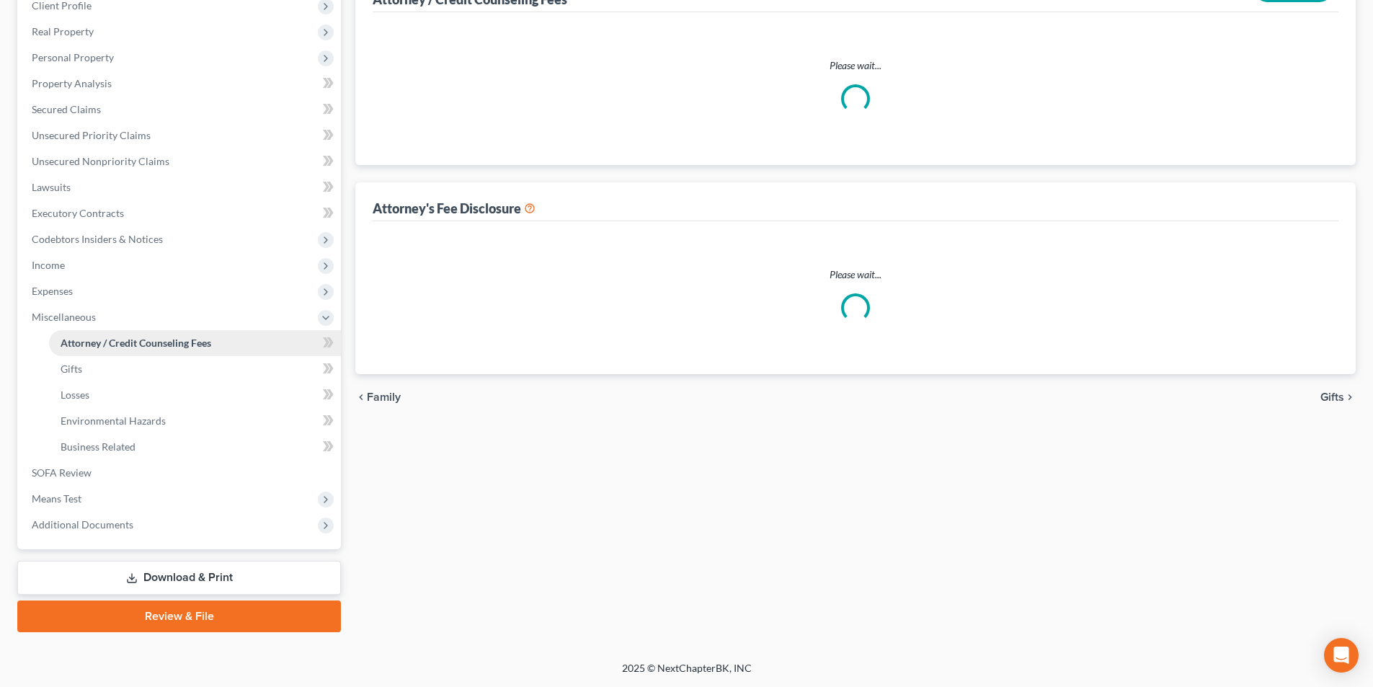
scroll to position [3, 0]
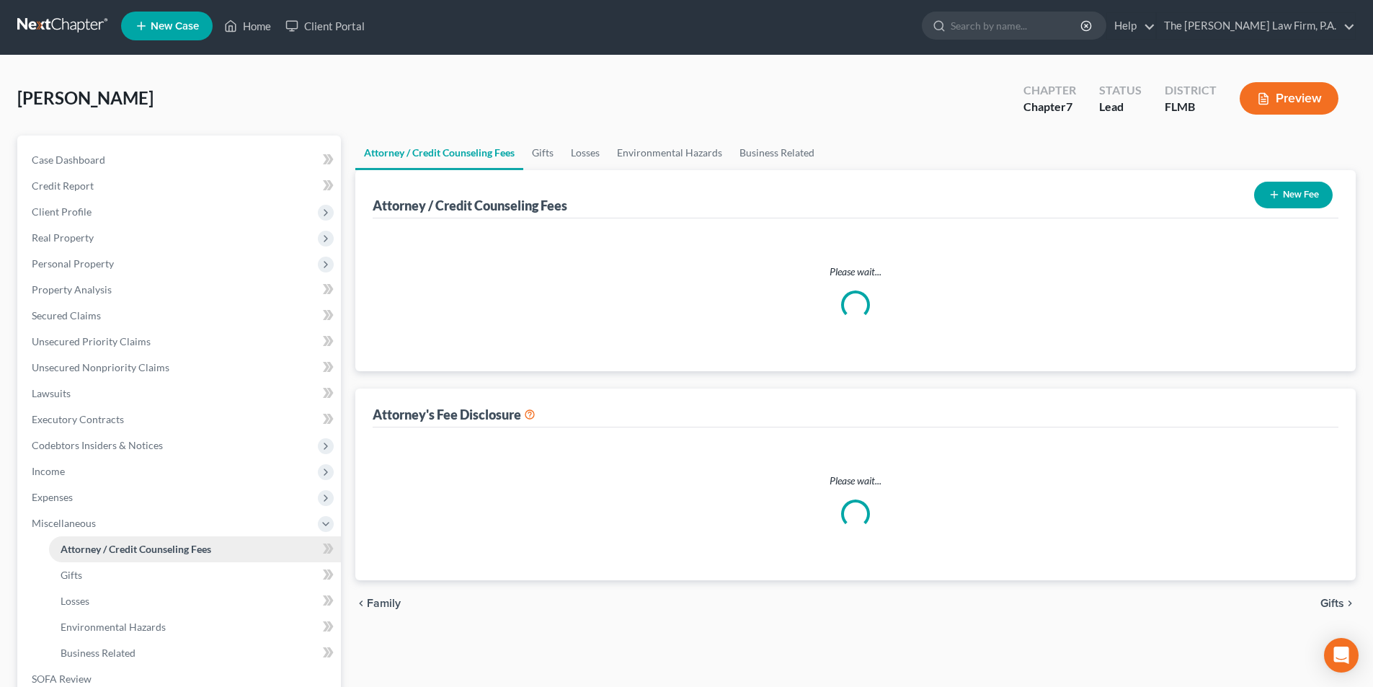
select select "0"
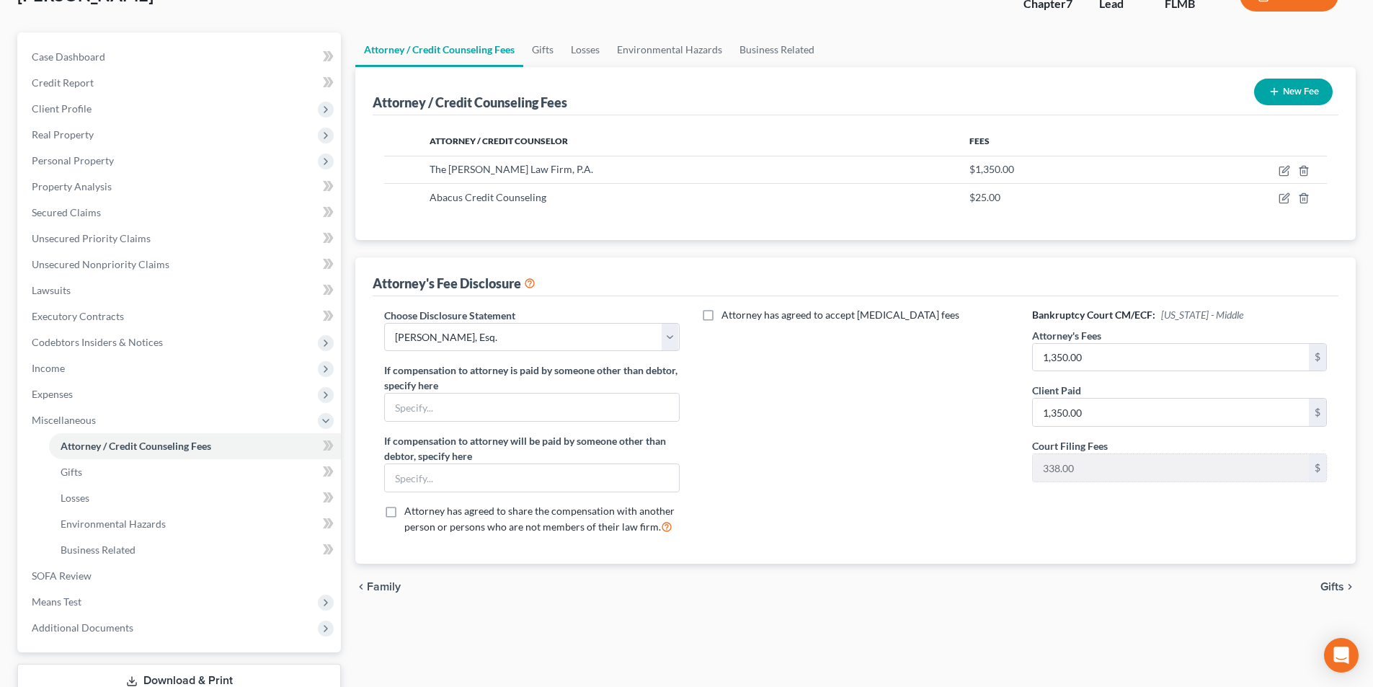
scroll to position [144, 0]
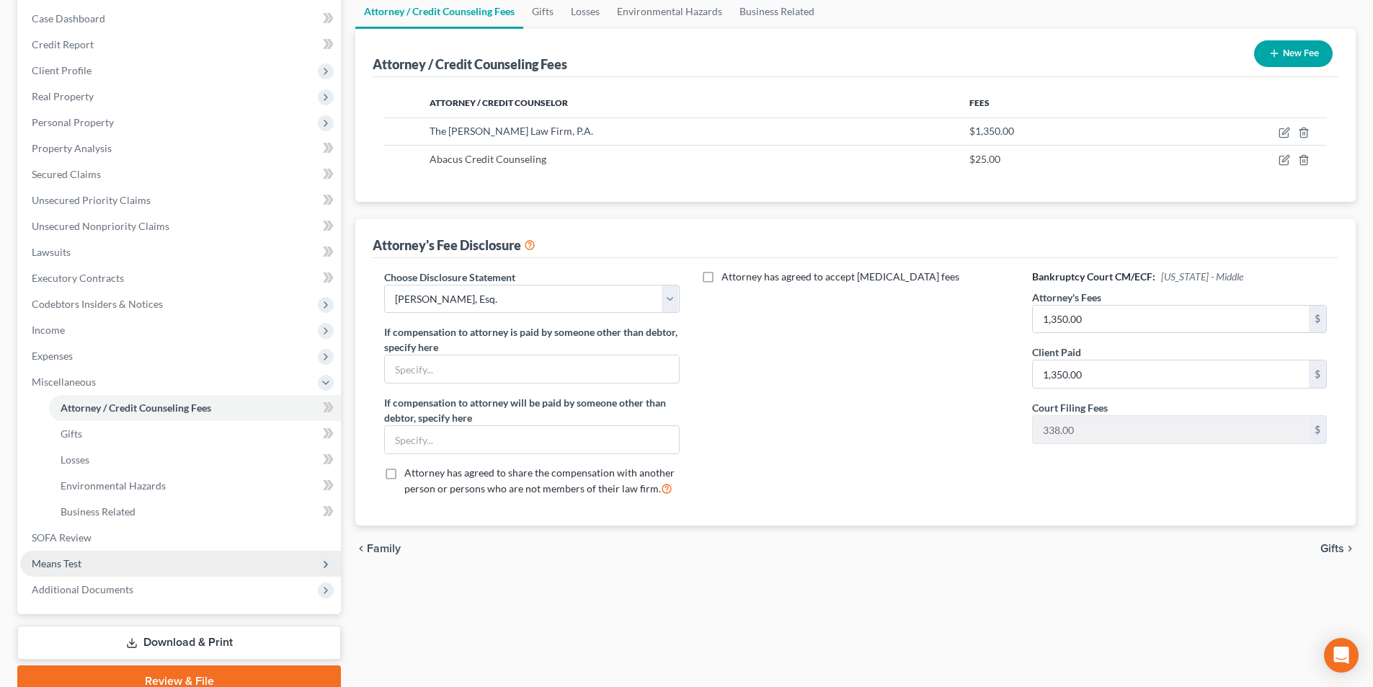
click at [85, 567] on span "Means Test" at bounding box center [180, 564] width 321 height 26
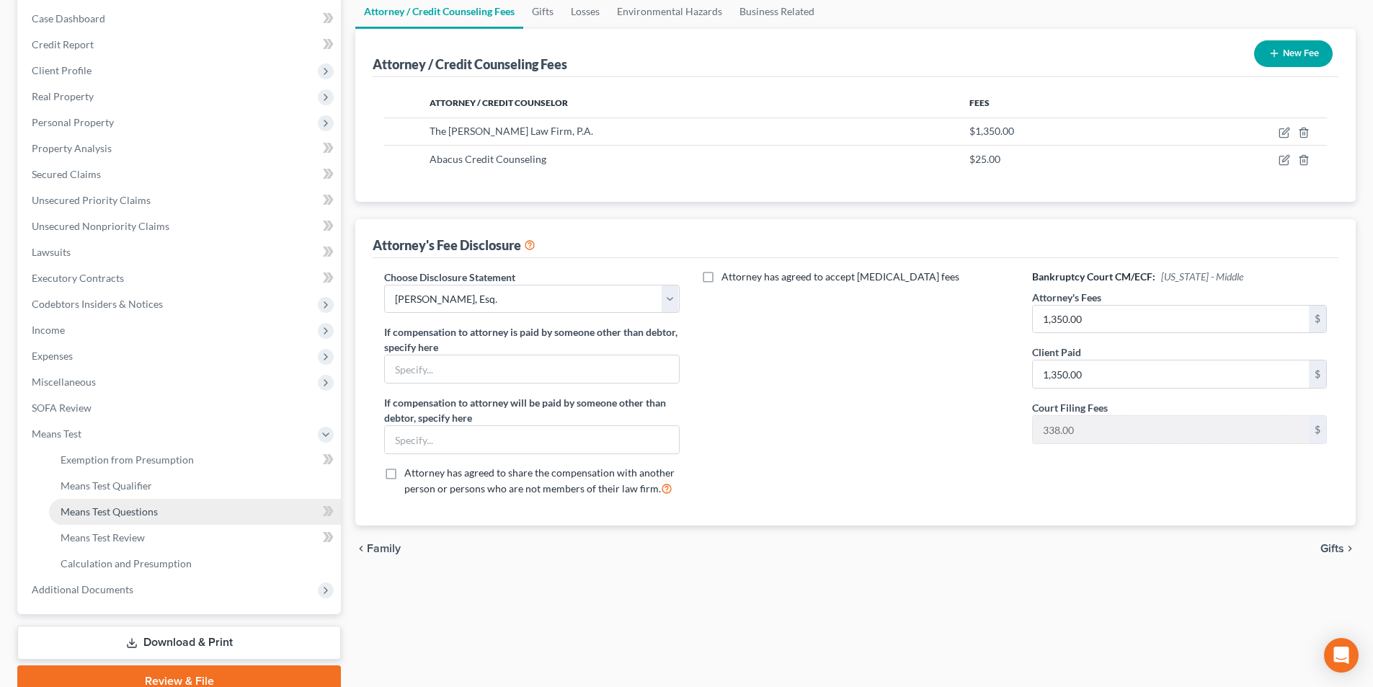
click at [123, 515] on span "Means Test Questions" at bounding box center [109, 511] width 97 height 12
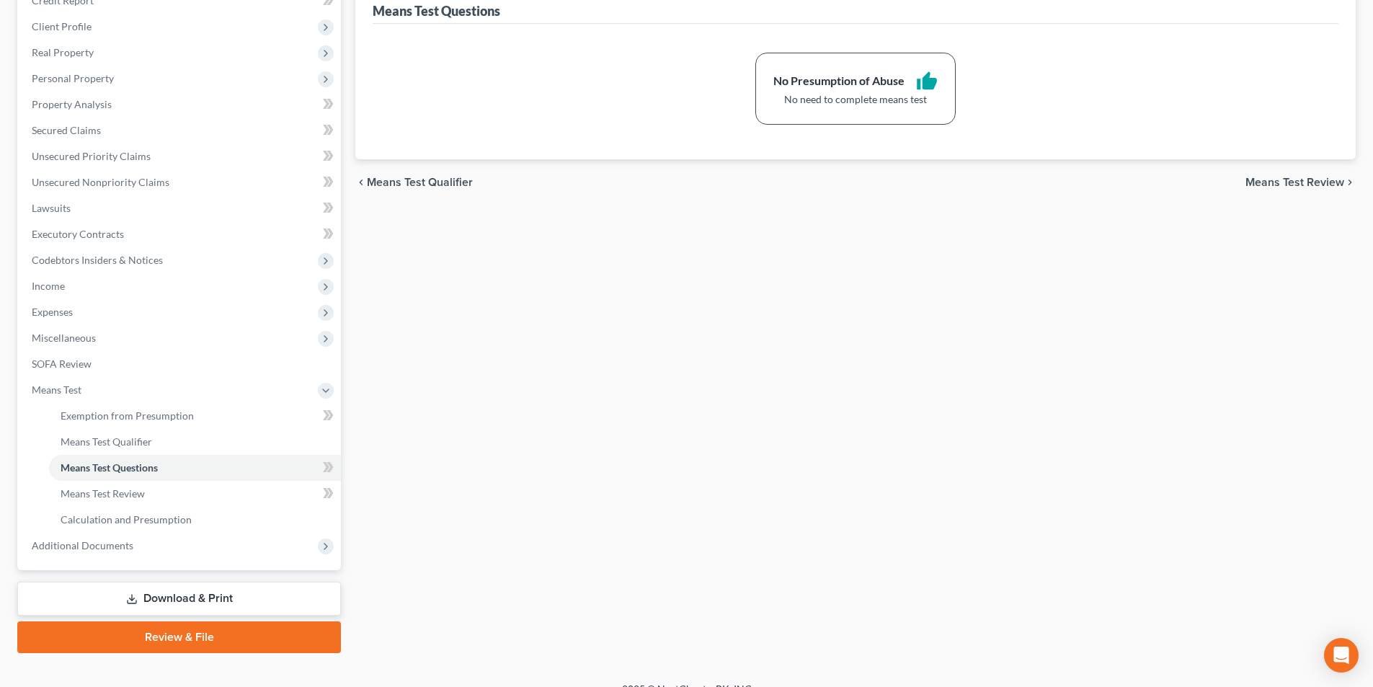
scroll to position [209, 0]
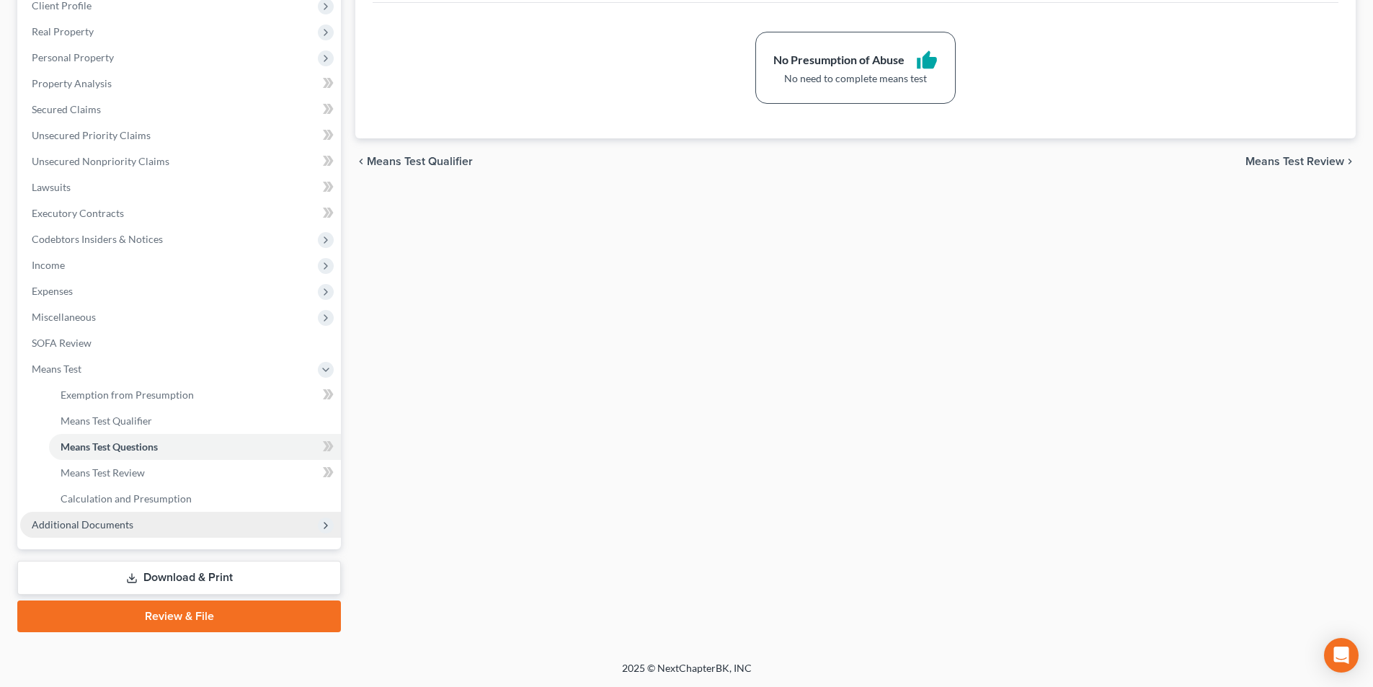
click at [117, 528] on span "Additional Documents" at bounding box center [83, 524] width 102 height 12
click at [99, 445] on span "Client Document Storage" at bounding box center [117, 446] width 113 height 12
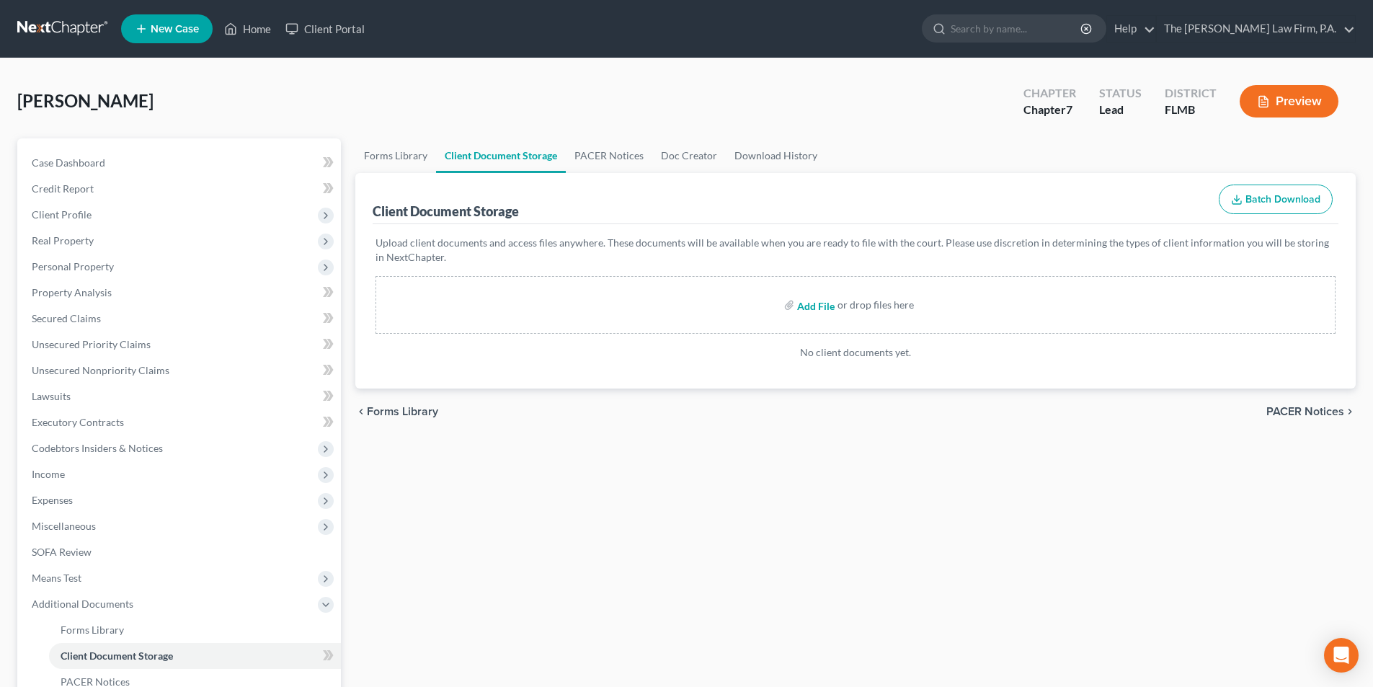
click at [824, 304] on input "file" at bounding box center [814, 305] width 35 height 26
type input "C:\fakepath\2025.09.29 Certificate of Credit Counseling.pdf"
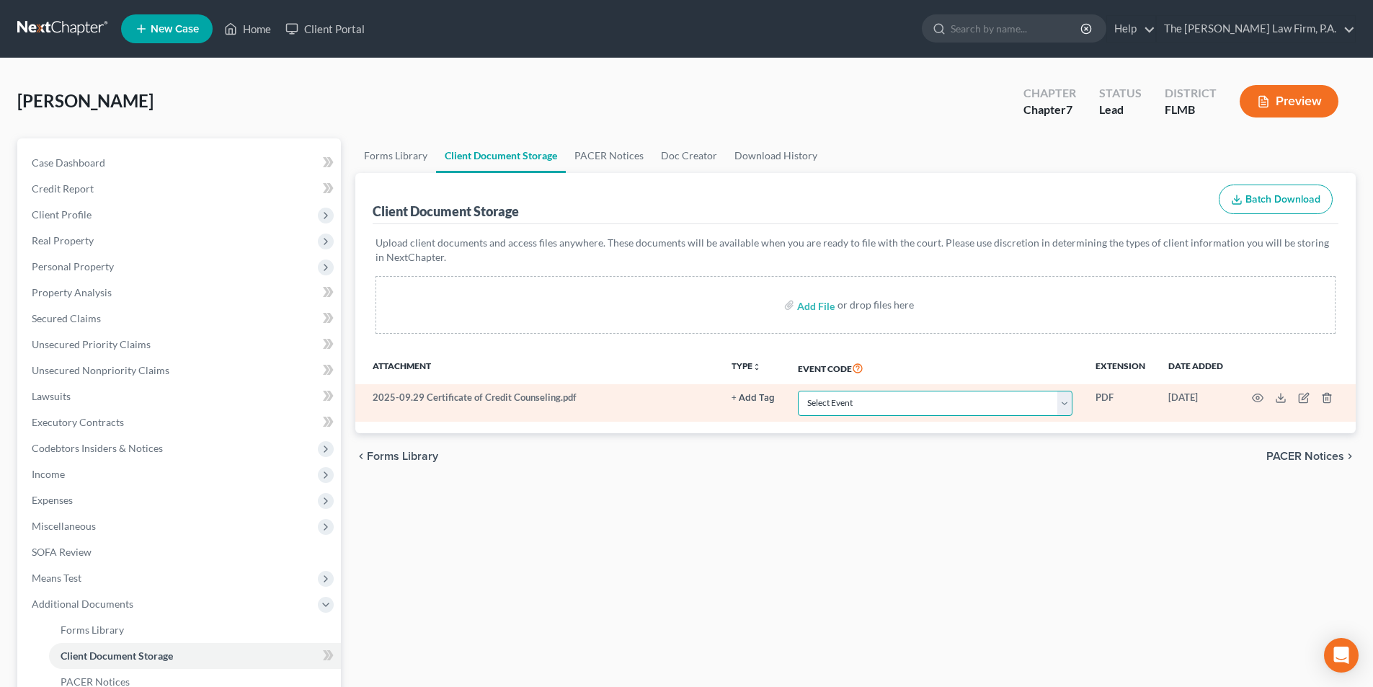
click at [826, 398] on select "Select Event 20 Largest Unsecured Creditors Amended Chapter 13 Plan Amended Cre…" at bounding box center [935, 403] width 275 height 25
select select "9"
click at [798, 391] on select "Select Event 20 Largest Unsecured Creditors Amended Chapter 13 Plan Amended Cre…" at bounding box center [935, 403] width 275 height 25
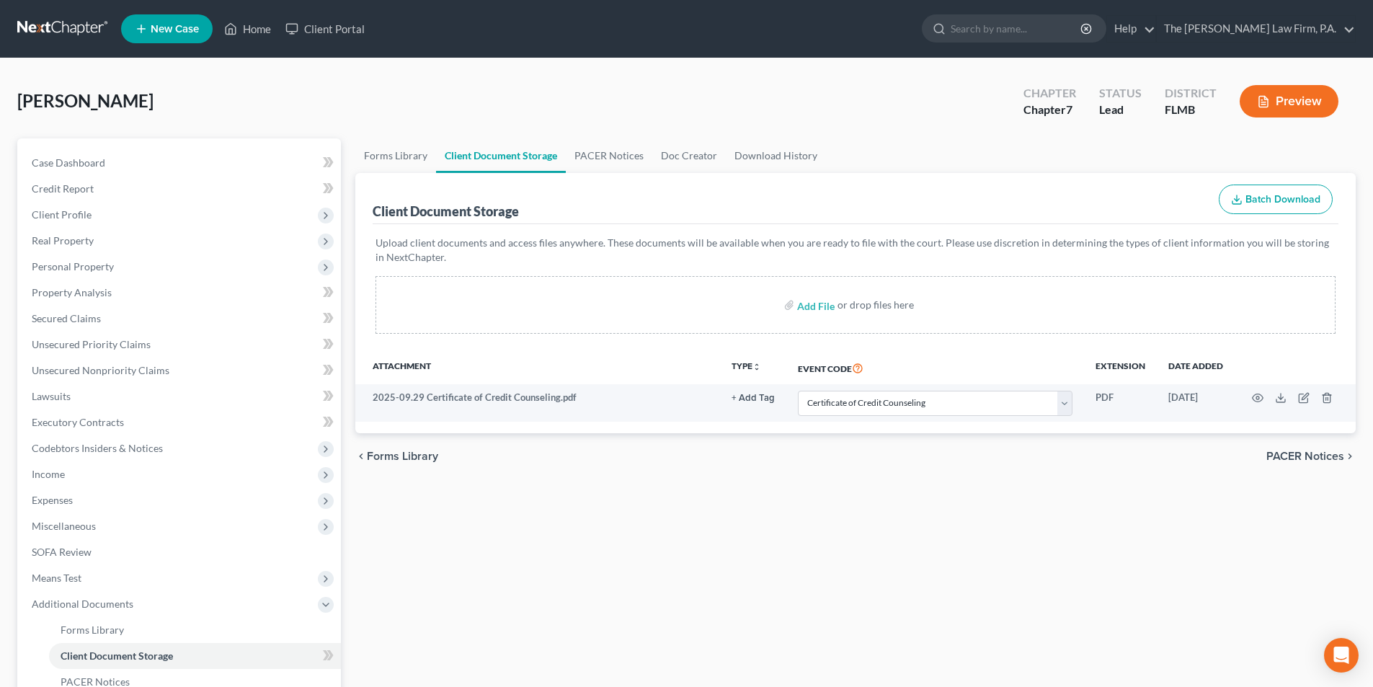
click at [701, 546] on div "Forms Library Client Document Storage PACER Notices Doc Creator Download Histor…" at bounding box center [855, 489] width 1015 height 703
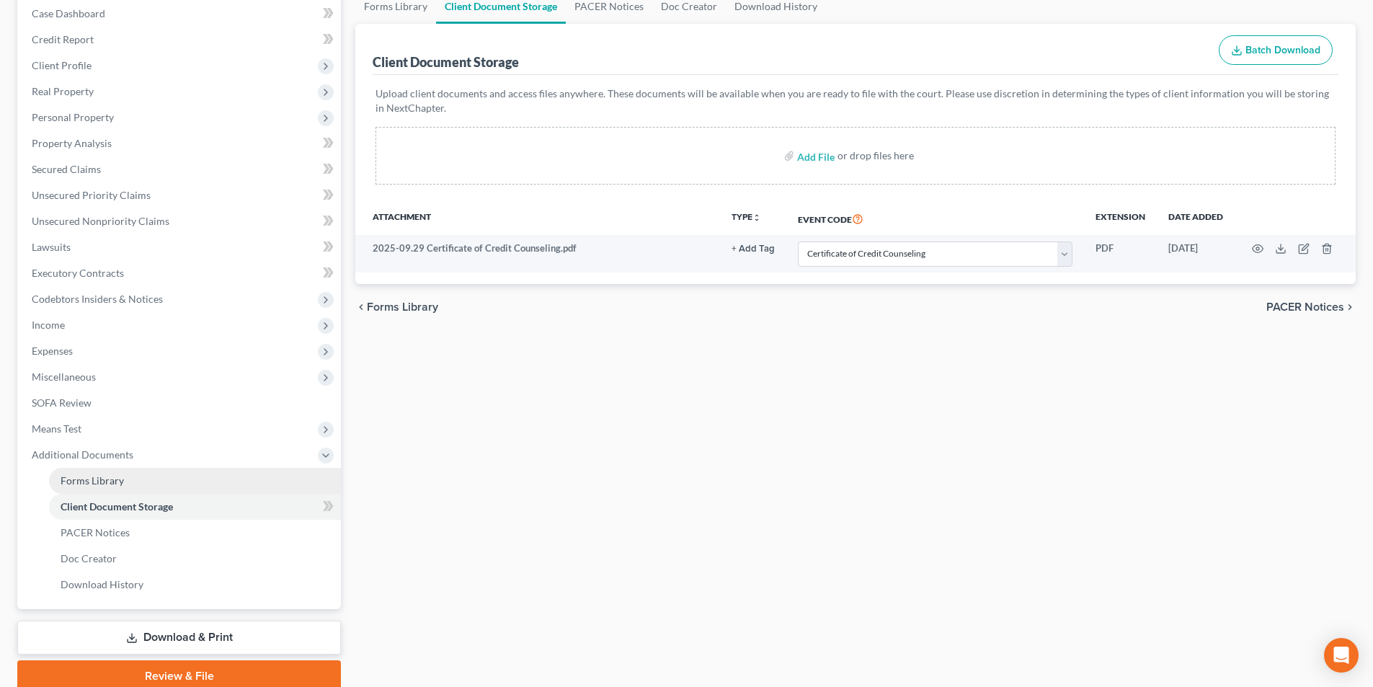
scroll to position [209, 0]
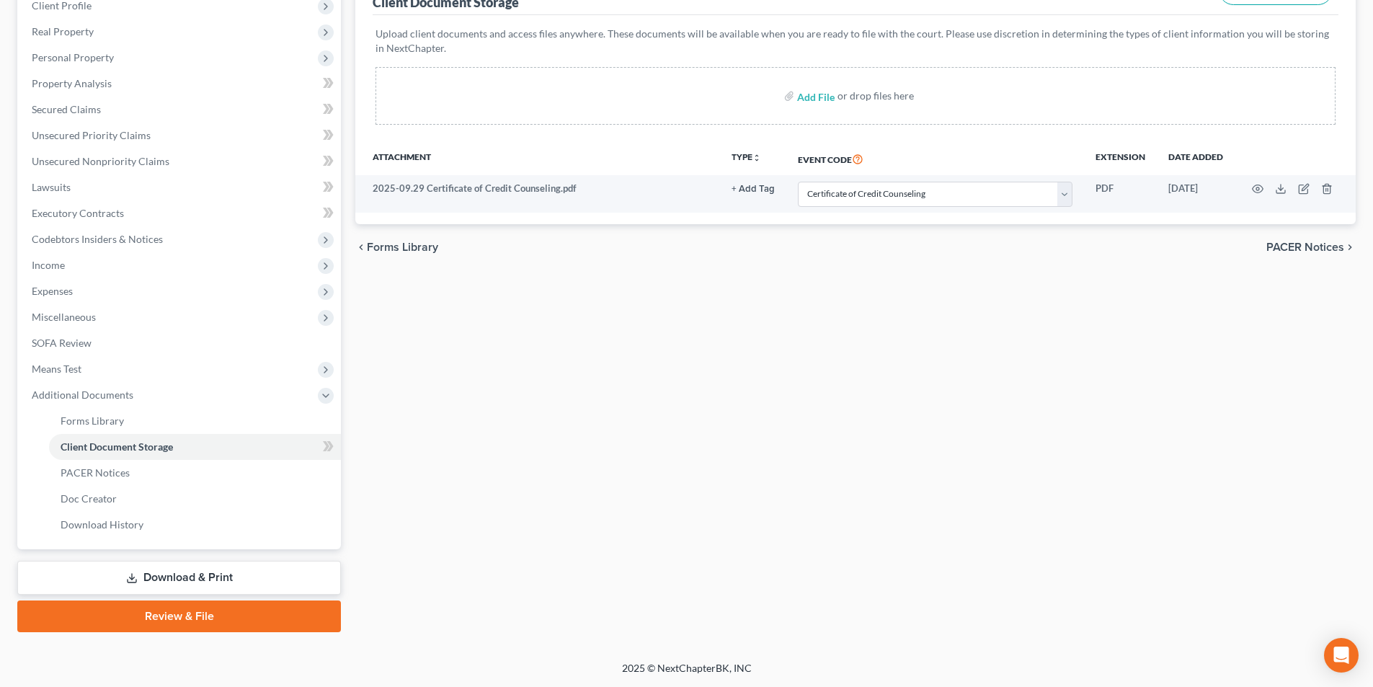
click at [200, 582] on link "Download & Print" at bounding box center [179, 578] width 324 height 34
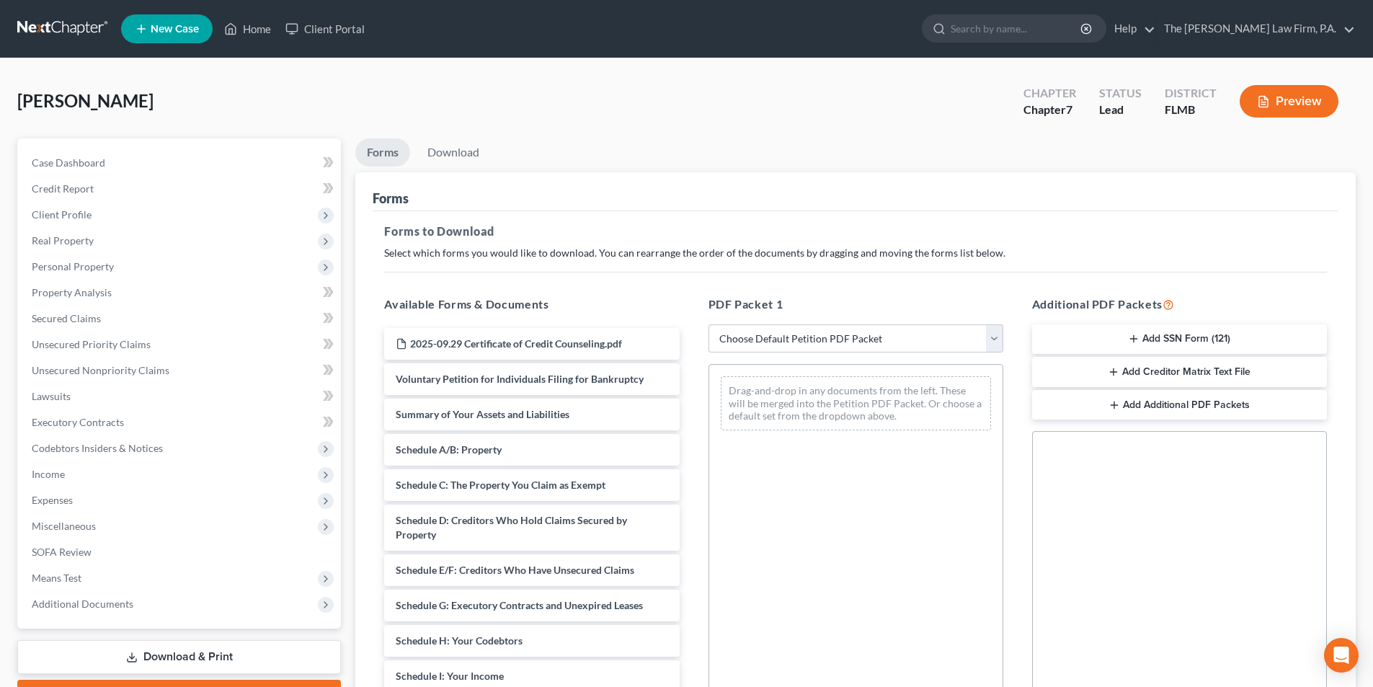
click at [1103, 341] on button "Add SSN Form (121)" at bounding box center [1179, 339] width 295 height 30
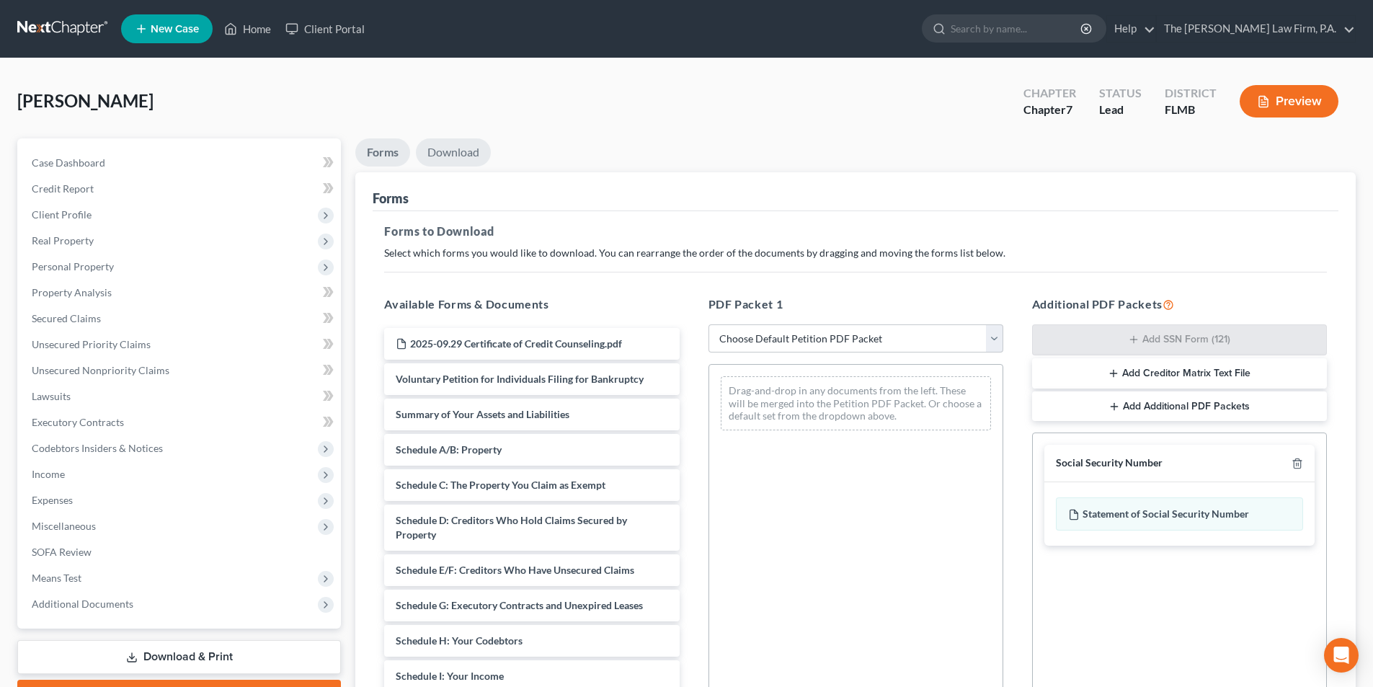
click at [476, 156] on link "Download" at bounding box center [453, 152] width 75 height 28
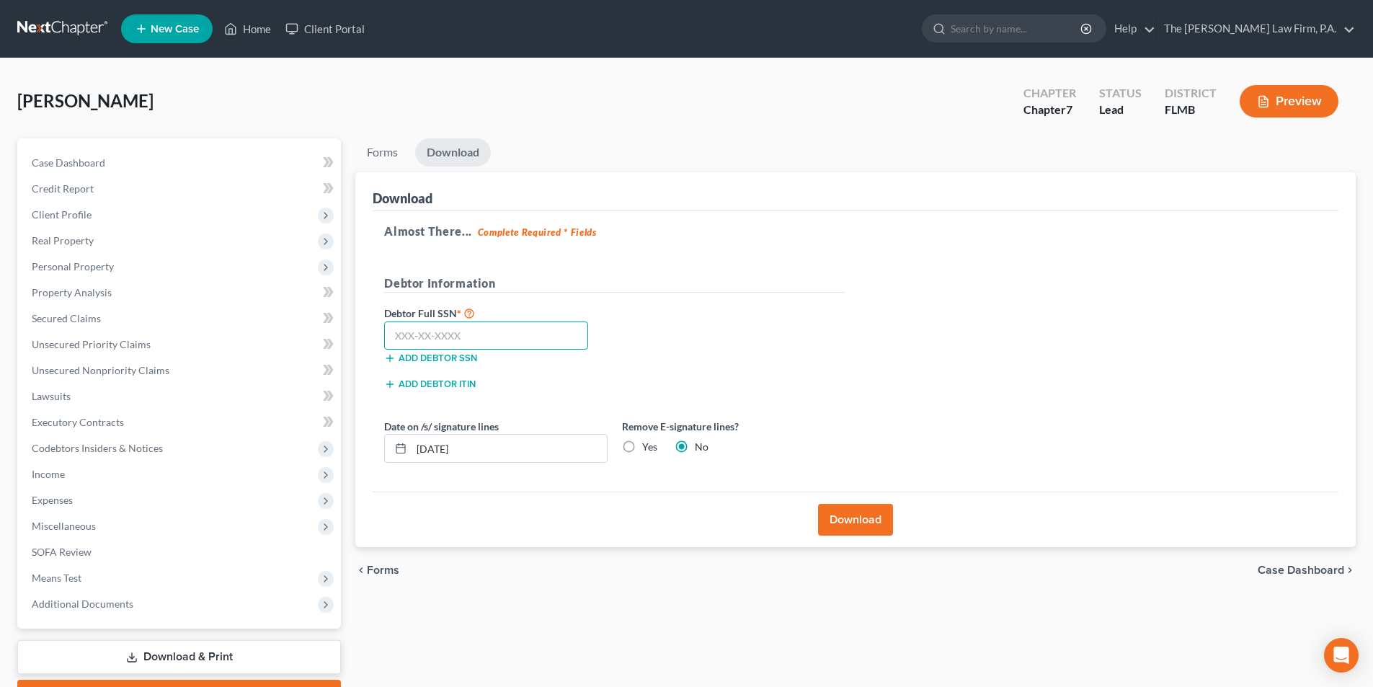
click at [496, 329] on input "text" at bounding box center [486, 335] width 204 height 29
type input "590-91-8151"
click at [850, 518] on button "Download" at bounding box center [855, 520] width 75 height 32
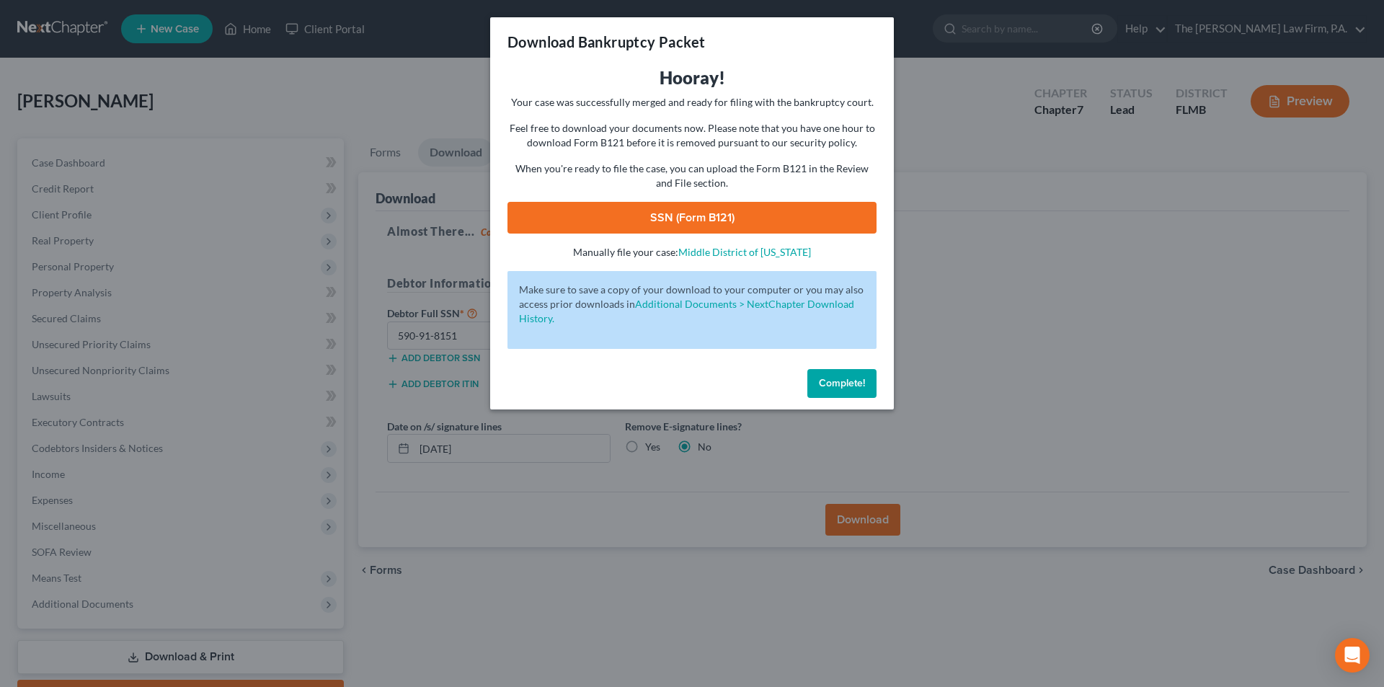
click at [658, 215] on link "SSN (Form B121)" at bounding box center [691, 218] width 369 height 32
click at [845, 389] on button "Complete!" at bounding box center [841, 383] width 69 height 29
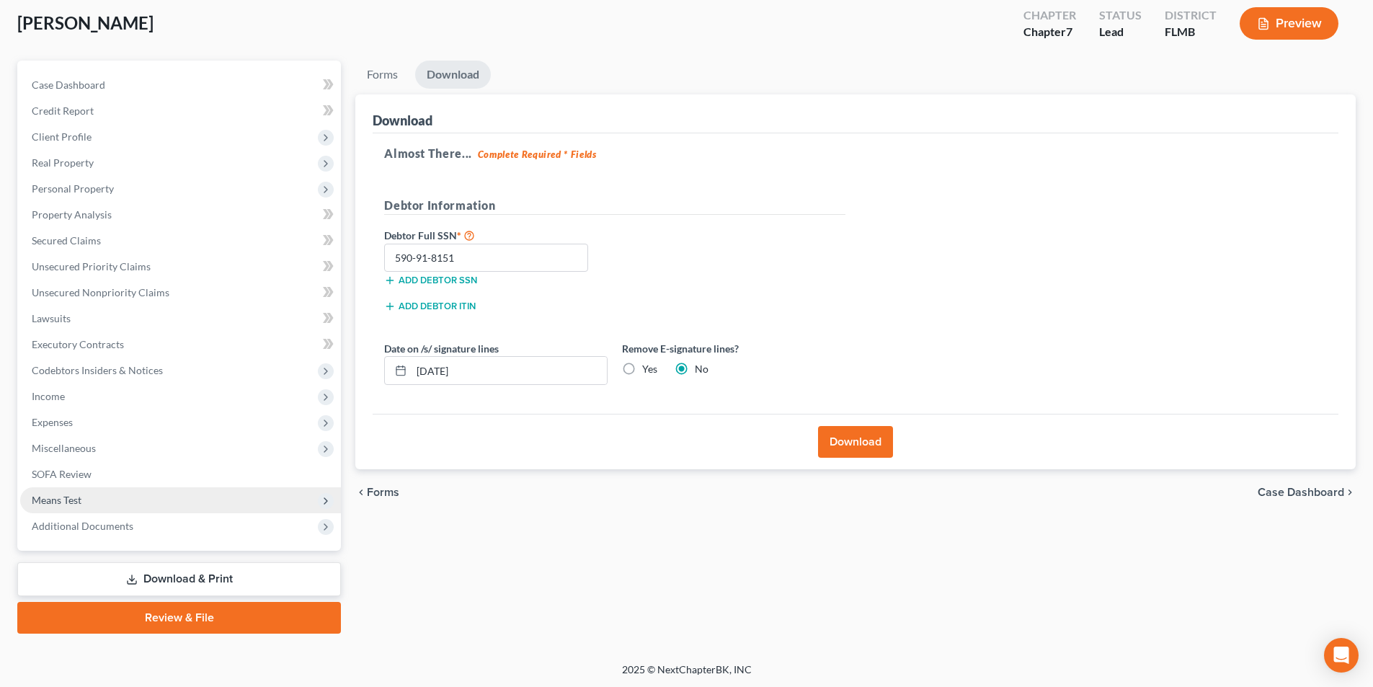
scroll to position [79, 0]
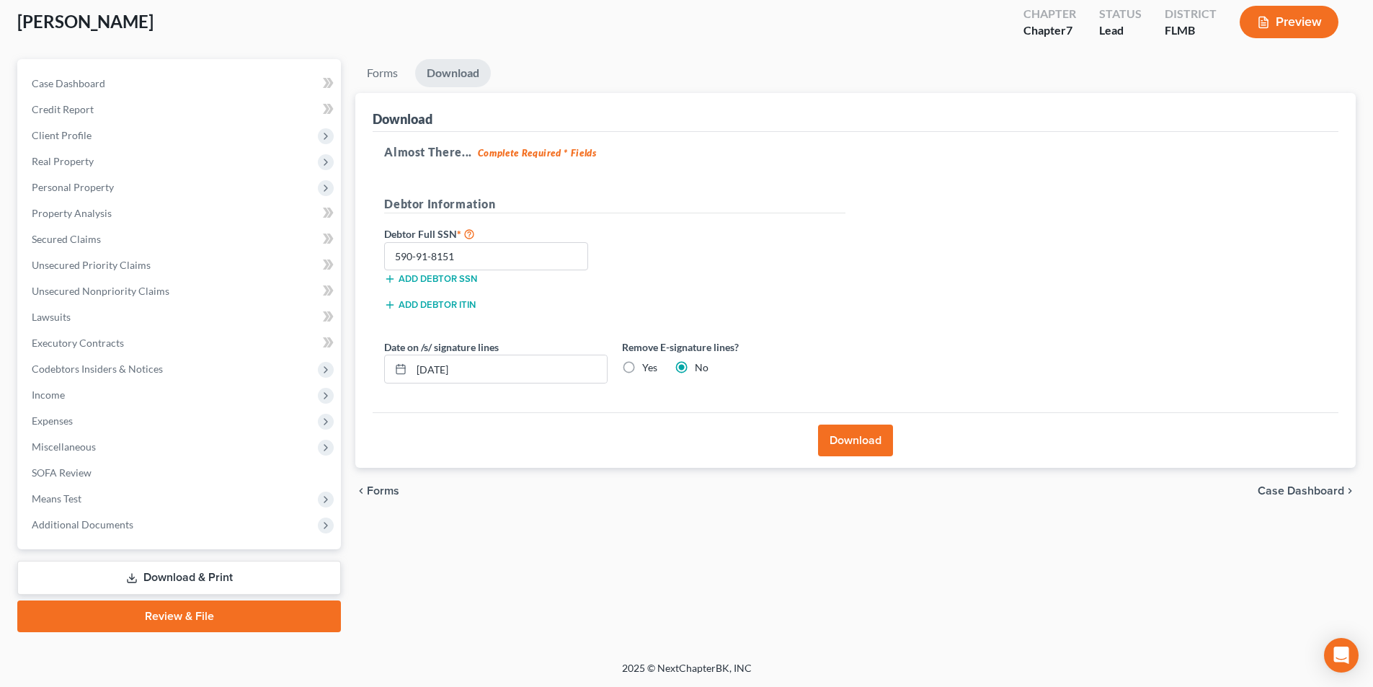
click at [182, 619] on link "Review & File" at bounding box center [179, 616] width 324 height 32
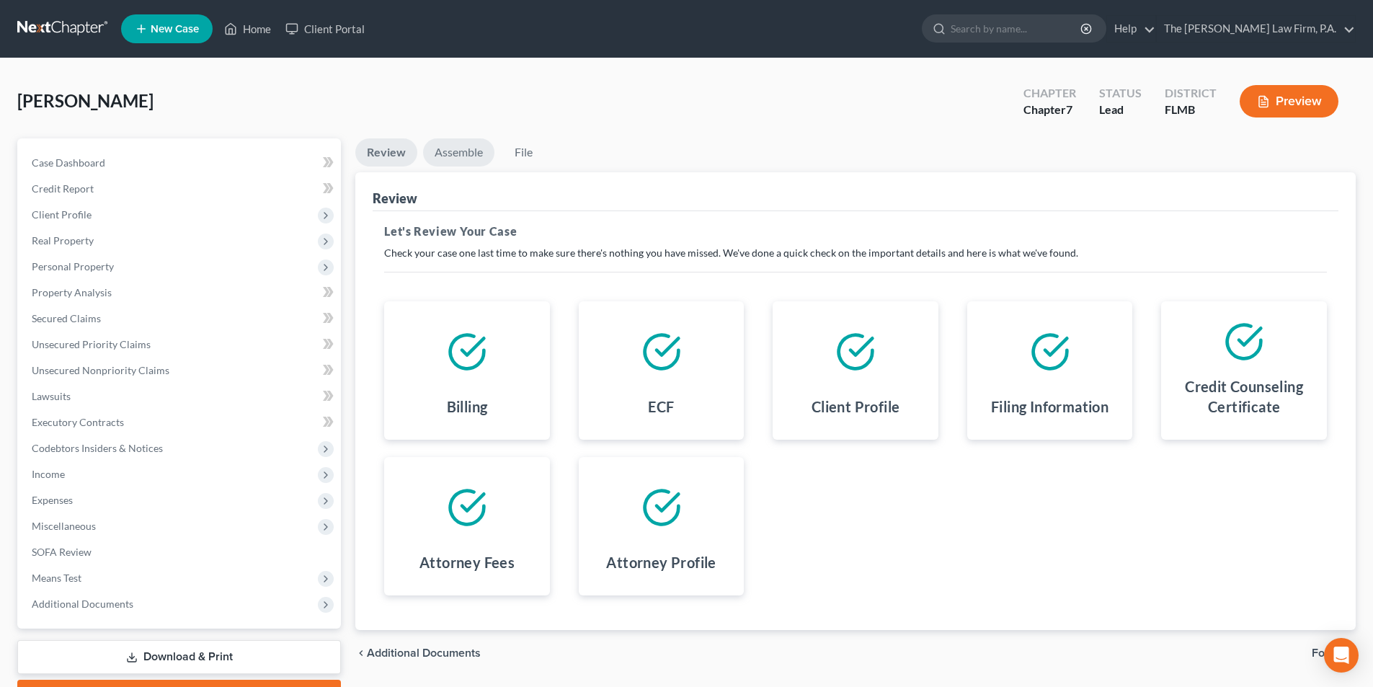
click at [474, 150] on link "Assemble" at bounding box center [458, 152] width 71 height 28
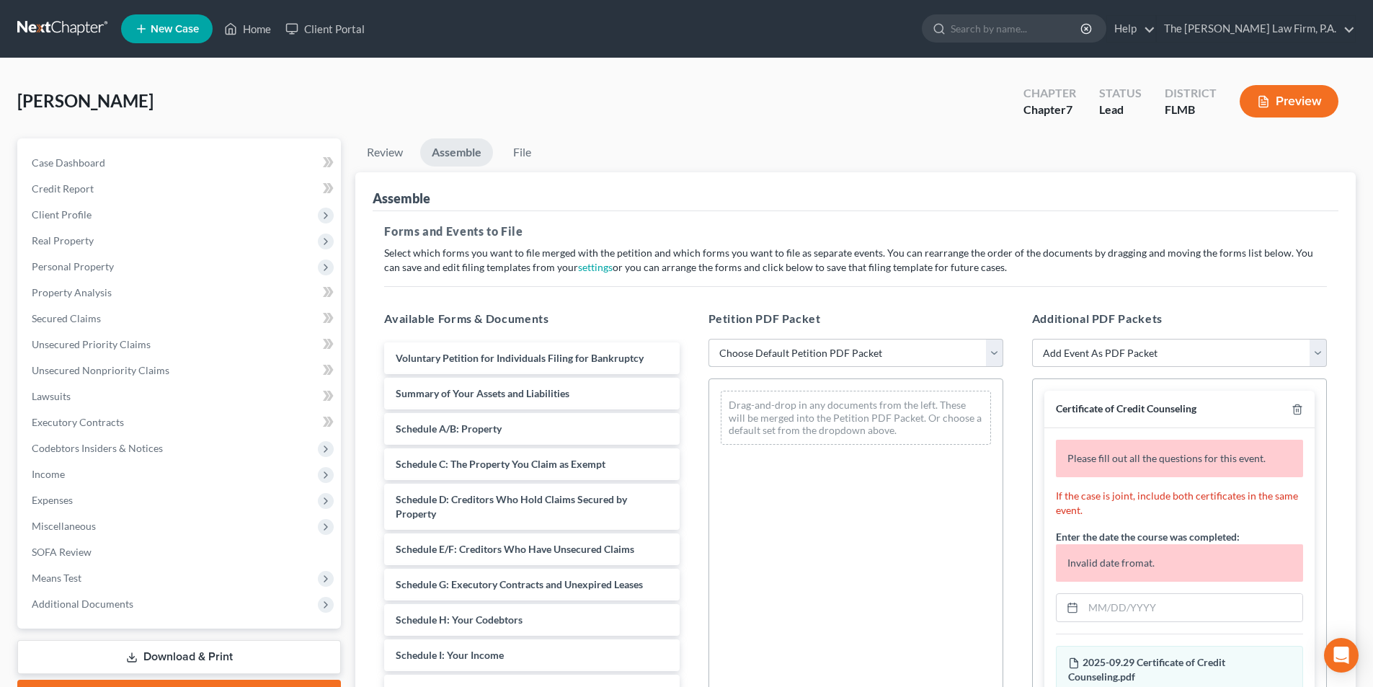
click at [794, 355] on select "Choose Default Petition PDF Packet Complete Bankruptcy Petition (all forms and …" at bounding box center [856, 353] width 295 height 29
select select "0"
click at [709, 339] on select "Choose Default Petition PDF Packet Complete Bankruptcy Petition (all forms and …" at bounding box center [856, 353] width 295 height 29
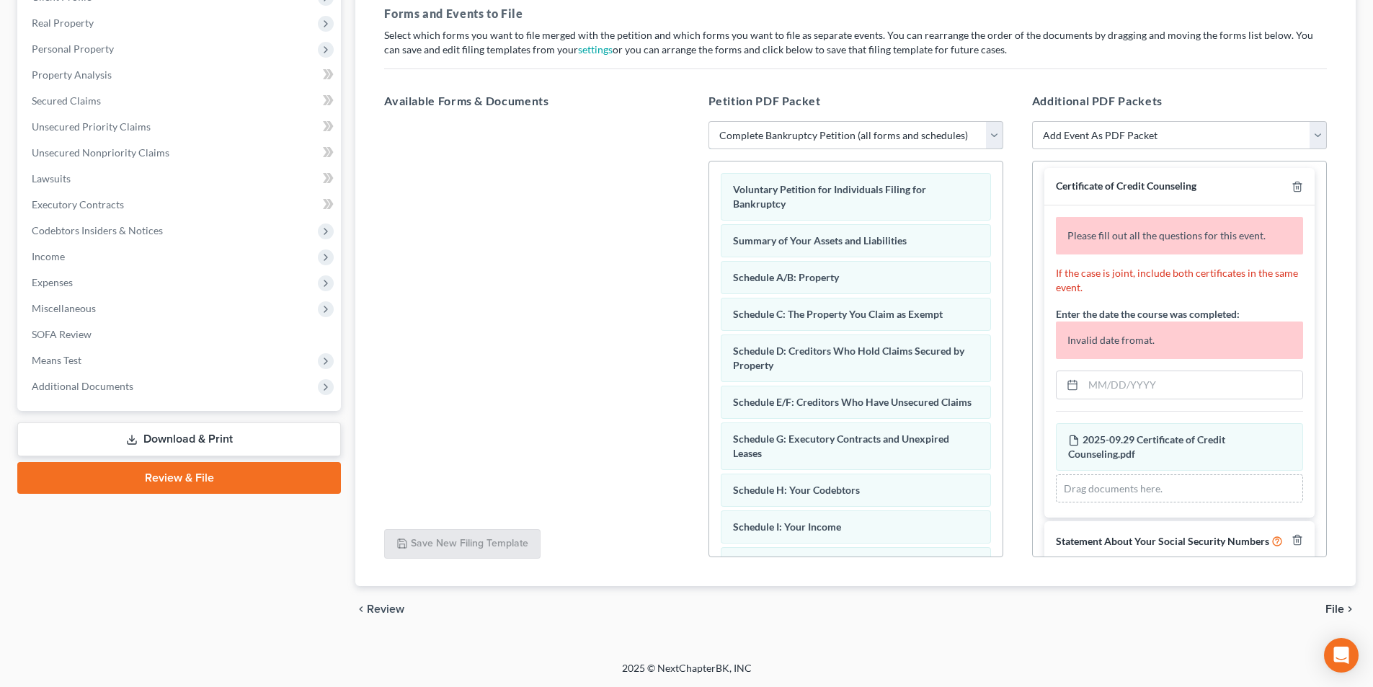
scroll to position [92, 0]
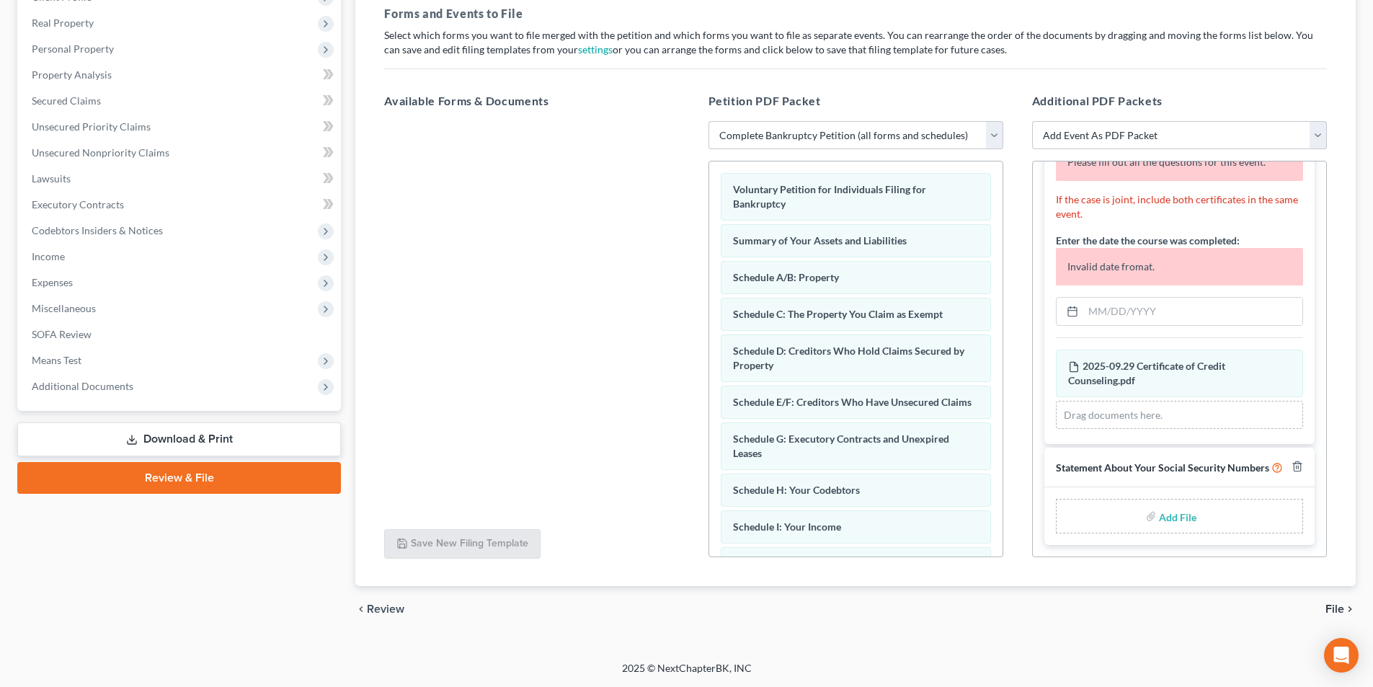
click at [1173, 516] on input "file" at bounding box center [1176, 516] width 35 height 26
type input "C:\fakepath\2025.10.02 Statement Regarding Social Security.pdf"
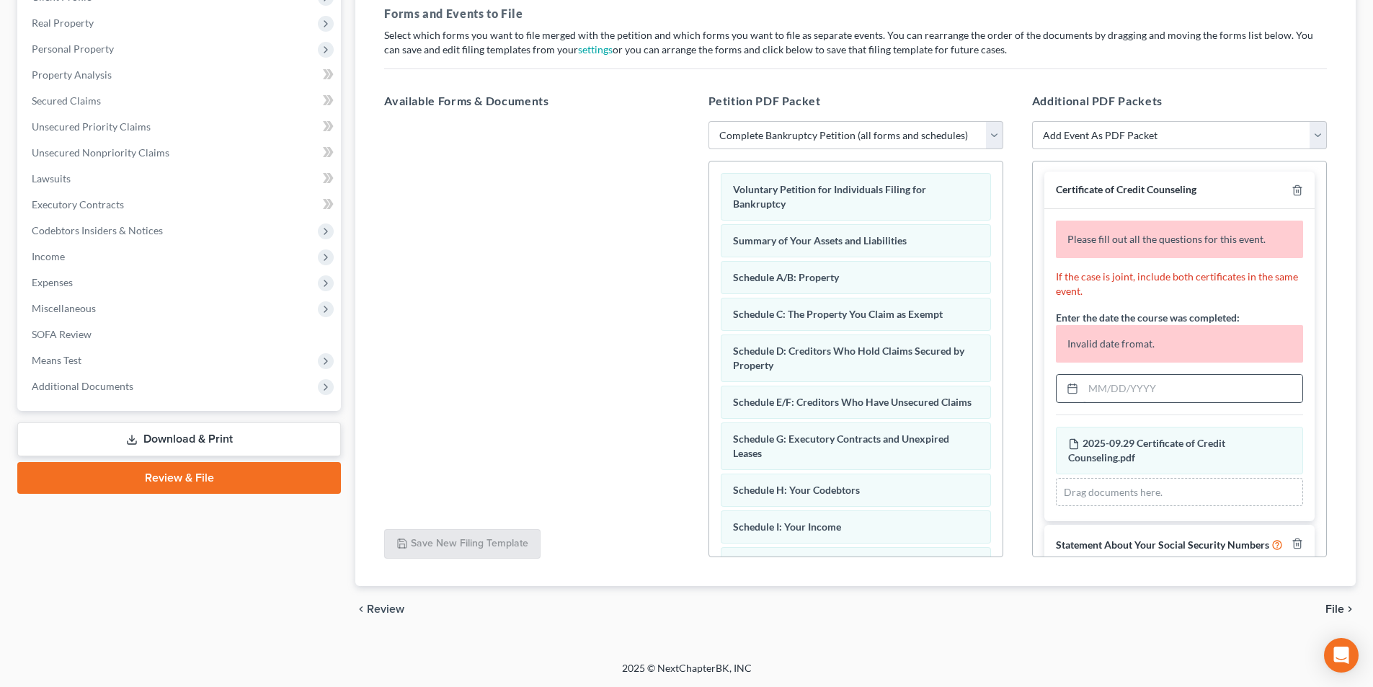
scroll to position [0, 0]
click at [1124, 394] on input "text" at bounding box center [1192, 389] width 219 height 27
drag, startPoint x: 1126, startPoint y: 391, endPoint x: 1168, endPoint y: 401, distance: 43.7
click at [1127, 391] on input "2025.09.29" at bounding box center [1192, 389] width 219 height 27
type input "9"
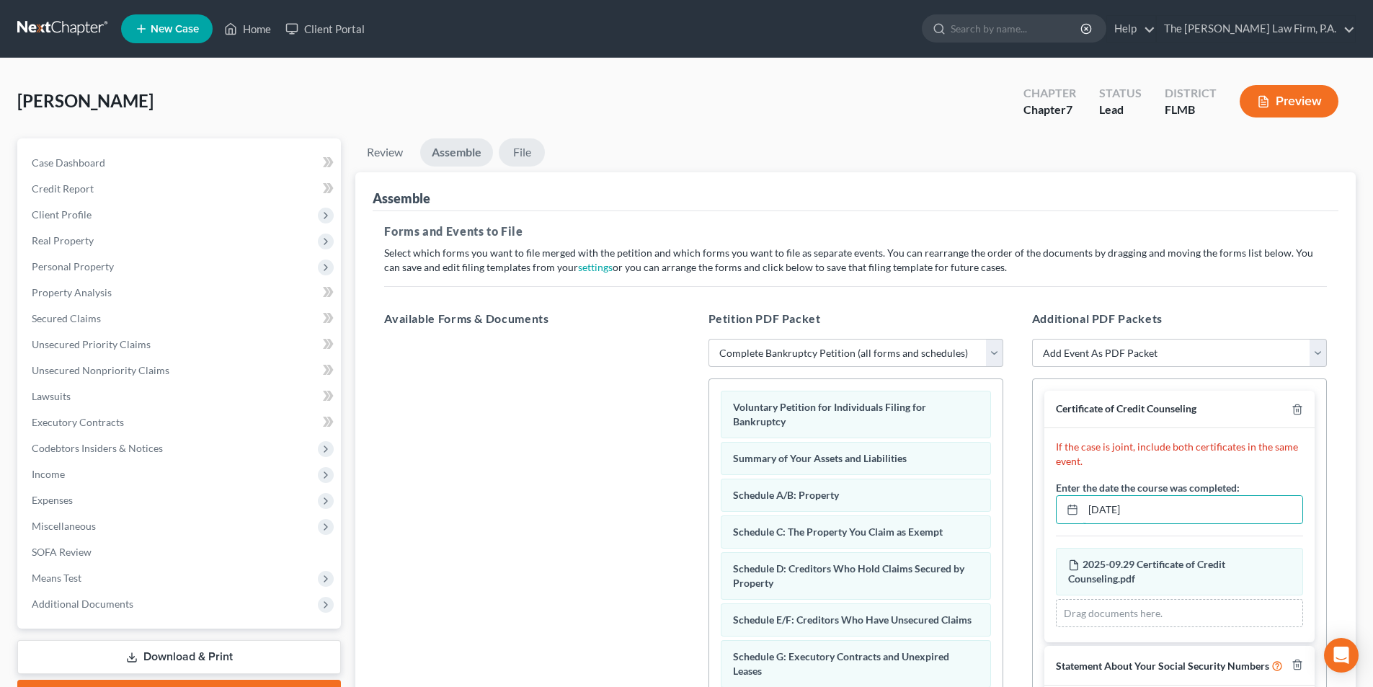
type input "09/29/2025"
click at [523, 151] on link "File" at bounding box center [522, 152] width 46 height 28
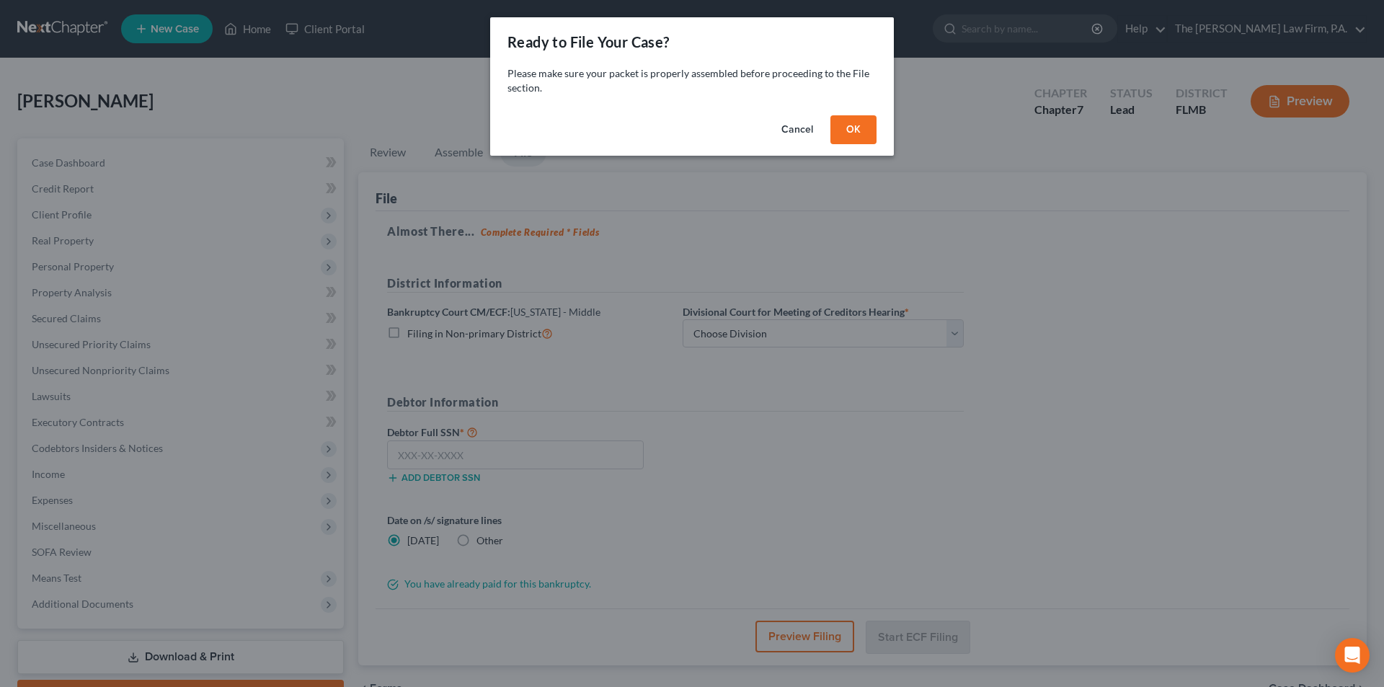
click at [854, 124] on button "OK" at bounding box center [853, 129] width 46 height 29
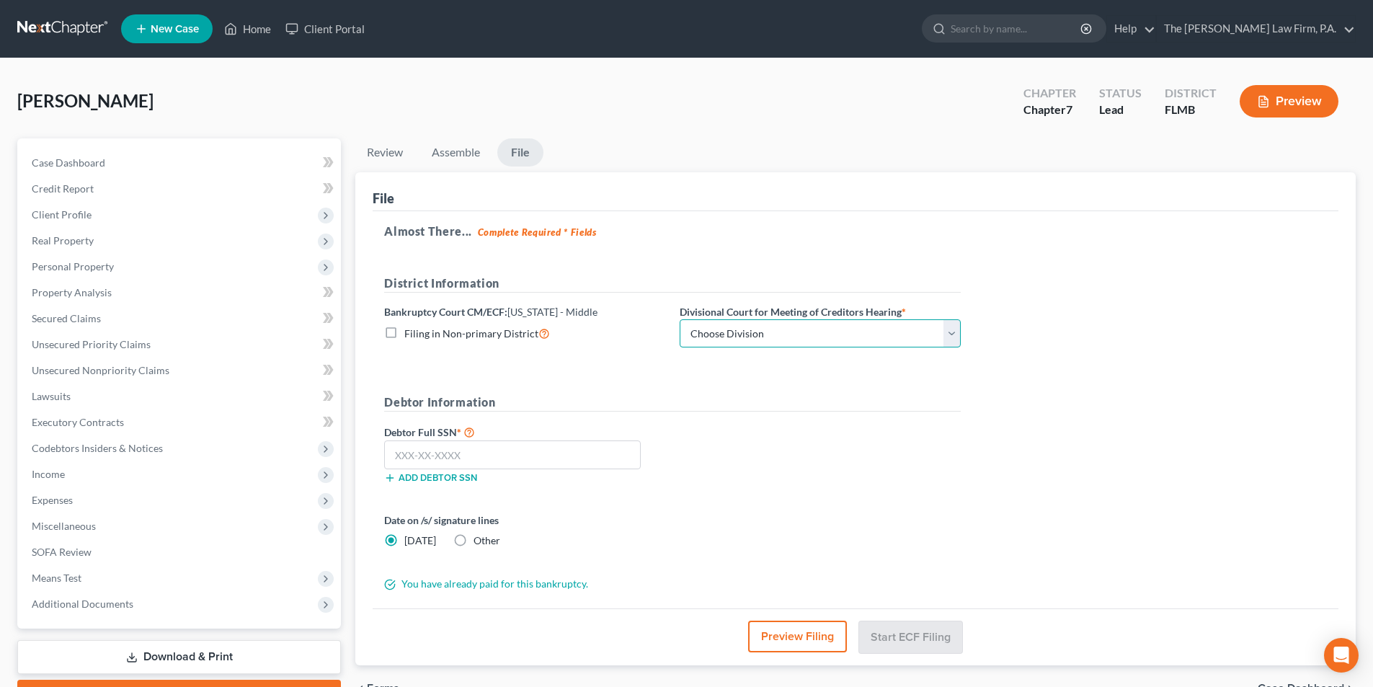
click at [765, 328] on select "Choose Division Fort Myers Jacksonville Orlando Tampa" at bounding box center [820, 333] width 281 height 29
select select "3"
click at [680, 319] on select "Choose Division Fort Myers Jacksonville Orlando Tampa" at bounding box center [820, 333] width 281 height 29
click at [440, 458] on input "text" at bounding box center [512, 454] width 257 height 29
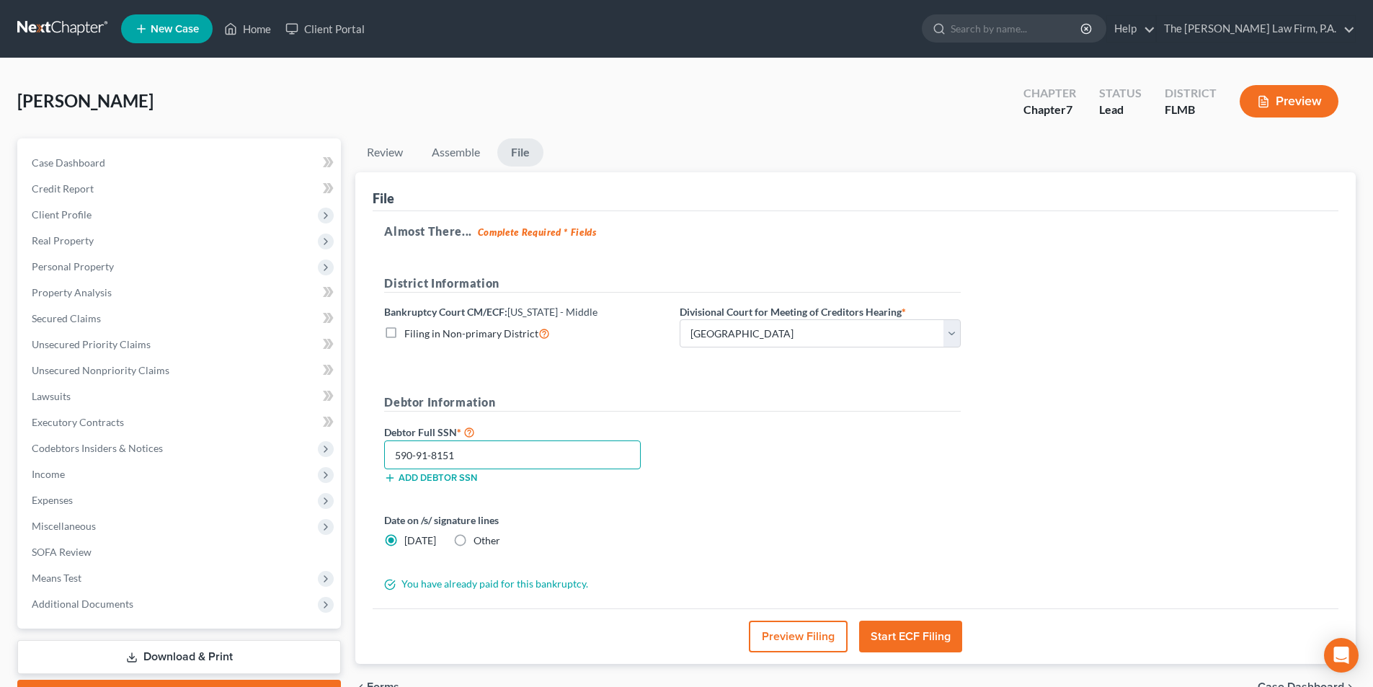
type input "590-91-8151"
click at [918, 639] on button "Start ECF Filing" at bounding box center [910, 637] width 103 height 32
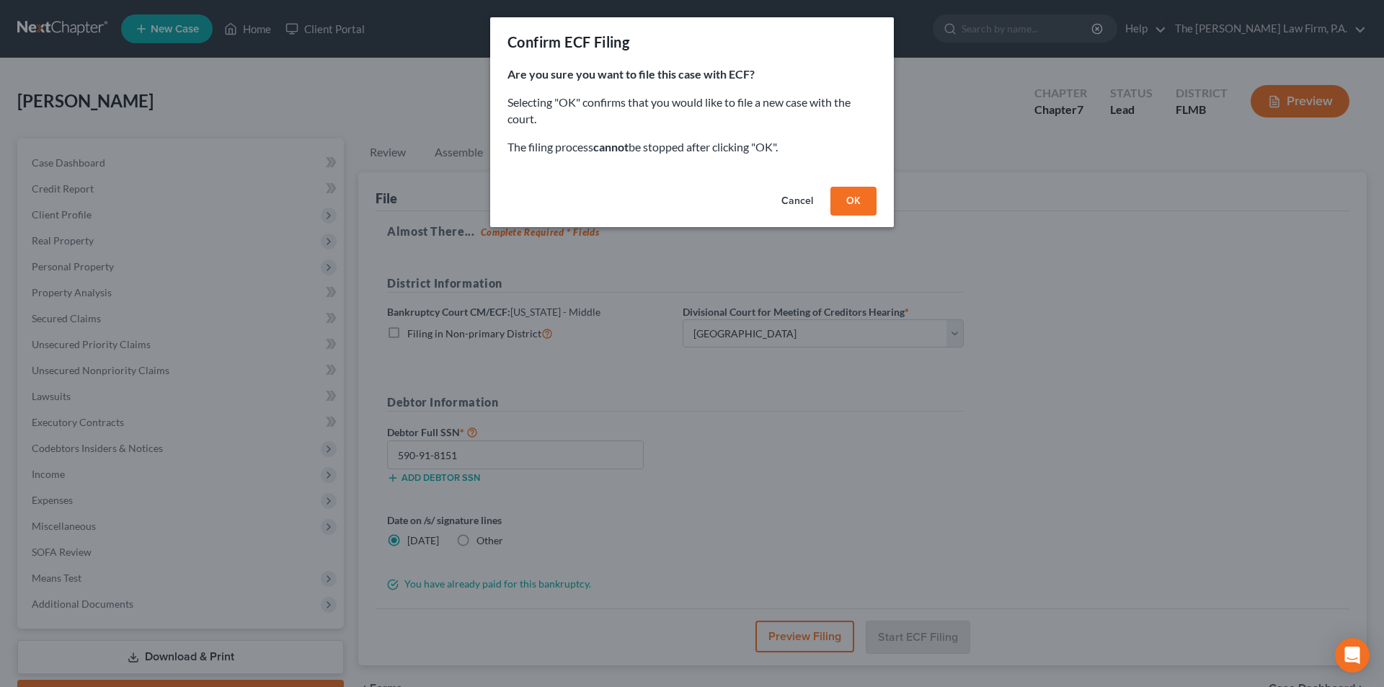
click at [851, 202] on button "OK" at bounding box center [853, 201] width 46 height 29
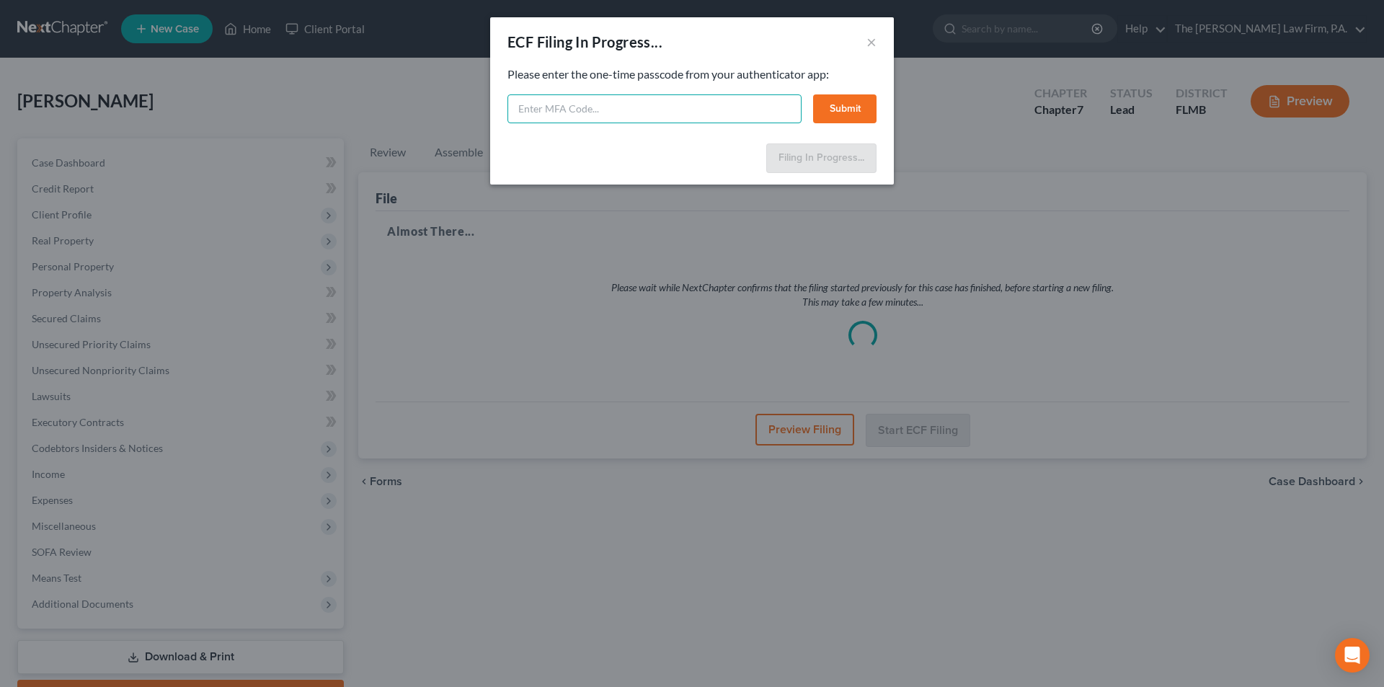
click at [622, 113] on input "text" at bounding box center [654, 108] width 294 height 29
type input "512543"
click at [843, 117] on button "Submit" at bounding box center [844, 108] width 63 height 29
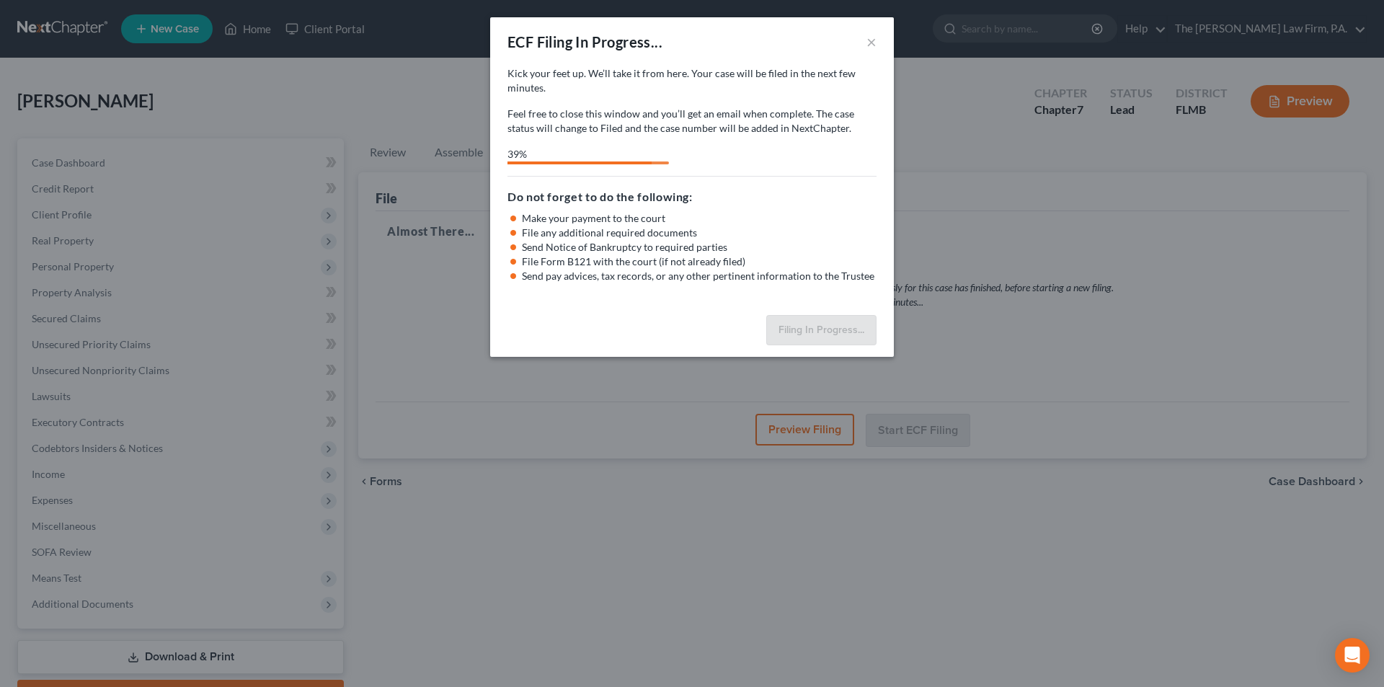
select select "3"
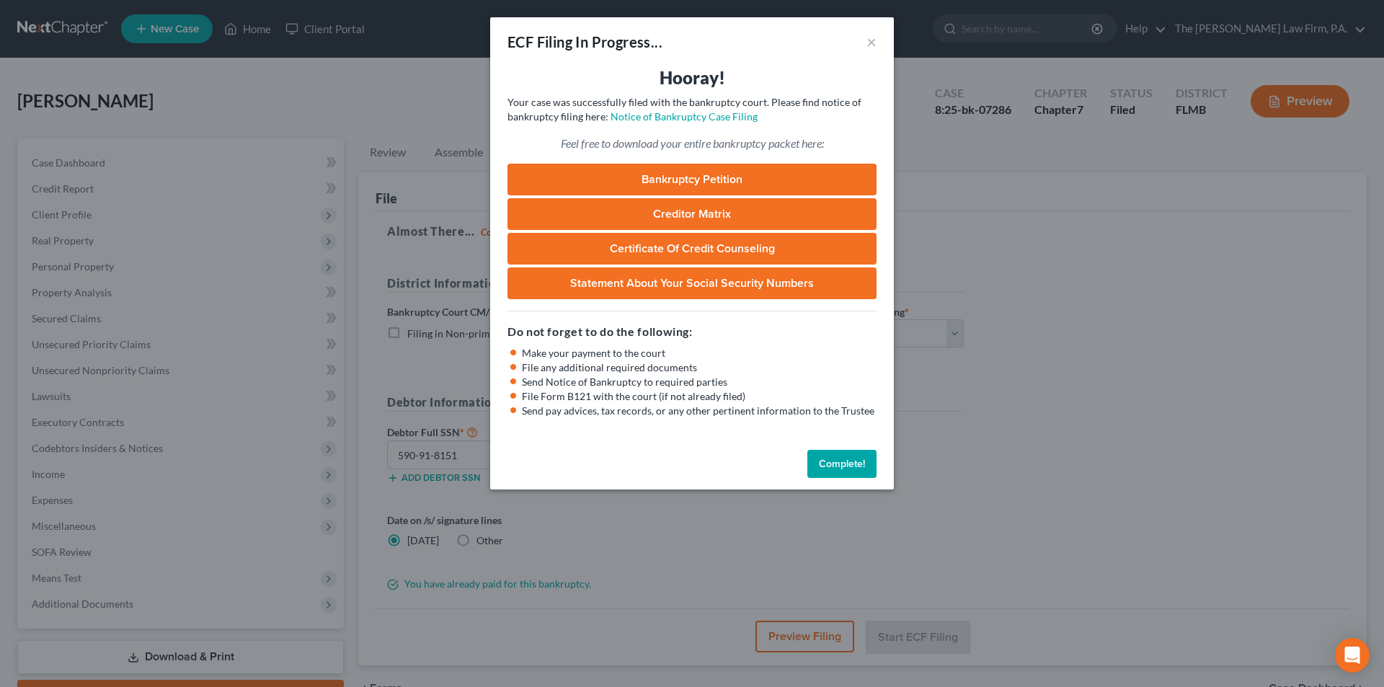
click at [672, 179] on link "Bankruptcy Petition" at bounding box center [691, 180] width 369 height 32
click at [856, 458] on button "Complete!" at bounding box center [841, 464] width 69 height 29
